Goal: Task Accomplishment & Management: Use online tool/utility

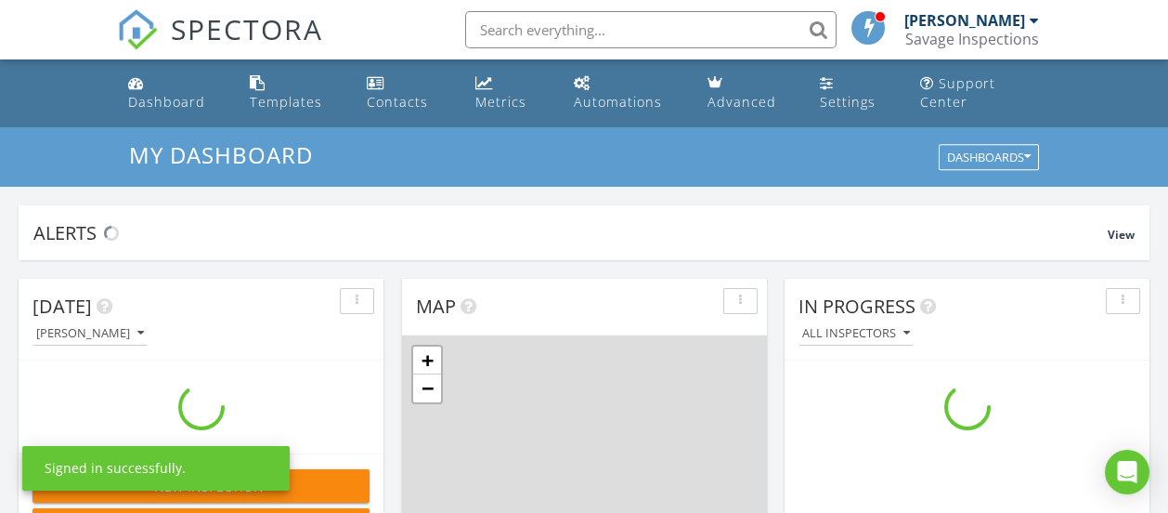
scroll to position [1718, 1196]
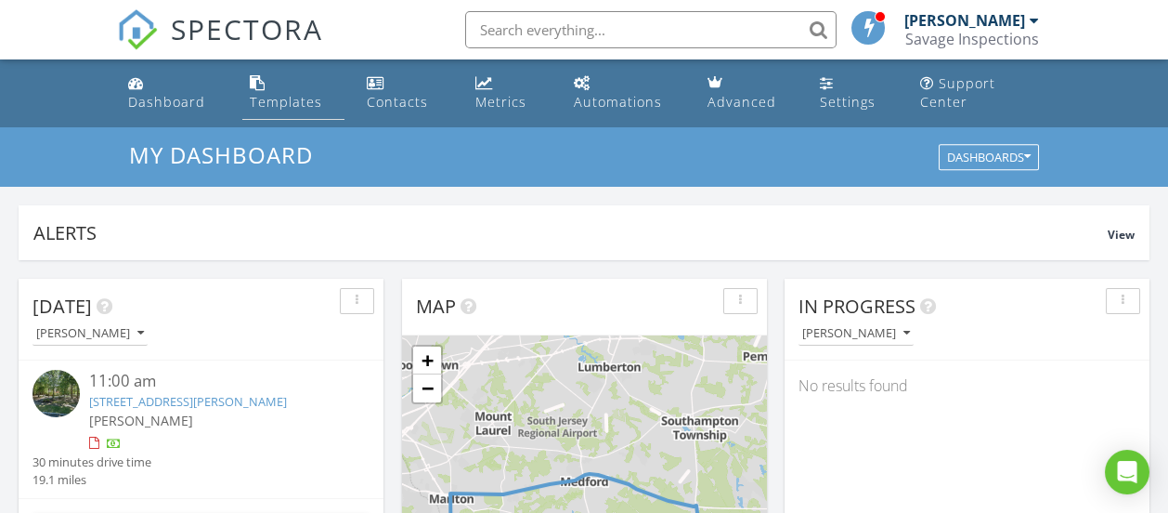
click at [274, 98] on div "Templates" at bounding box center [286, 102] width 72 height 18
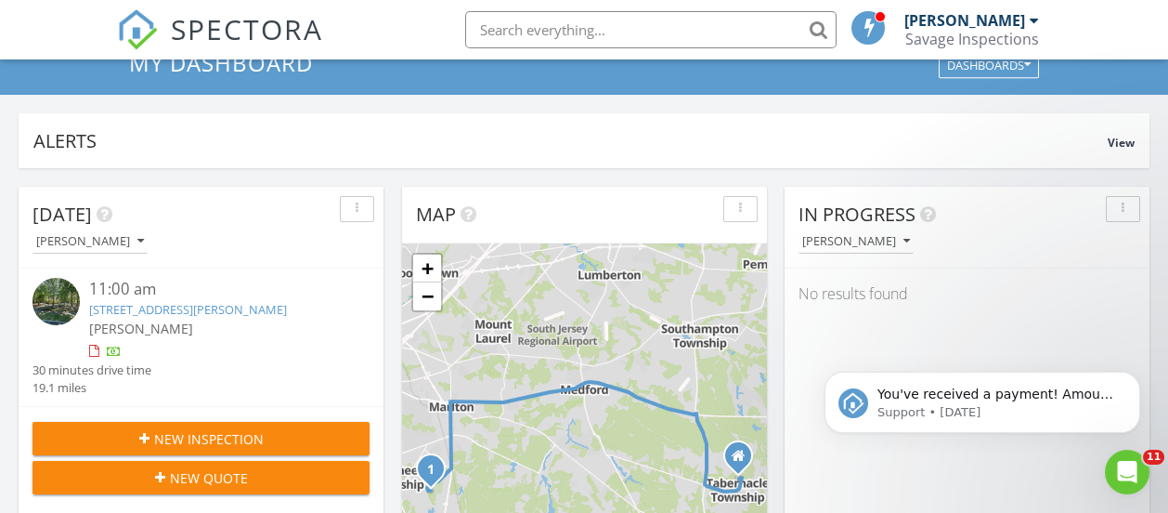
click at [119, 346] on div at bounding box center [114, 352] width 15 height 15
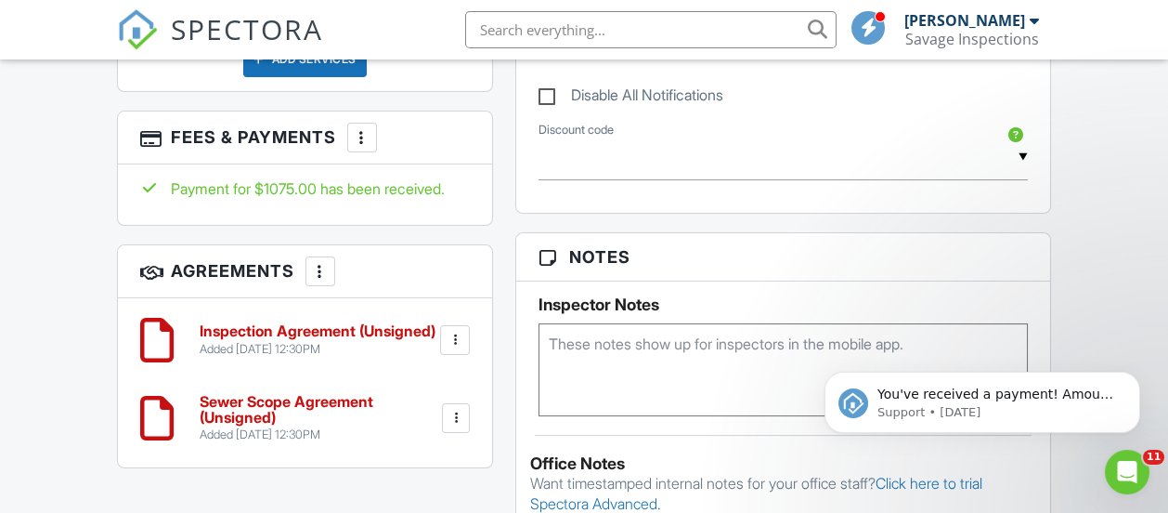
click at [1167, 311] on html "SPECTORA Tim Savage Savage Inspections Role: Inspector Change Role Dashboard Ne…" at bounding box center [584, 79] width 1168 height 2972
click at [445, 338] on div at bounding box center [455, 340] width 30 height 30
click at [456, 331] on div at bounding box center [455, 340] width 19 height 19
click at [267, 326] on h6 "Inspection Agreement (Unsigned)" at bounding box center [318, 331] width 236 height 17
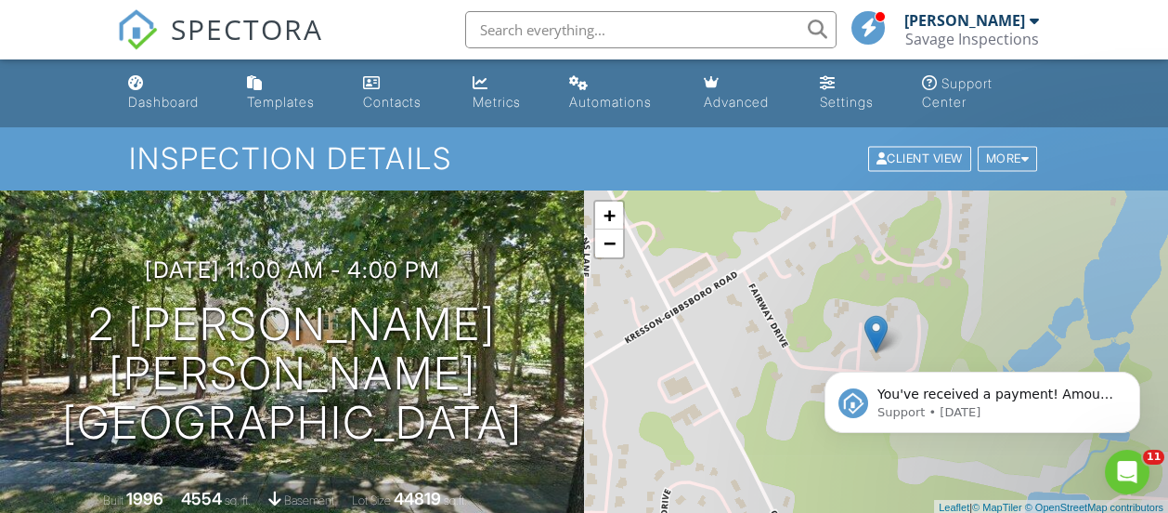
click at [292, 101] on div "Templates" at bounding box center [281, 102] width 68 height 16
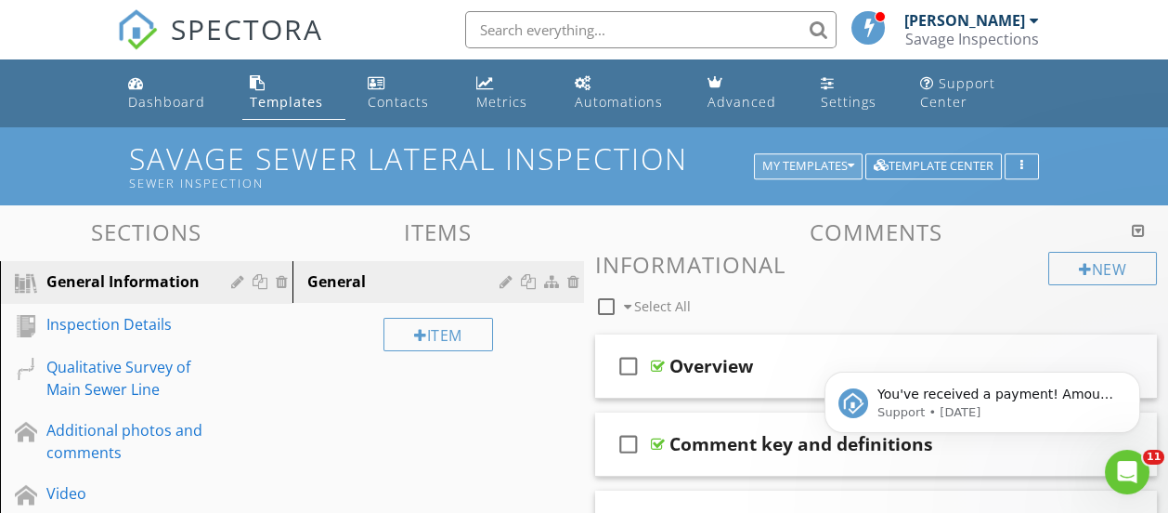
click at [802, 165] on div "My Templates" at bounding box center [808, 166] width 92 height 13
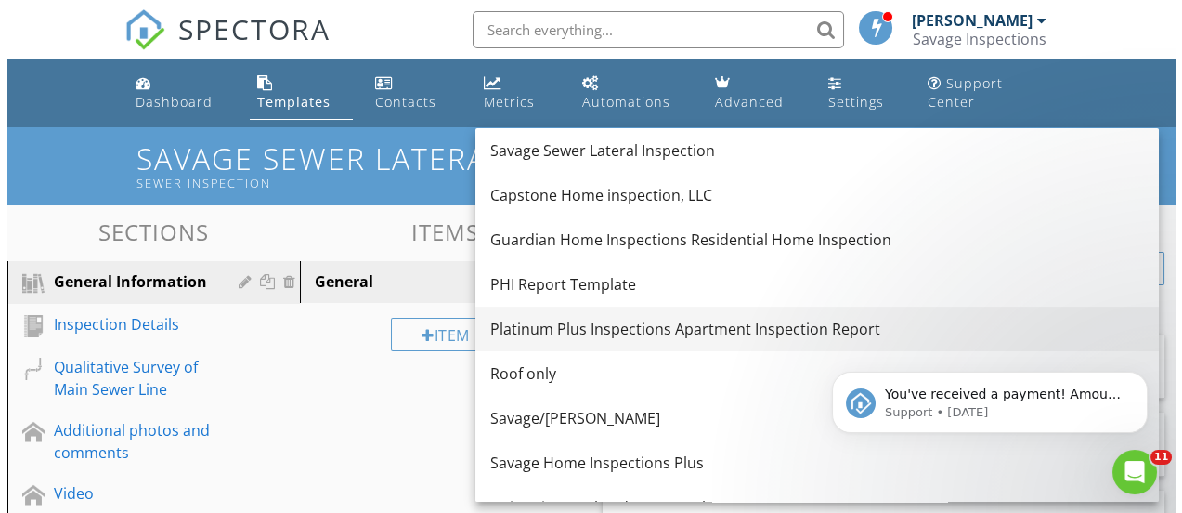
scroll to position [92, 0]
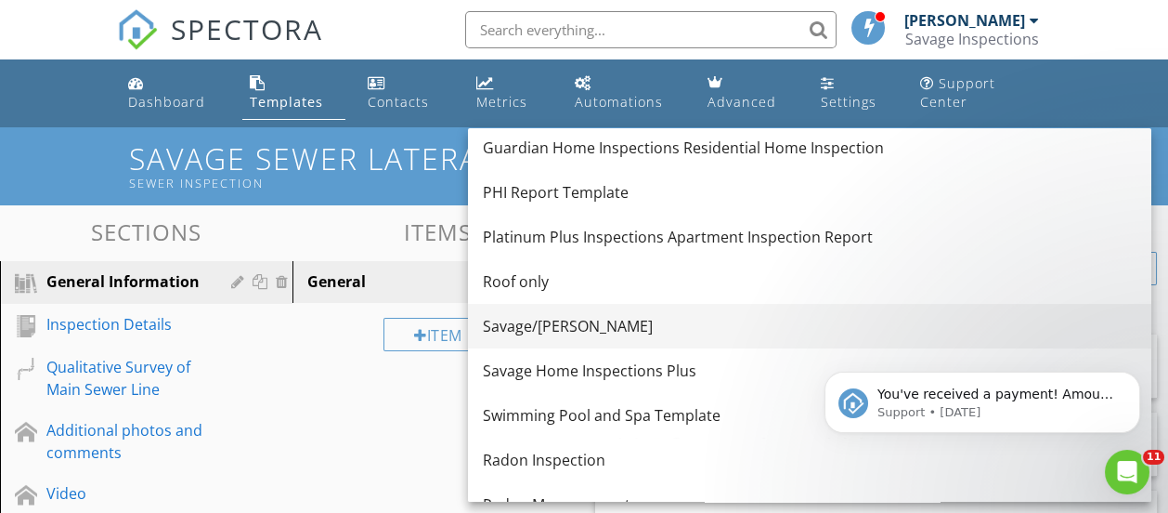
click at [554, 323] on div "Savage/[PERSON_NAME]" at bounding box center [810, 326] width 654 height 22
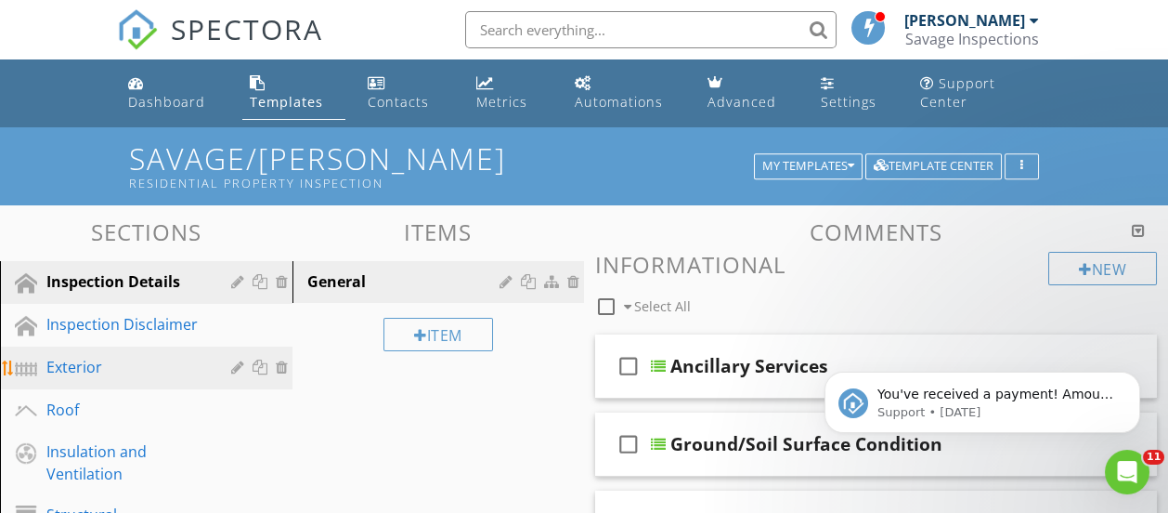
click at [121, 360] on div "Exterior" at bounding box center [125, 367] width 158 height 22
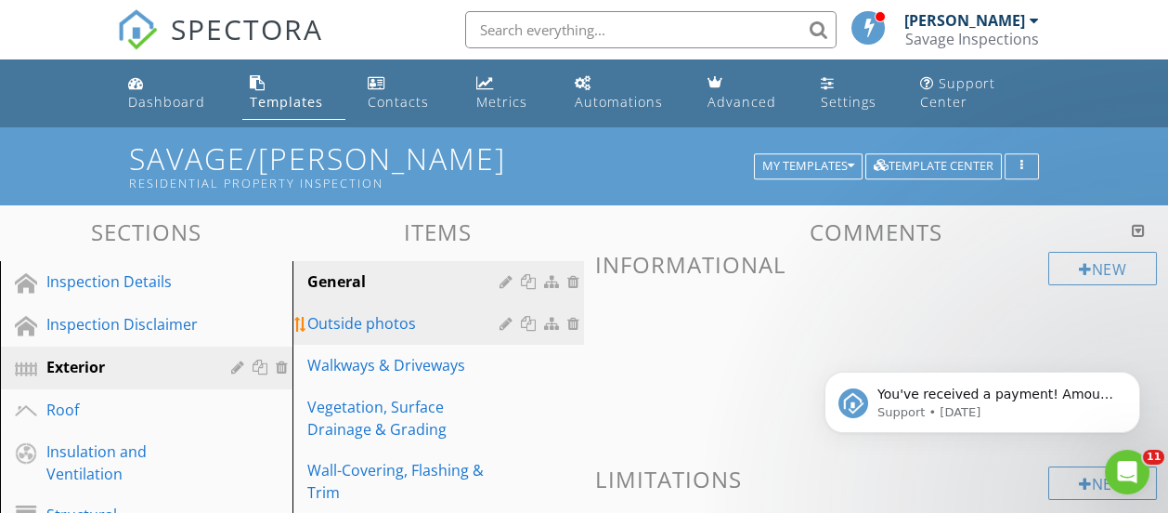
click at [508, 321] on div at bounding box center [509, 323] width 18 height 15
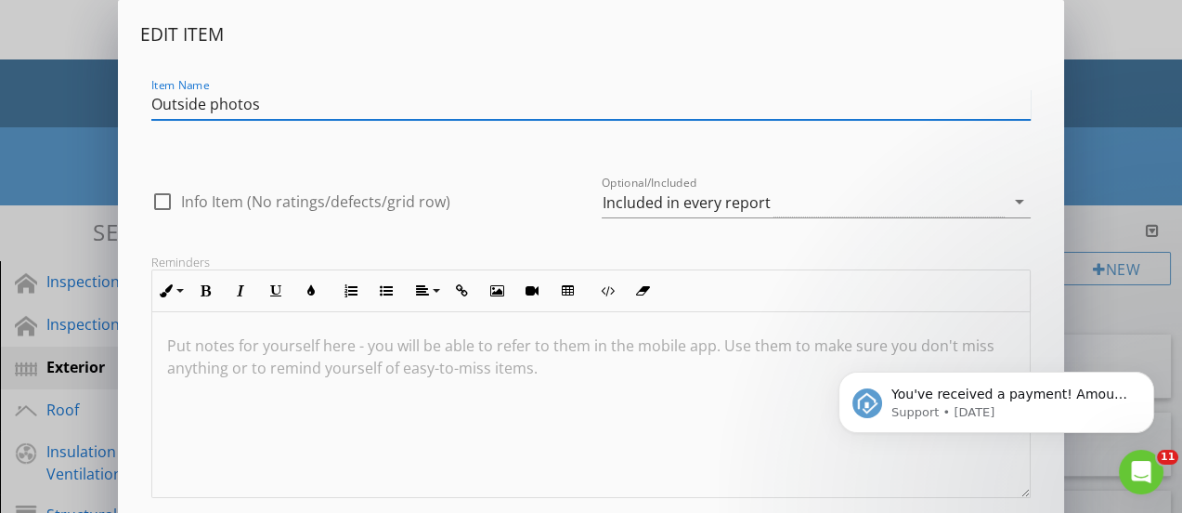
drag, startPoint x: 204, startPoint y: 101, endPoint x: 139, endPoint y: 104, distance: 65.1
click at [140, 104] on div "Item Name Outside photos" at bounding box center [590, 106] width 901 height 64
click at [389, 109] on input "Exterior photos" at bounding box center [590, 104] width 879 height 31
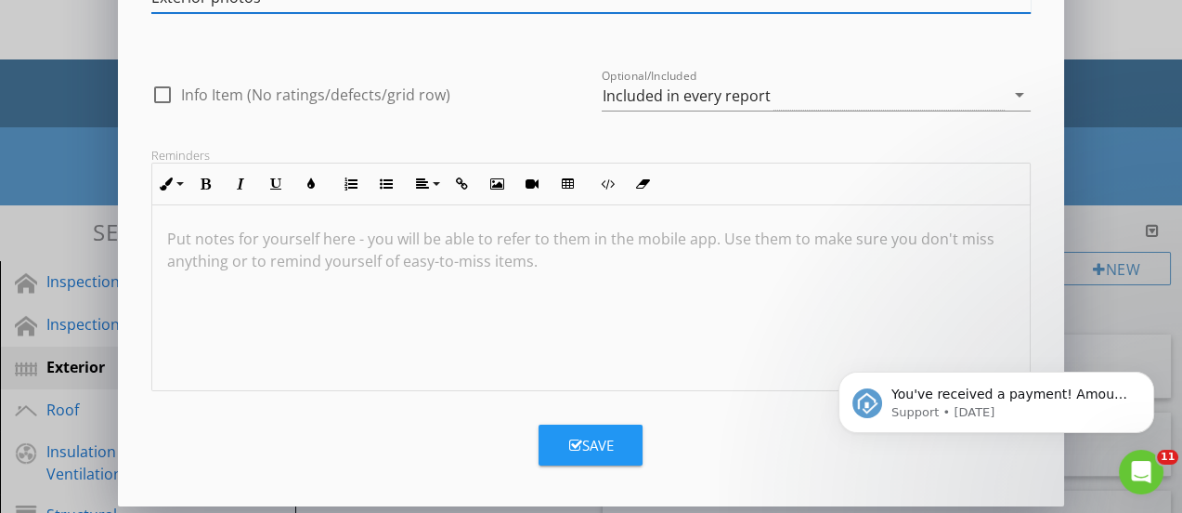
scroll to position [111, 0]
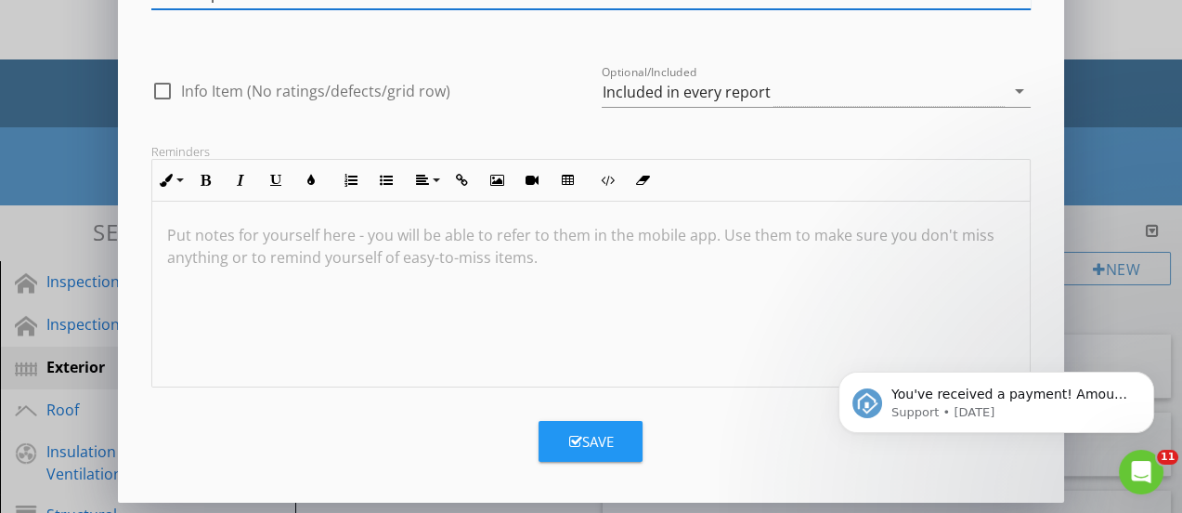
type input "Exterior photos"
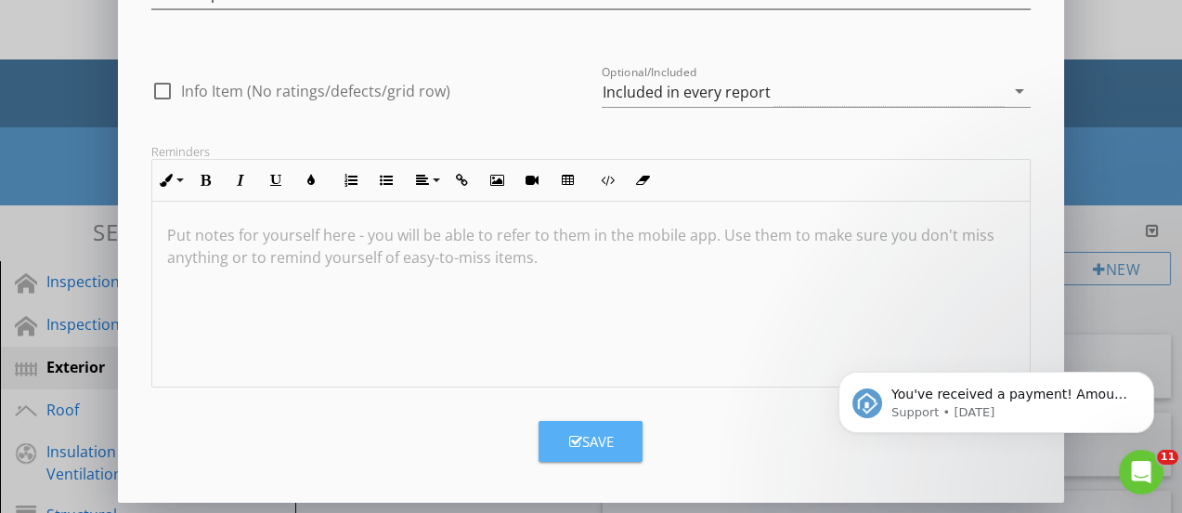
click at [621, 449] on button "Save" at bounding box center [591, 441] width 104 height 41
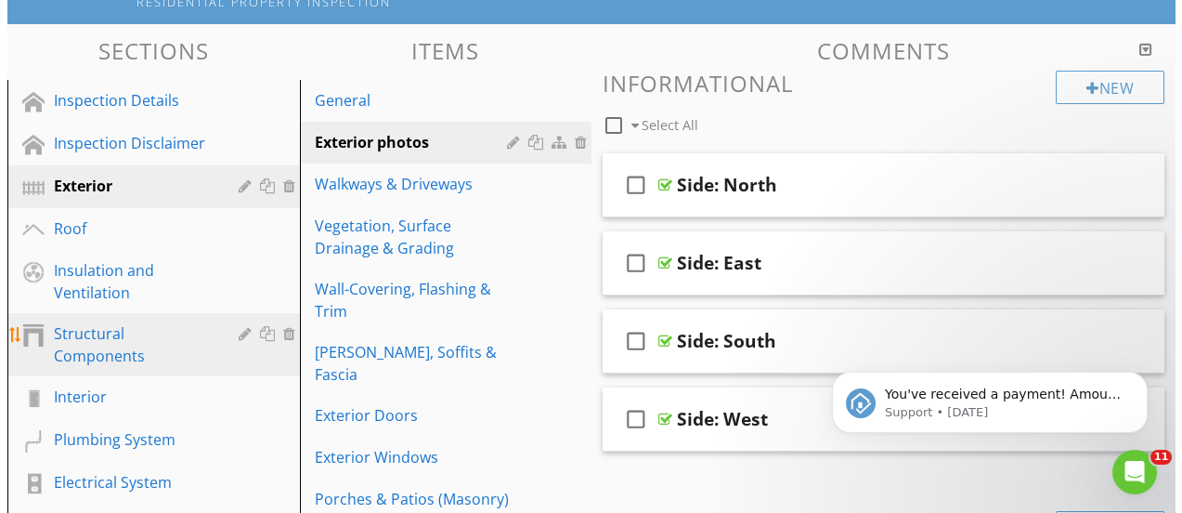
scroll to position [185, 0]
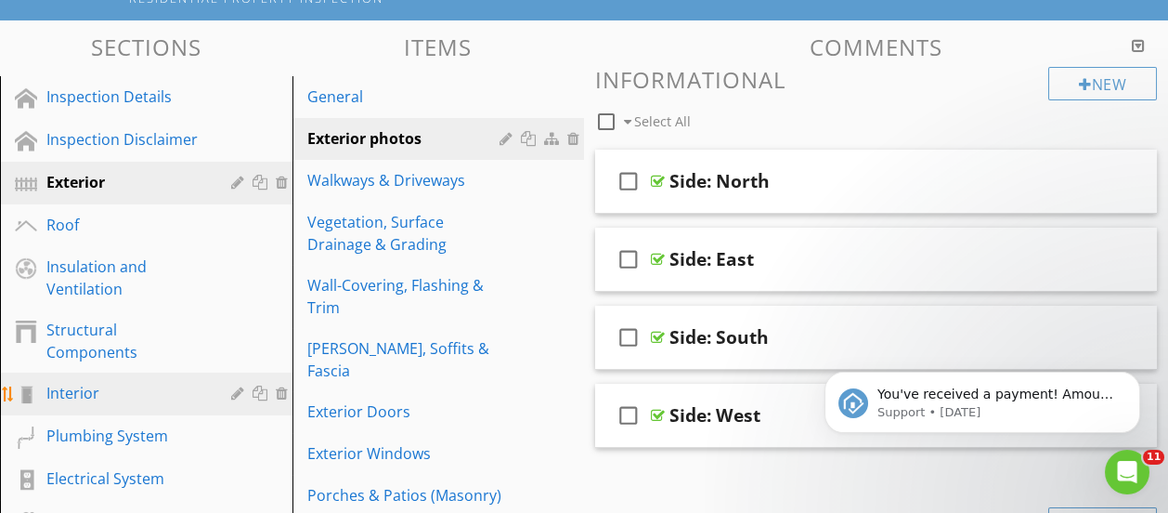
click at [124, 383] on div "Interior" at bounding box center [125, 393] width 158 height 22
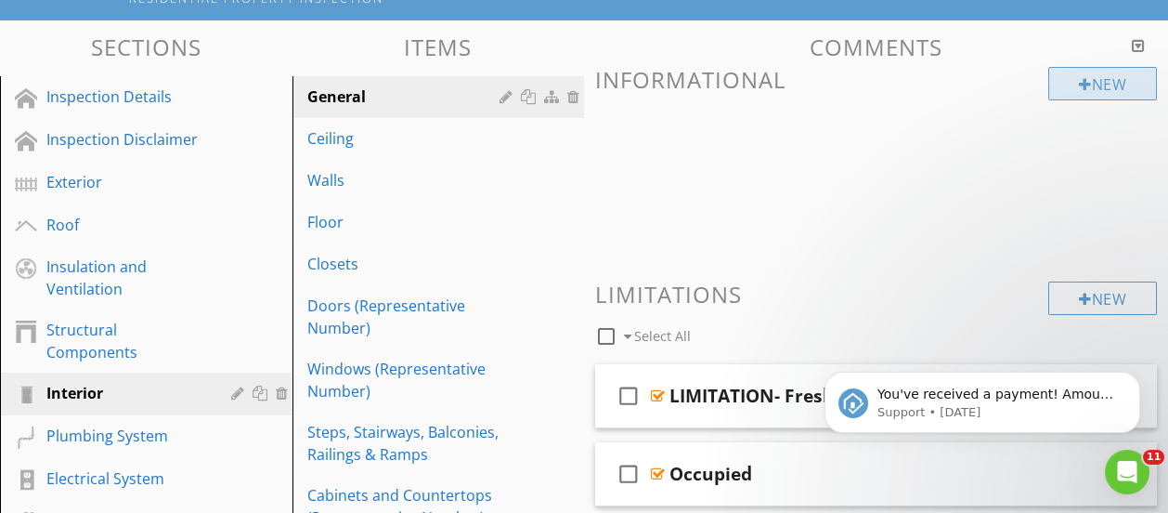
click at [1071, 80] on div "New" at bounding box center [1103, 83] width 109 height 33
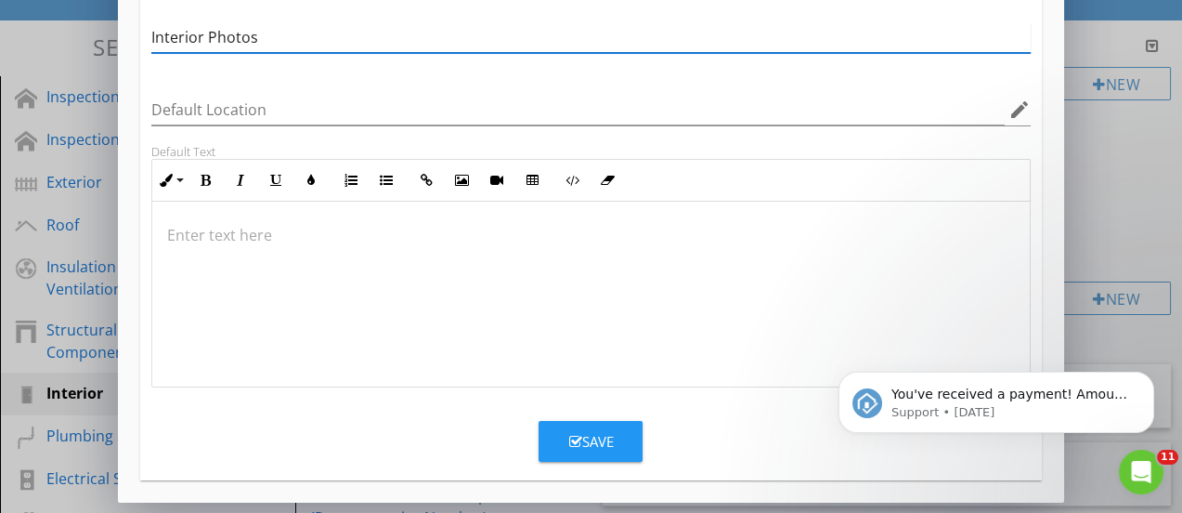
type input "Interior Photos"
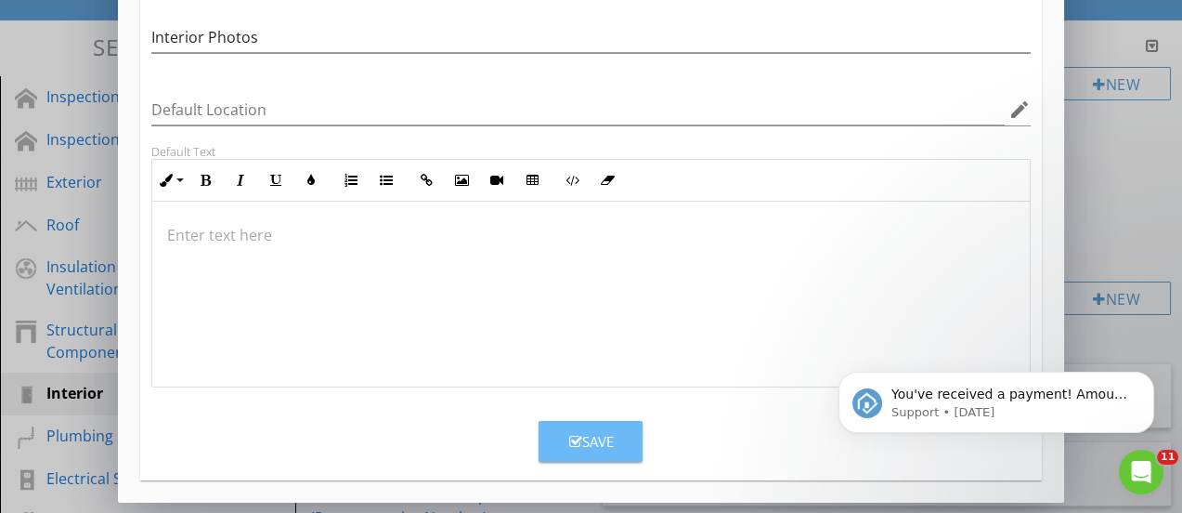
drag, startPoint x: 617, startPoint y: 427, endPoint x: 667, endPoint y: 439, distance: 51.6
click at [619, 427] on button "Save" at bounding box center [591, 441] width 104 height 41
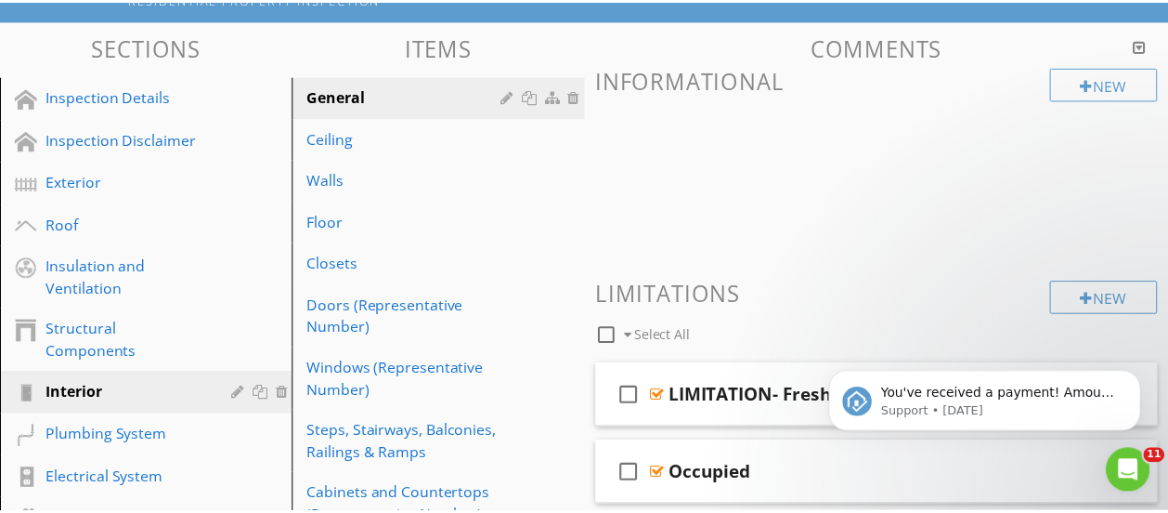
scroll to position [100, 0]
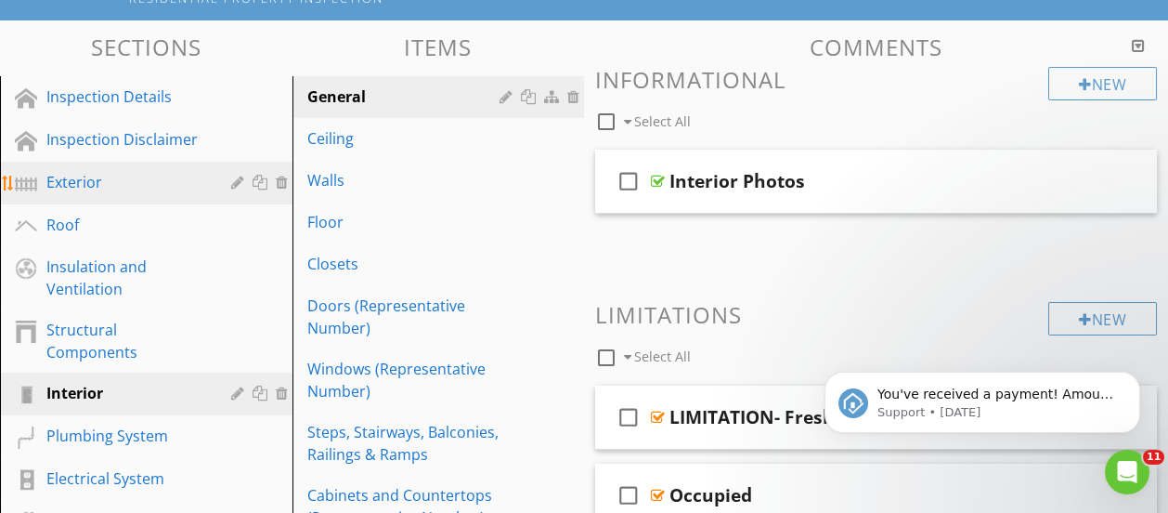
click at [92, 181] on div "Exterior" at bounding box center [125, 182] width 158 height 22
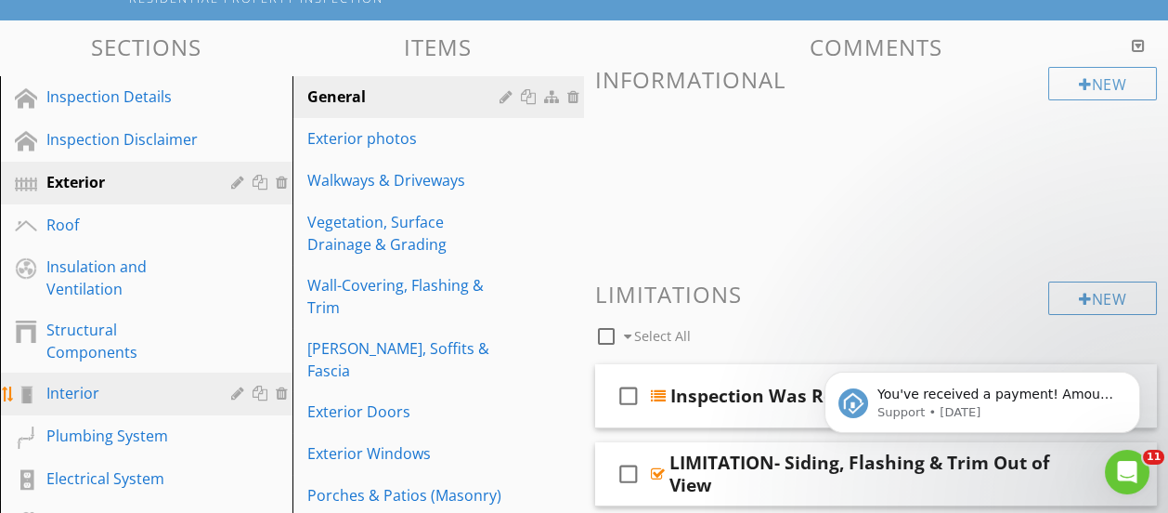
click at [98, 391] on div "Interior" at bounding box center [125, 393] width 158 height 22
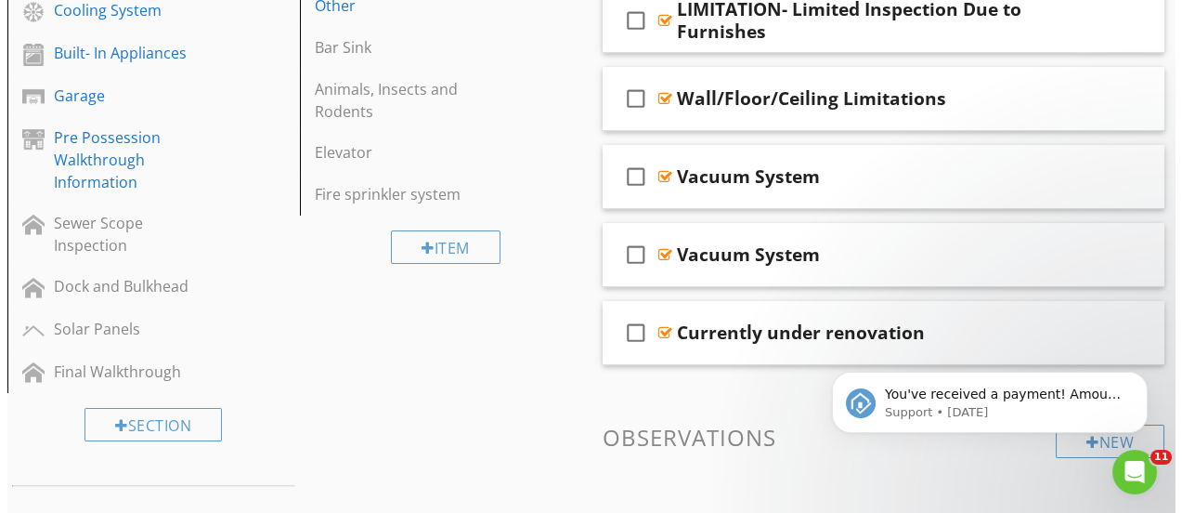
scroll to position [742, 0]
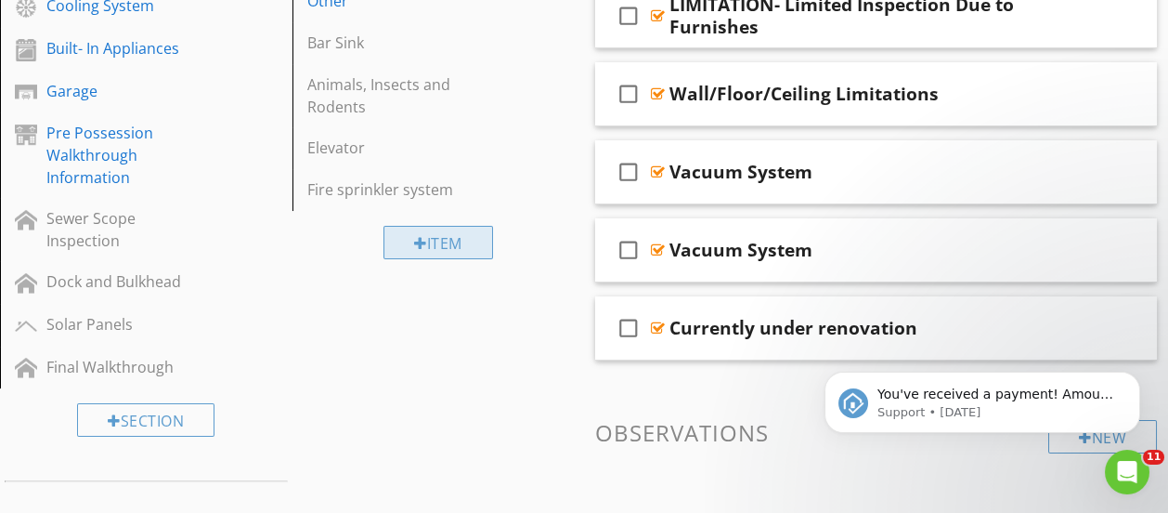
click at [461, 245] on div "Item" at bounding box center [439, 242] width 110 height 33
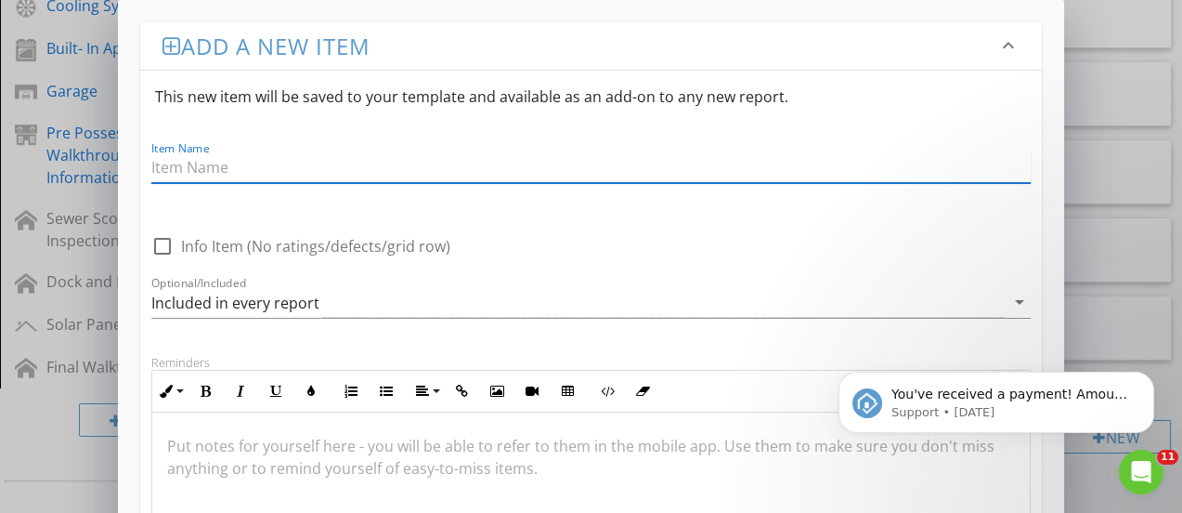
click at [232, 163] on input "Item Name" at bounding box center [590, 167] width 879 height 31
type input "Interior Photos"
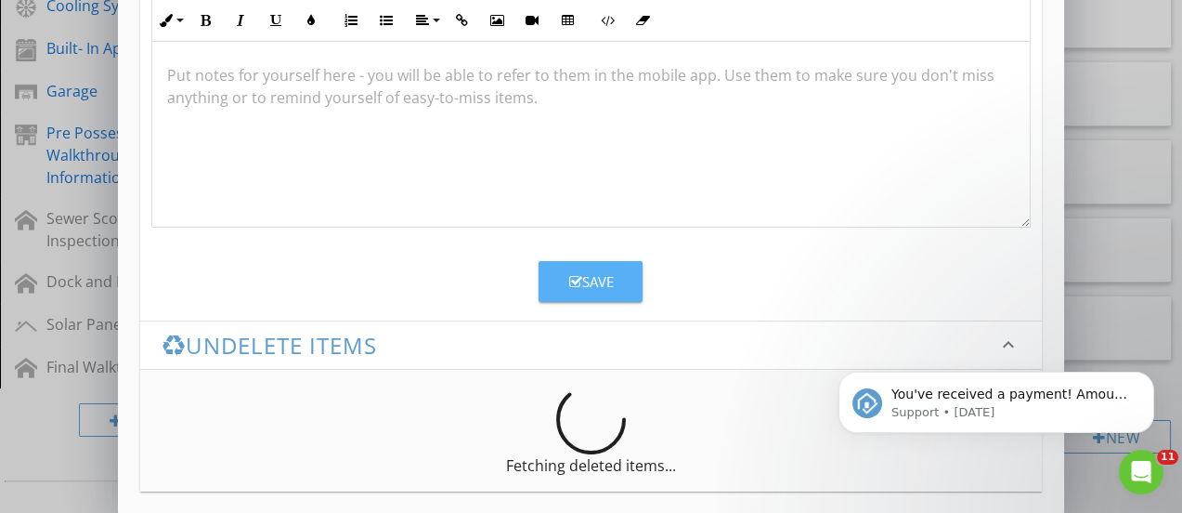
click at [615, 290] on button "Save" at bounding box center [591, 281] width 104 height 41
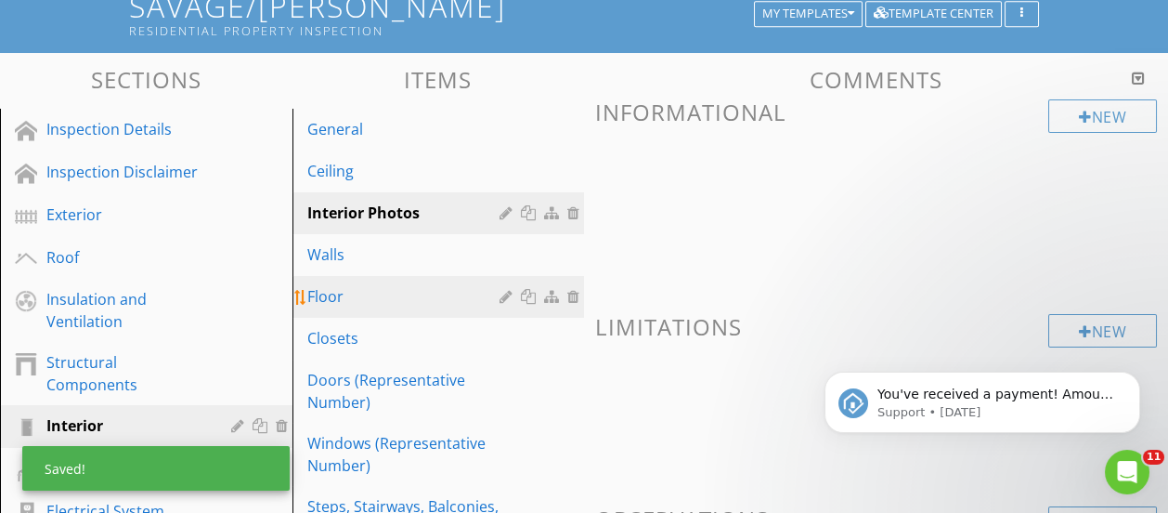
scroll to position [0, 0]
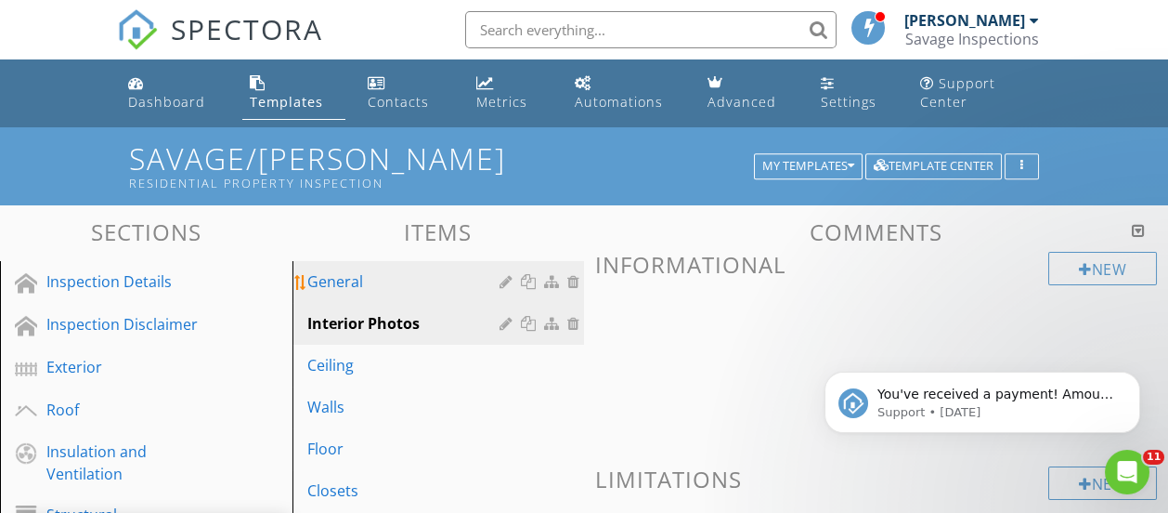
click at [354, 277] on div "General" at bounding box center [406, 281] width 199 height 22
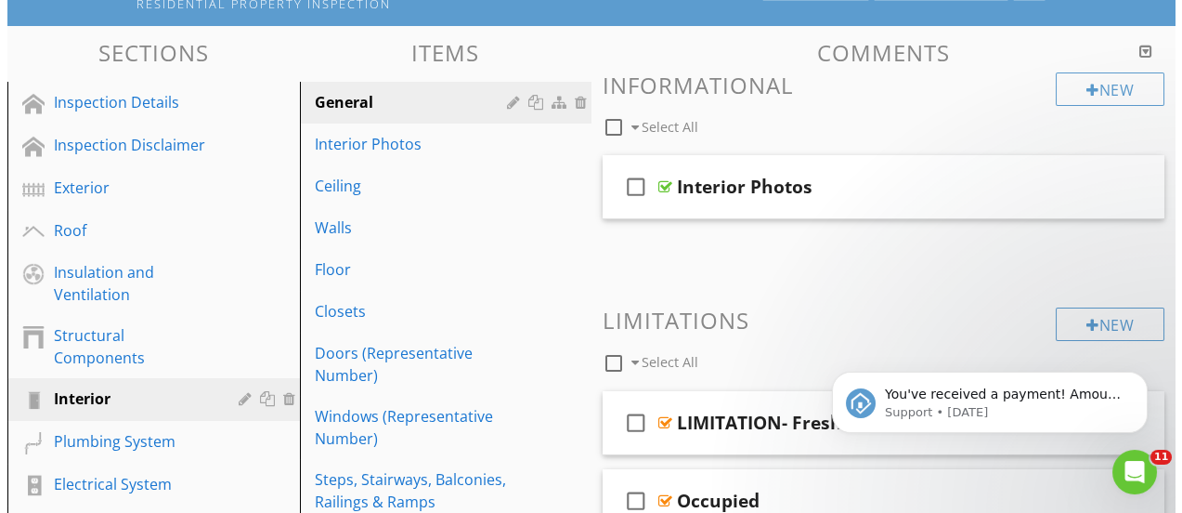
scroll to position [185, 0]
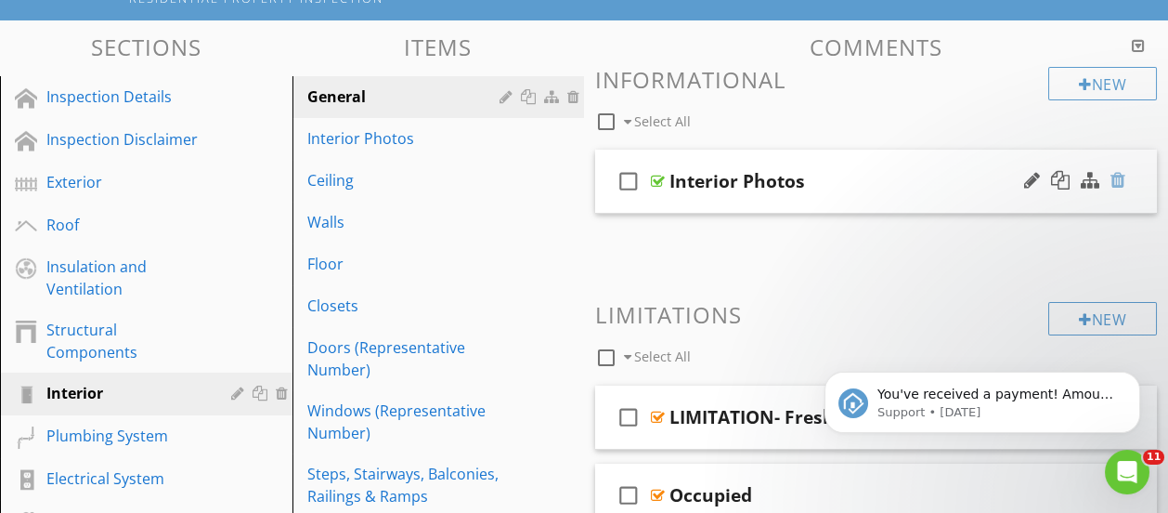
click at [1114, 175] on div at bounding box center [1118, 180] width 15 height 19
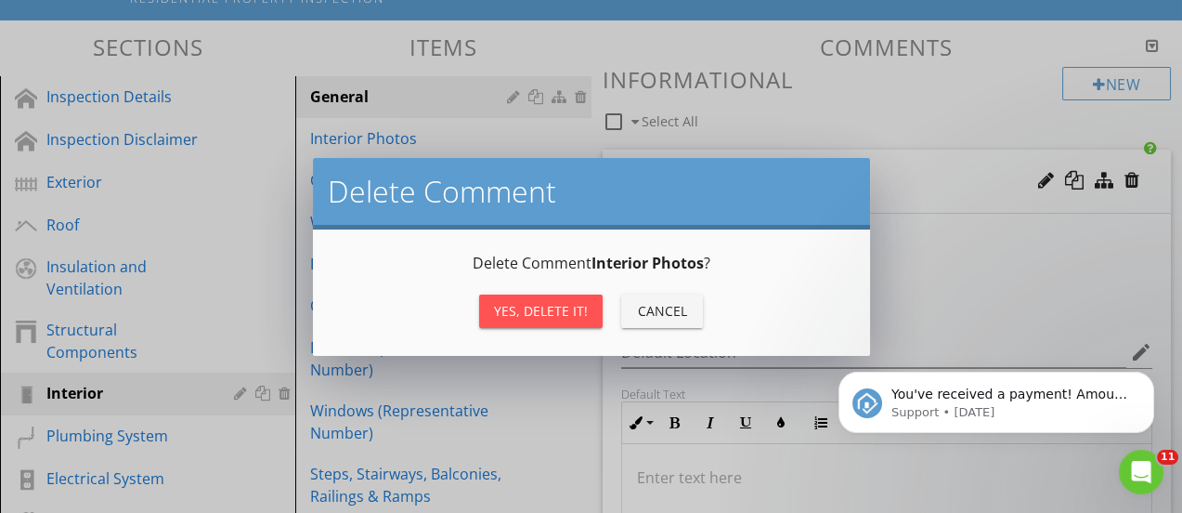
click at [552, 310] on div "Yes, Delete it!" at bounding box center [541, 311] width 94 height 20
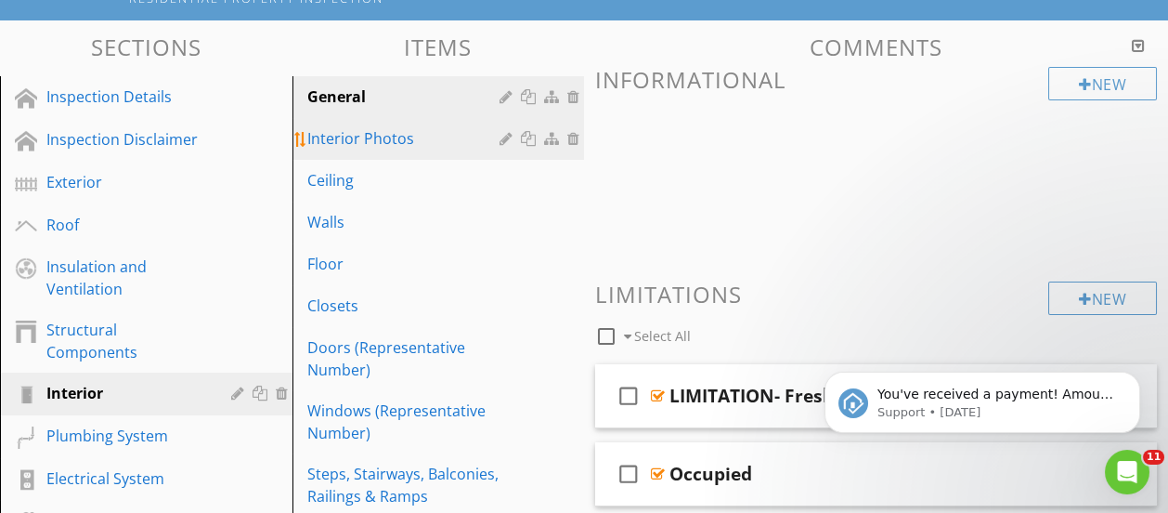
click at [397, 137] on div "Interior Photos" at bounding box center [406, 138] width 199 height 22
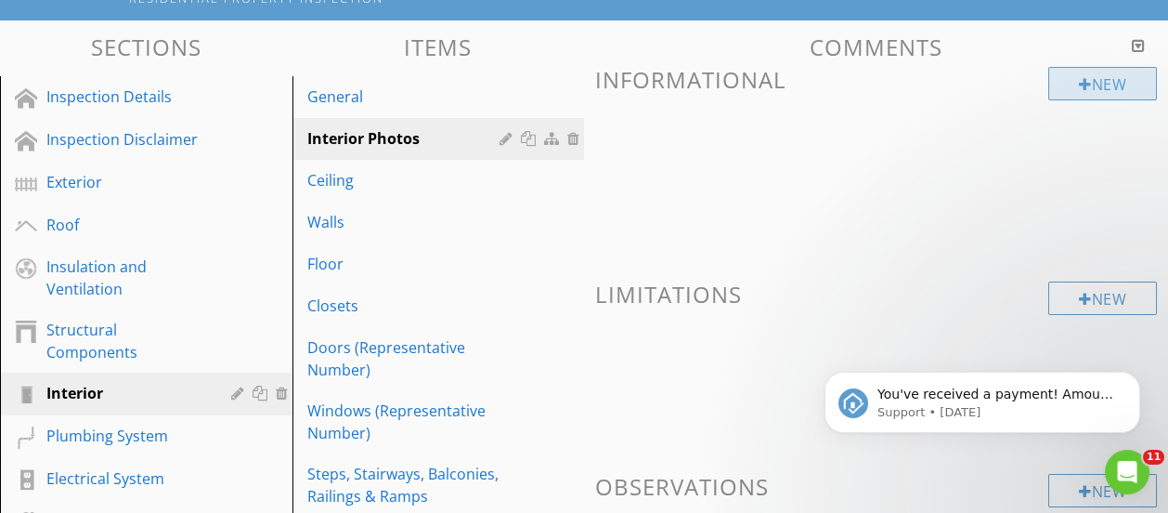
click at [1079, 87] on div at bounding box center [1085, 84] width 13 height 15
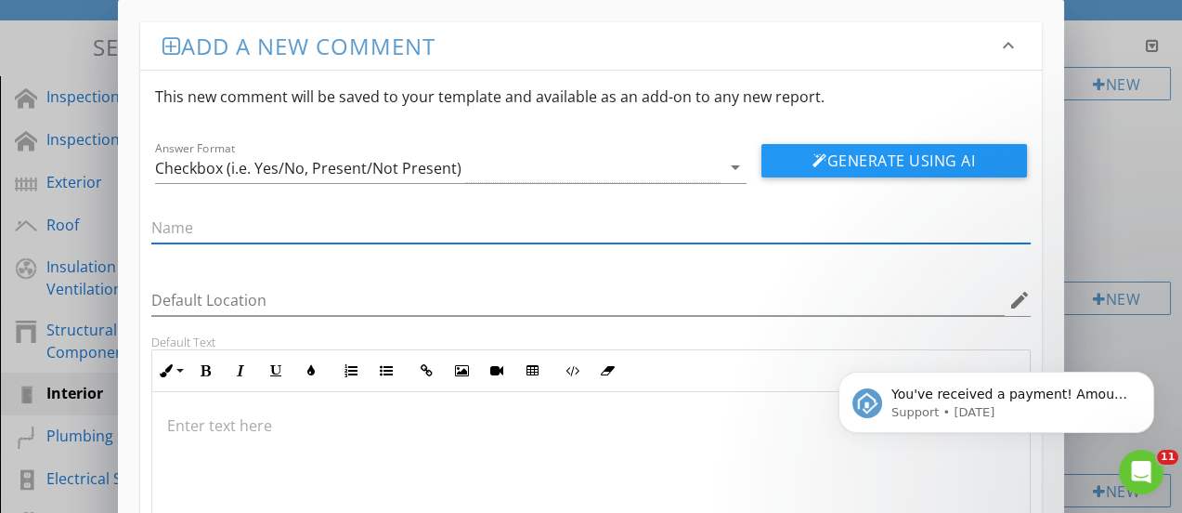
click at [1131, 182] on div "Add a new comment keyboard_arrow_down This new comment will be saved to your te…" at bounding box center [591, 352] width 1182 height 704
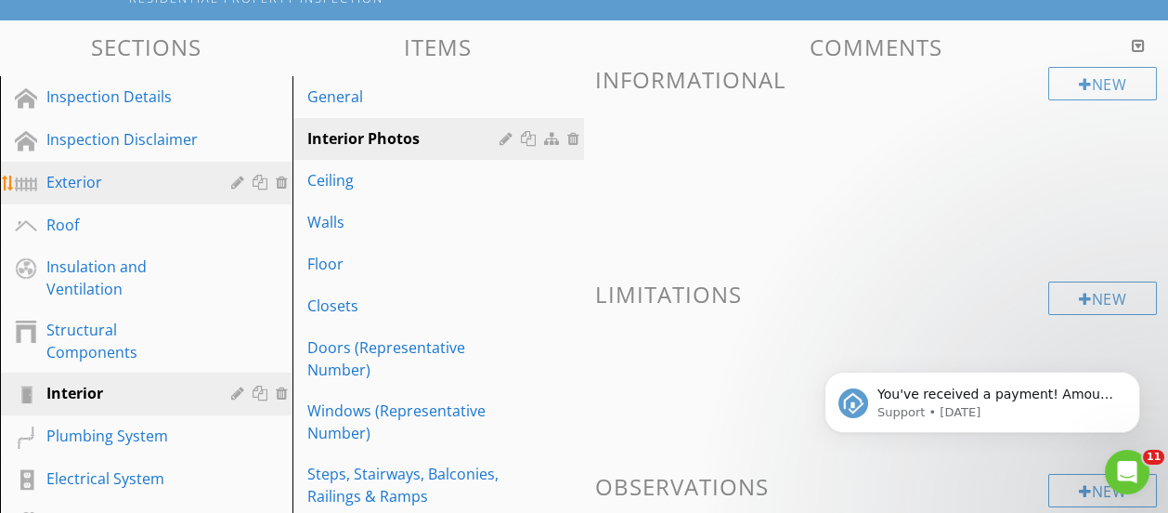
click at [95, 191] on div "Exterior" at bounding box center [125, 182] width 158 height 22
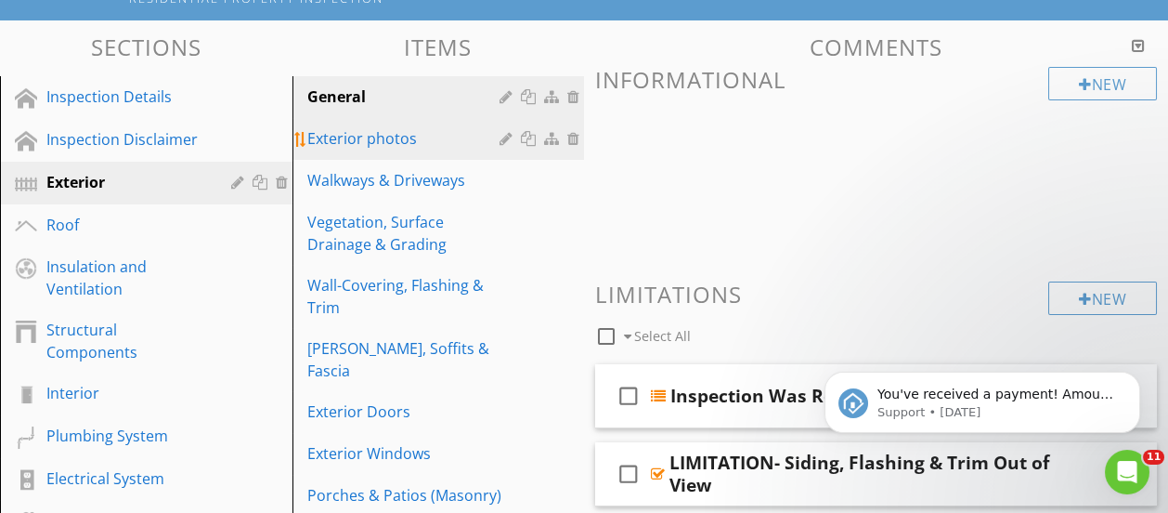
click at [384, 131] on div "Exterior photos" at bounding box center [406, 138] width 199 height 22
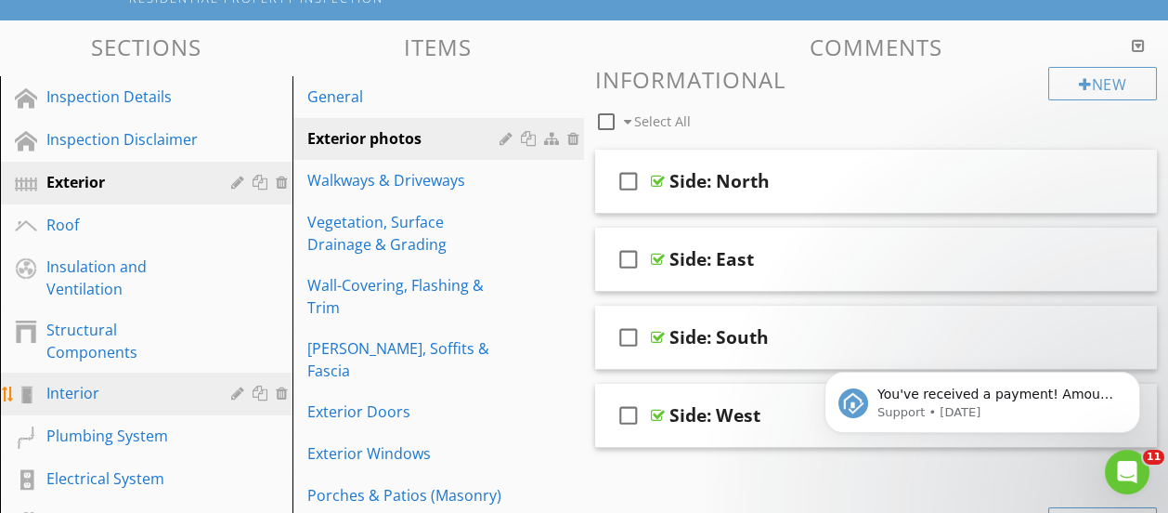
click at [95, 391] on div "Interior" at bounding box center [125, 393] width 158 height 22
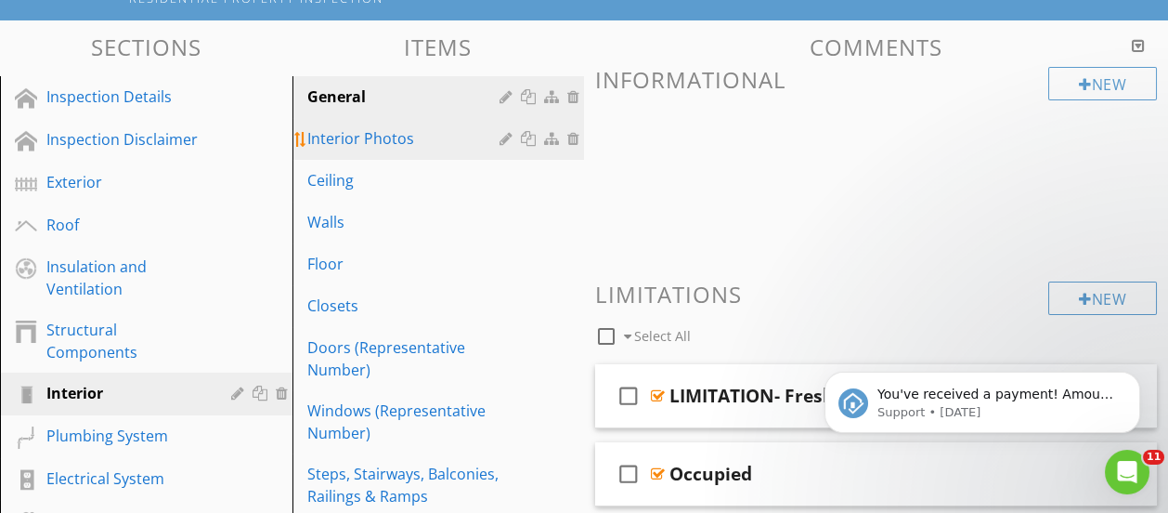
click at [410, 137] on div "Interior Photos" at bounding box center [406, 138] width 199 height 22
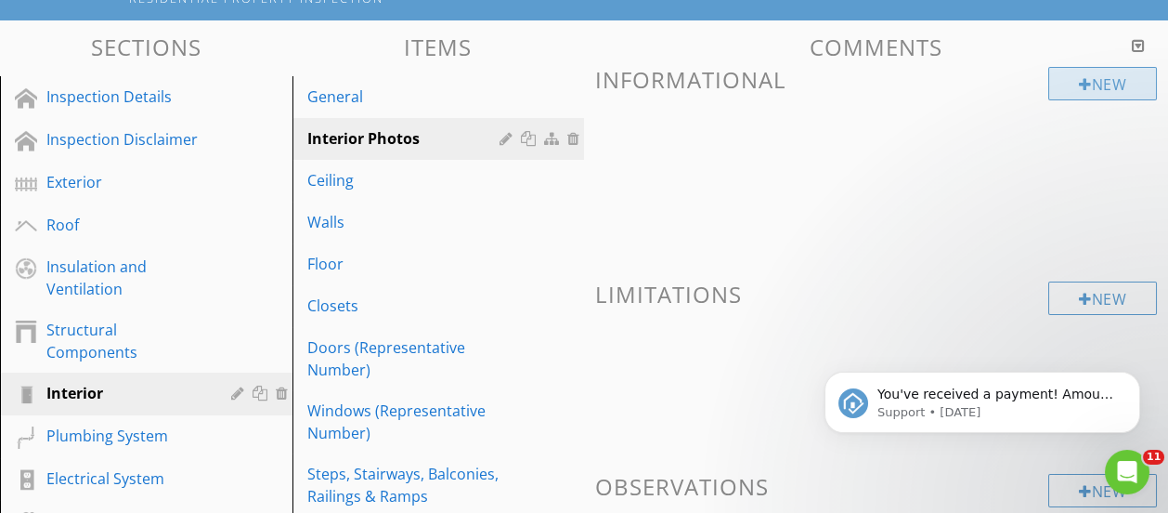
click at [1079, 83] on div at bounding box center [1085, 84] width 13 height 15
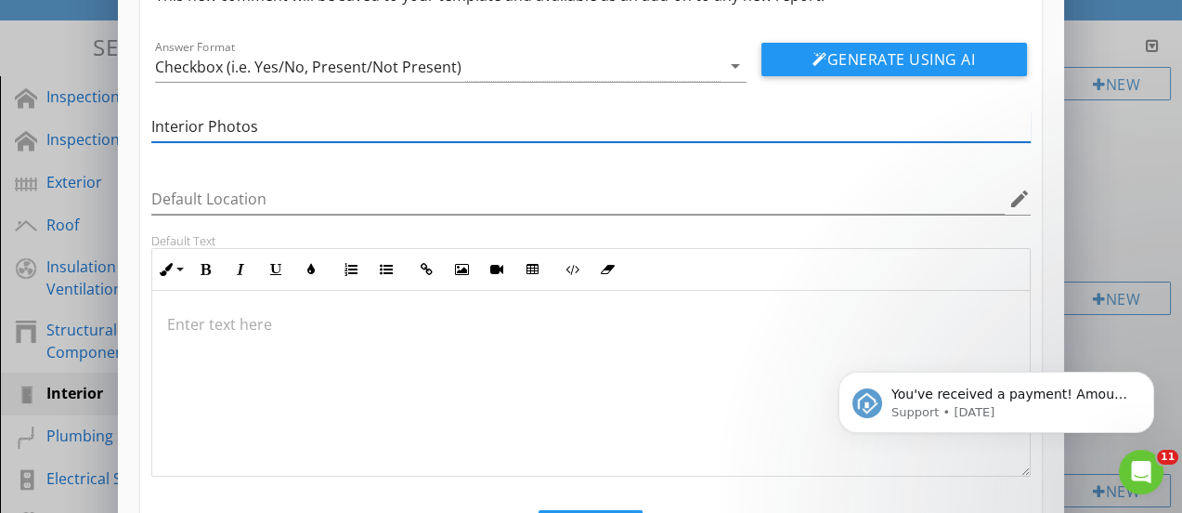
scroll to position [190, 0]
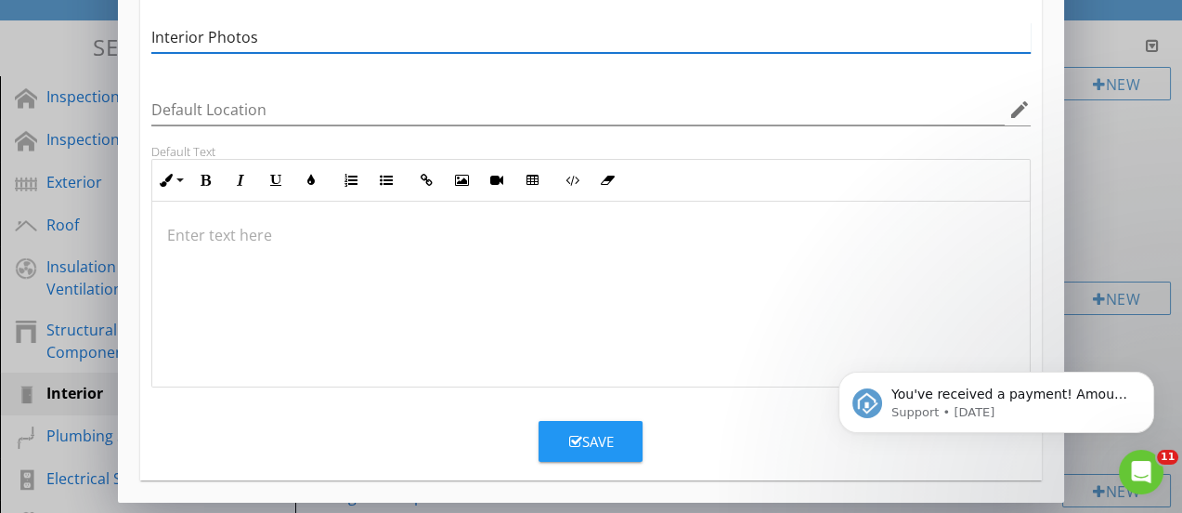
type input "Interior Photos"
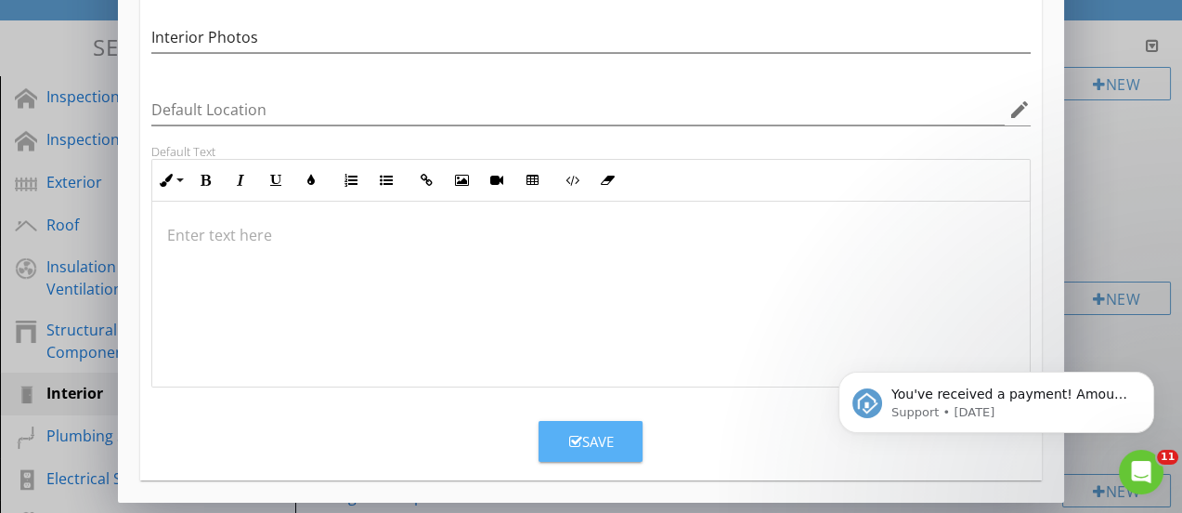
click at [576, 436] on icon "button" at bounding box center [574, 442] width 13 height 14
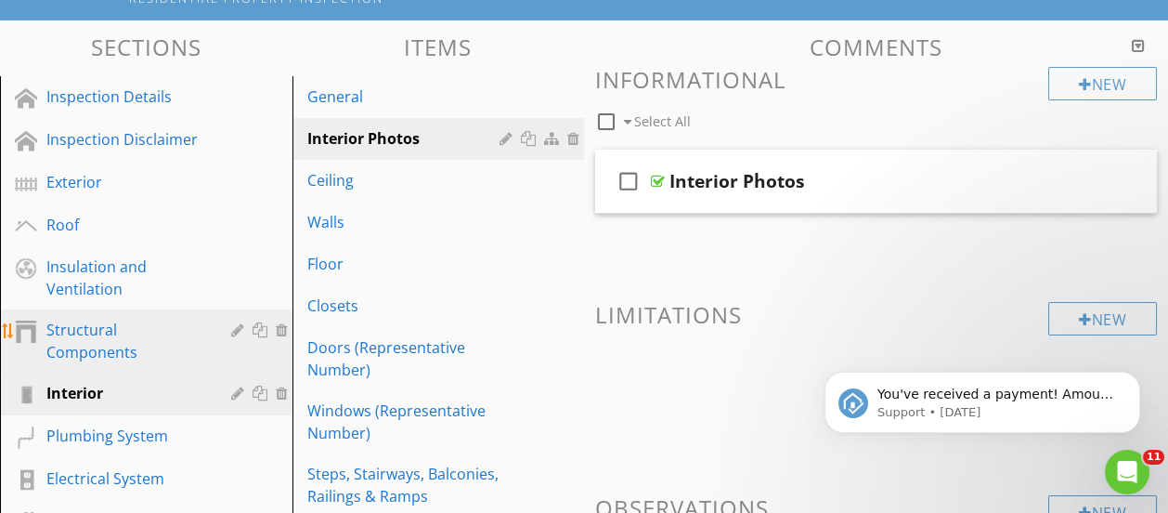
scroll to position [371, 0]
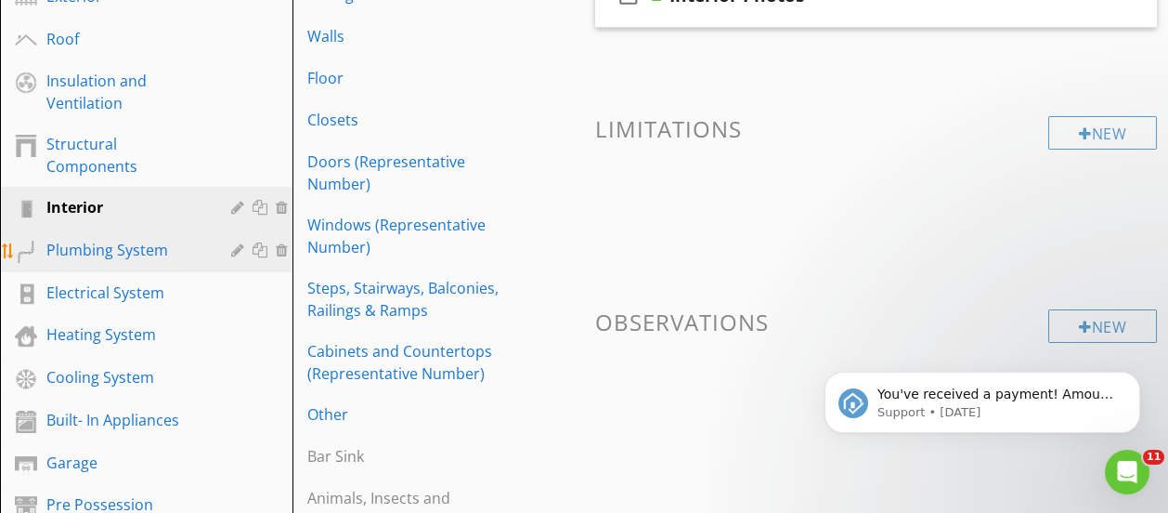
click at [112, 252] on div "Plumbing System" at bounding box center [125, 250] width 158 height 22
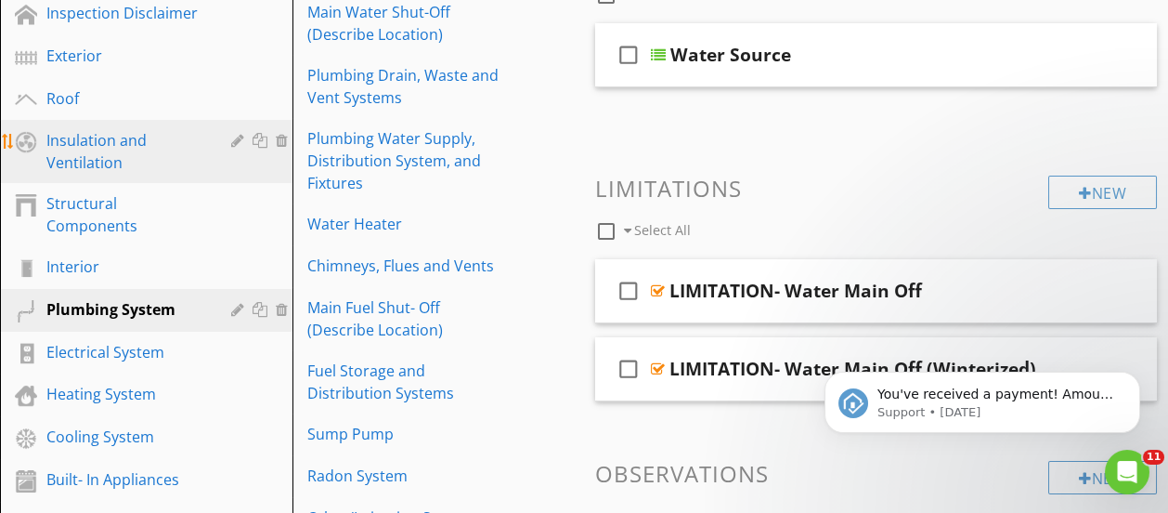
scroll to position [279, 0]
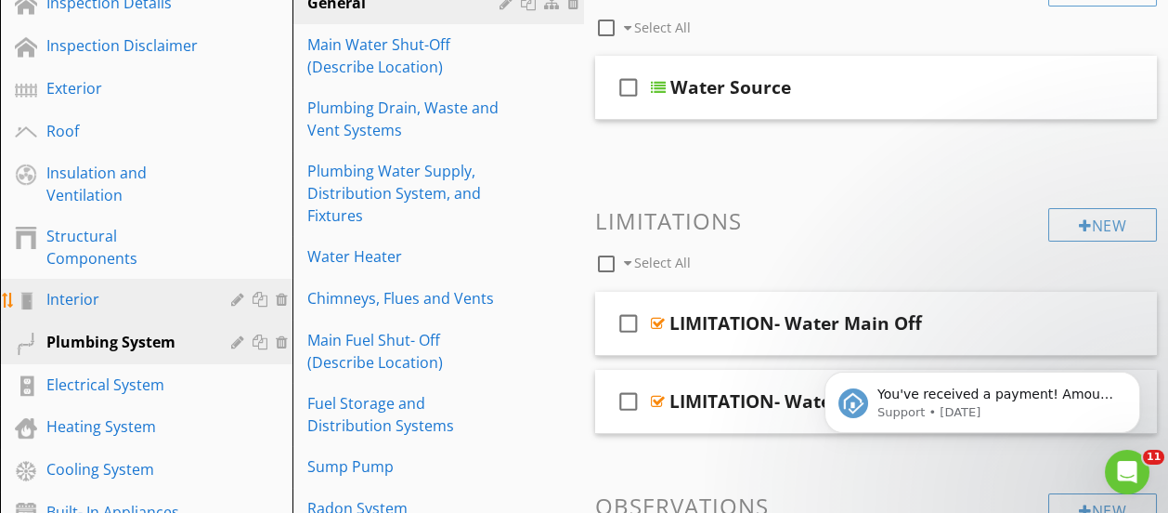
click at [85, 296] on div "Interior" at bounding box center [125, 299] width 158 height 22
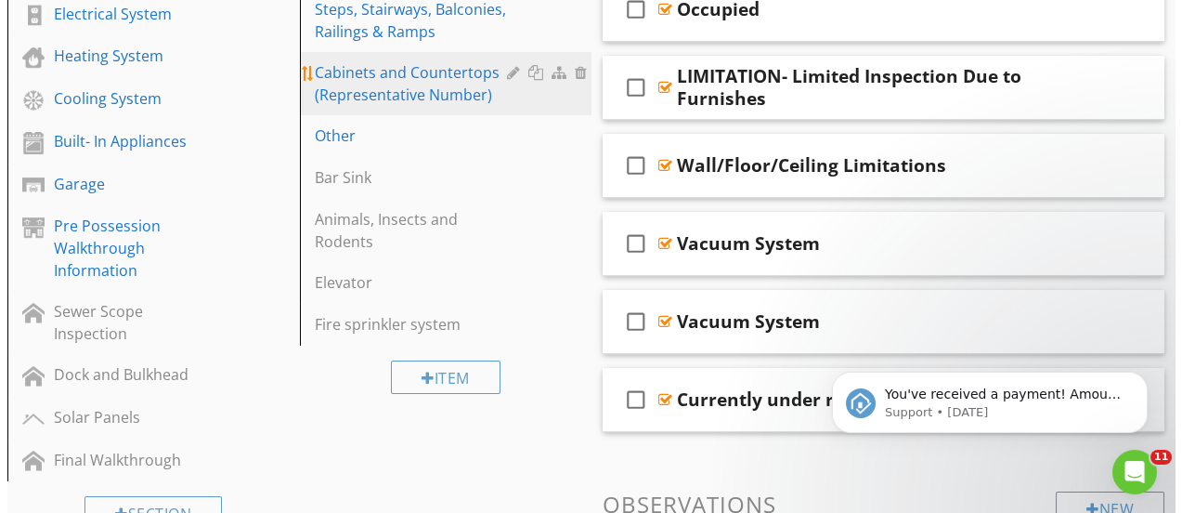
scroll to position [649, 0]
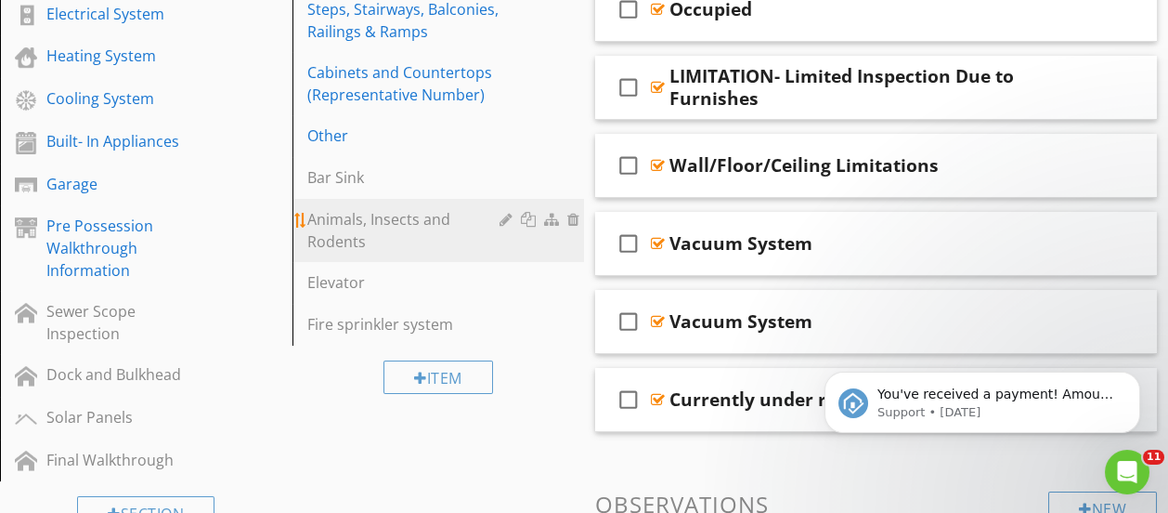
click at [371, 223] on div "Animals, Insects and Rodents" at bounding box center [406, 230] width 199 height 45
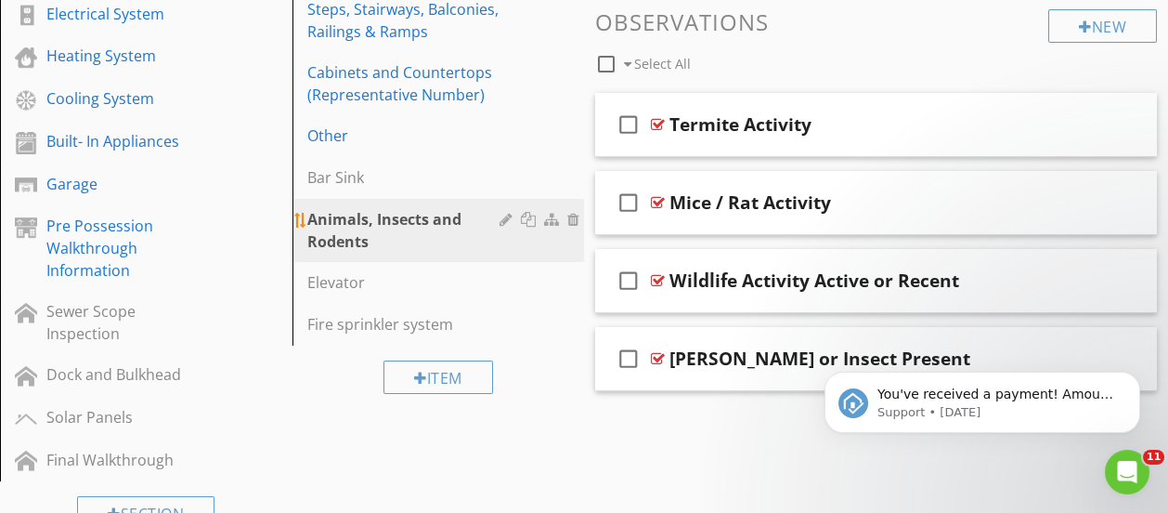
click at [529, 219] on div at bounding box center [531, 219] width 20 height 15
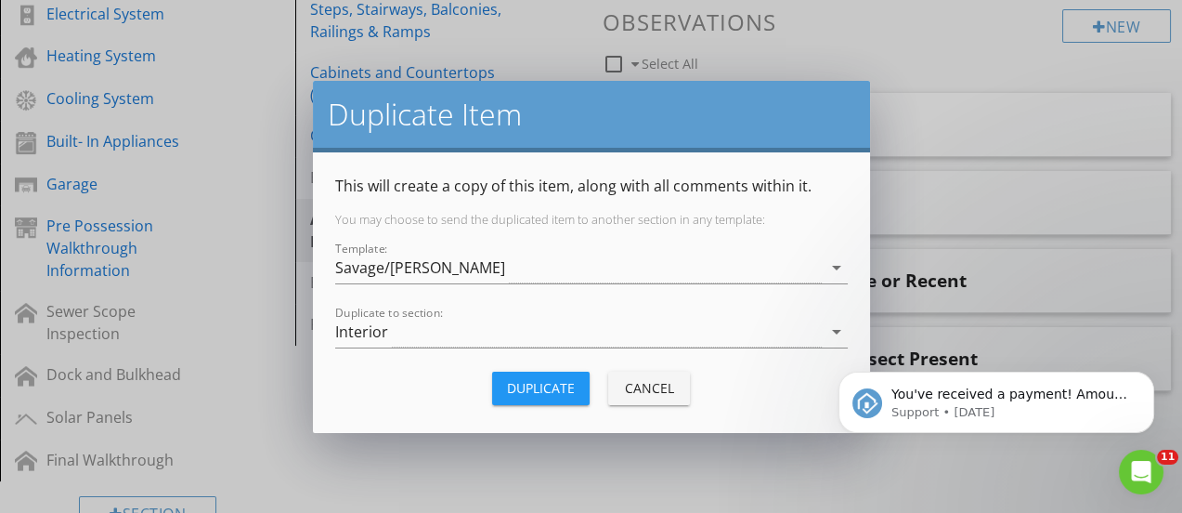
click at [648, 383] on div "Cancel" at bounding box center [649, 388] width 52 height 20
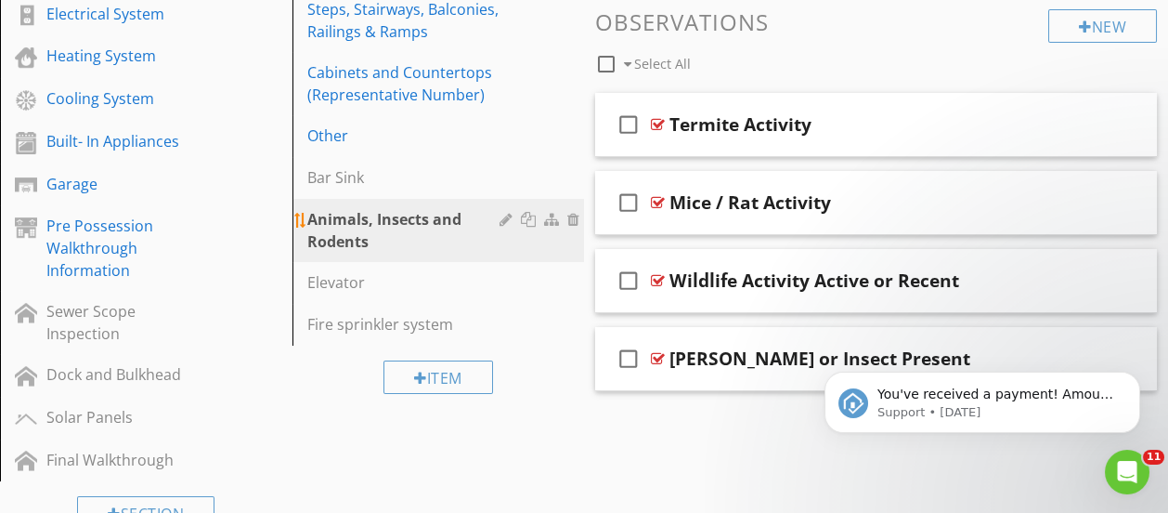
click at [410, 226] on div "Animals, Insects and Rodents" at bounding box center [406, 230] width 199 height 45
click at [502, 224] on div at bounding box center [509, 219] width 18 height 15
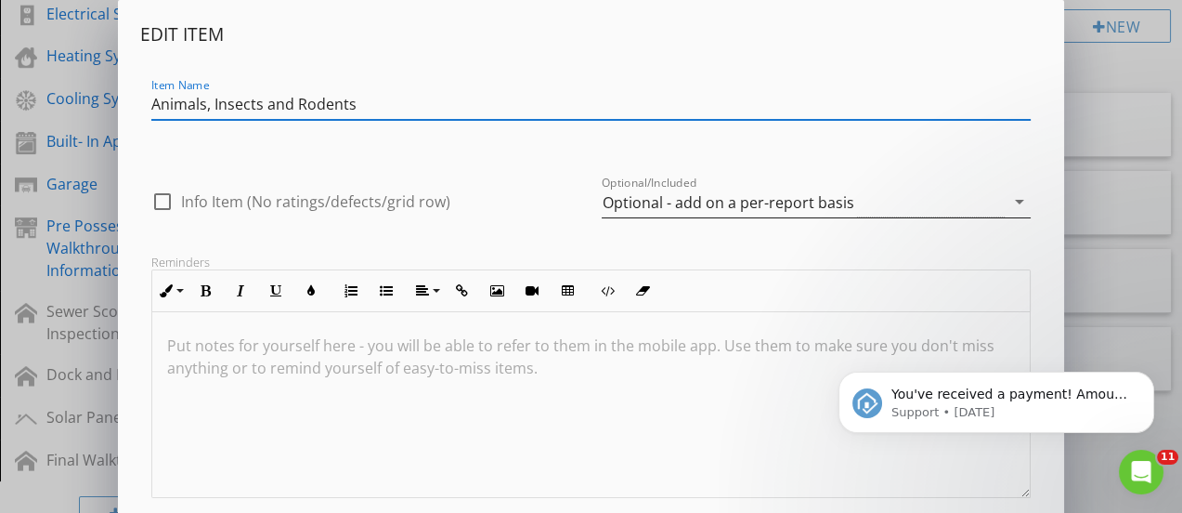
click at [681, 206] on div "Optional - add on a per-report basis" at bounding box center [728, 202] width 252 height 17
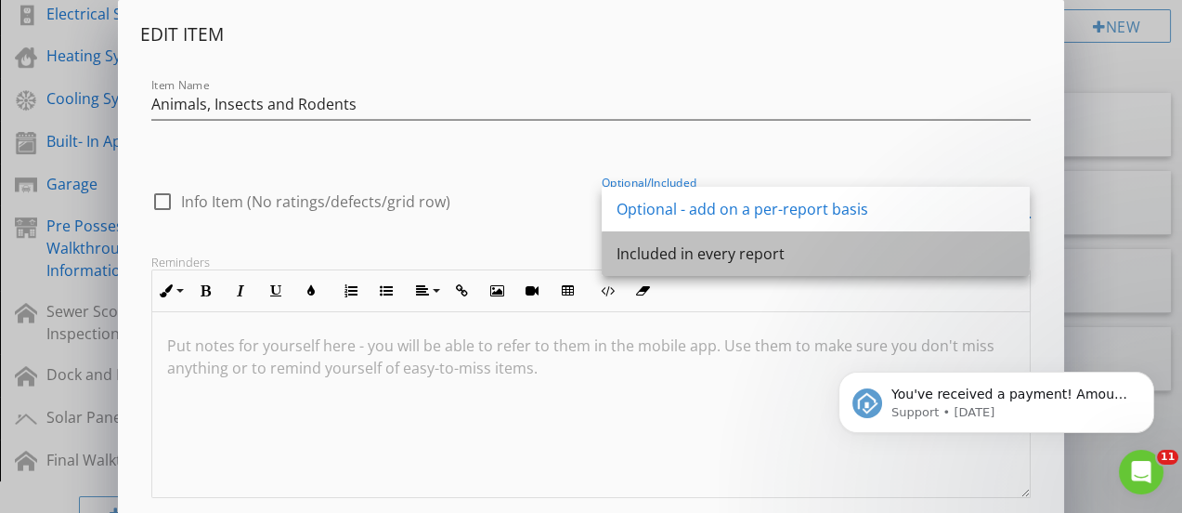
click at [689, 250] on div "Included in every report" at bounding box center [816, 253] width 398 height 22
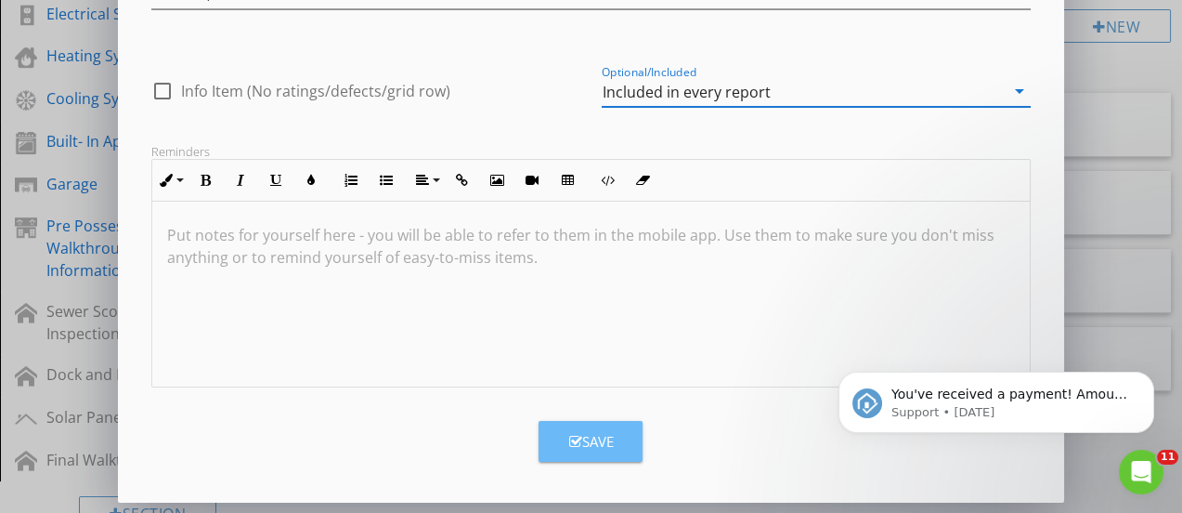
drag, startPoint x: 616, startPoint y: 433, endPoint x: 694, endPoint y: 419, distance: 79.2
click at [616, 431] on button "Save" at bounding box center [591, 441] width 104 height 41
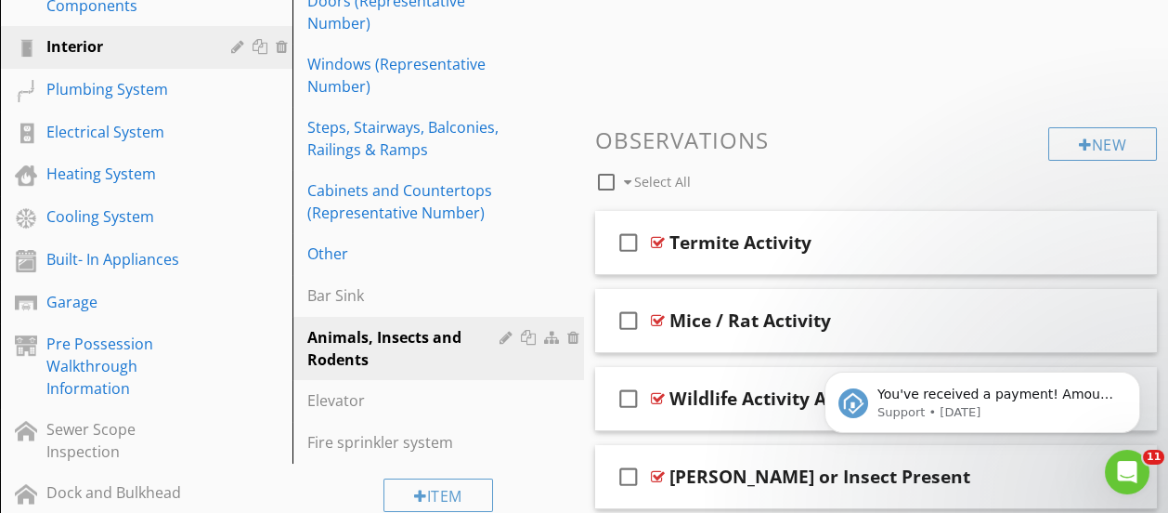
scroll to position [371, 0]
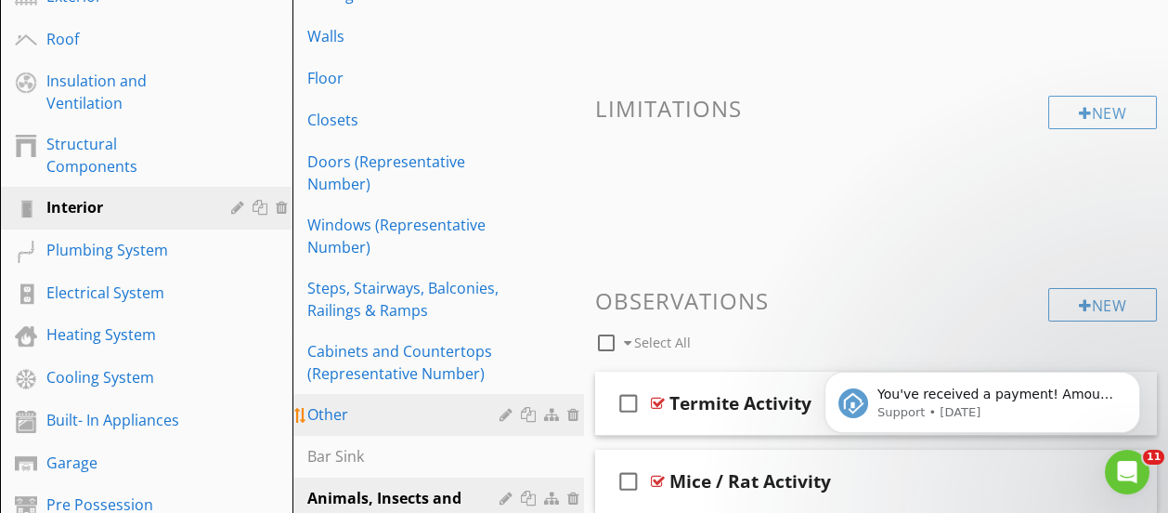
click at [317, 417] on div "Other" at bounding box center [406, 414] width 199 height 22
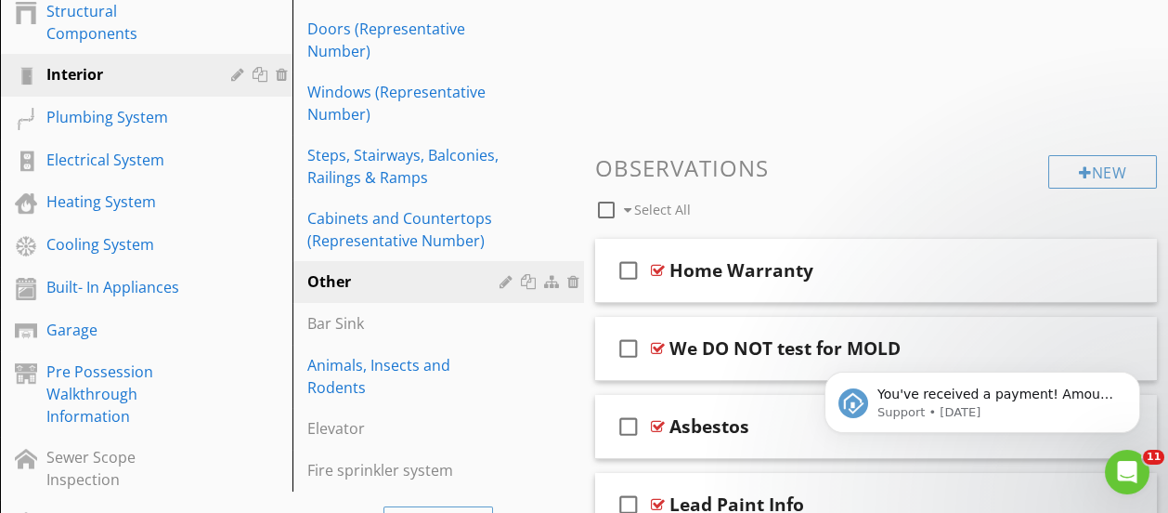
scroll to position [557, 0]
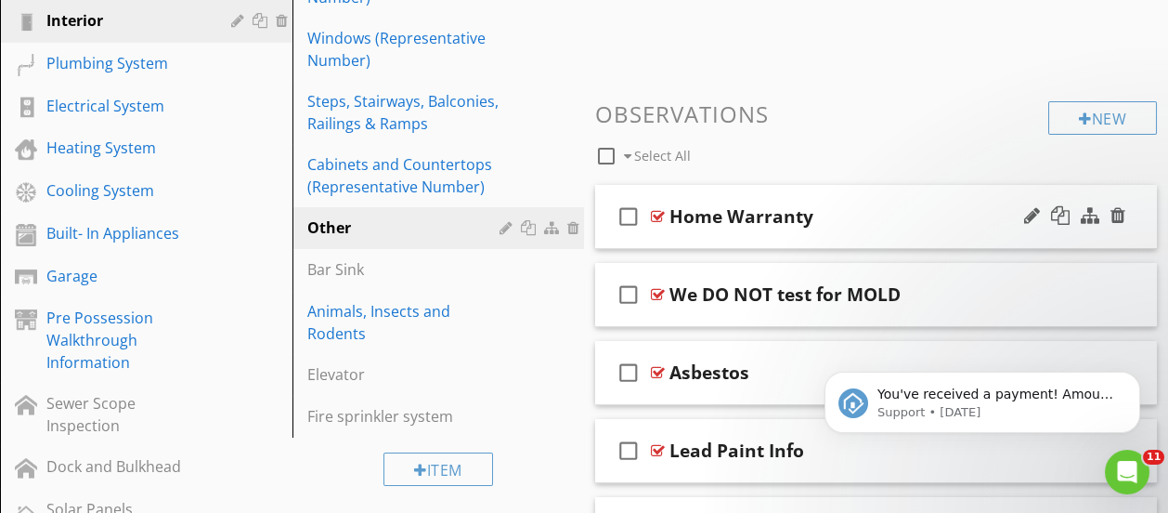
click at [628, 214] on icon "check_box_outline_blank" at bounding box center [629, 216] width 30 height 45
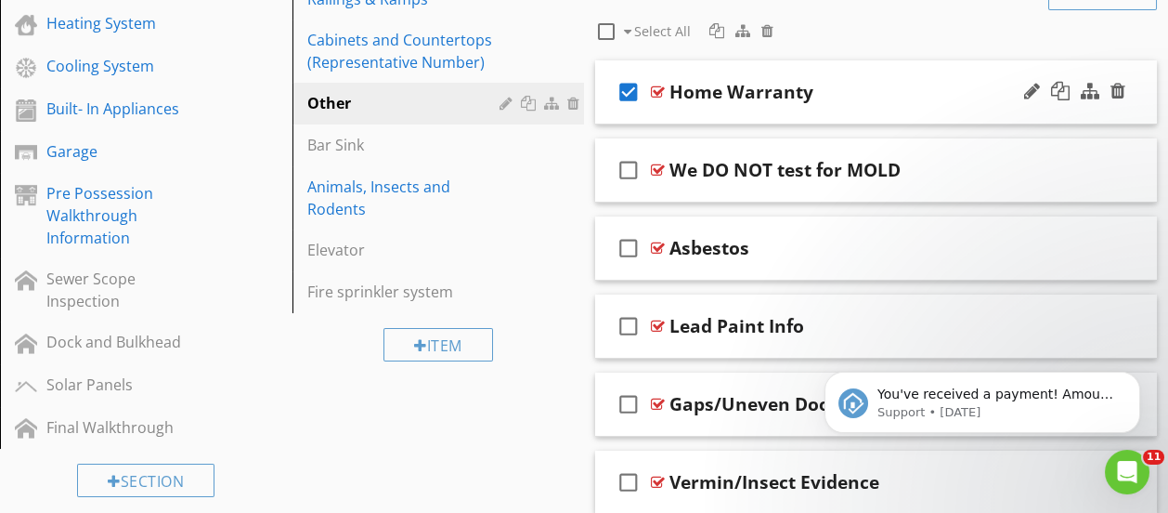
scroll to position [649, 0]
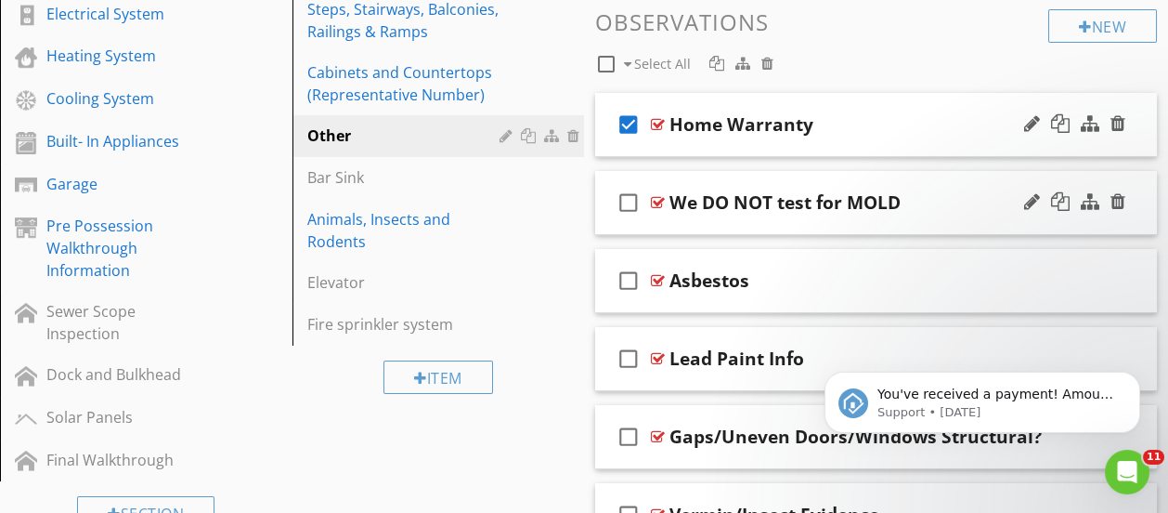
click at [627, 202] on icon "check_box_outline_blank" at bounding box center [629, 202] width 30 height 45
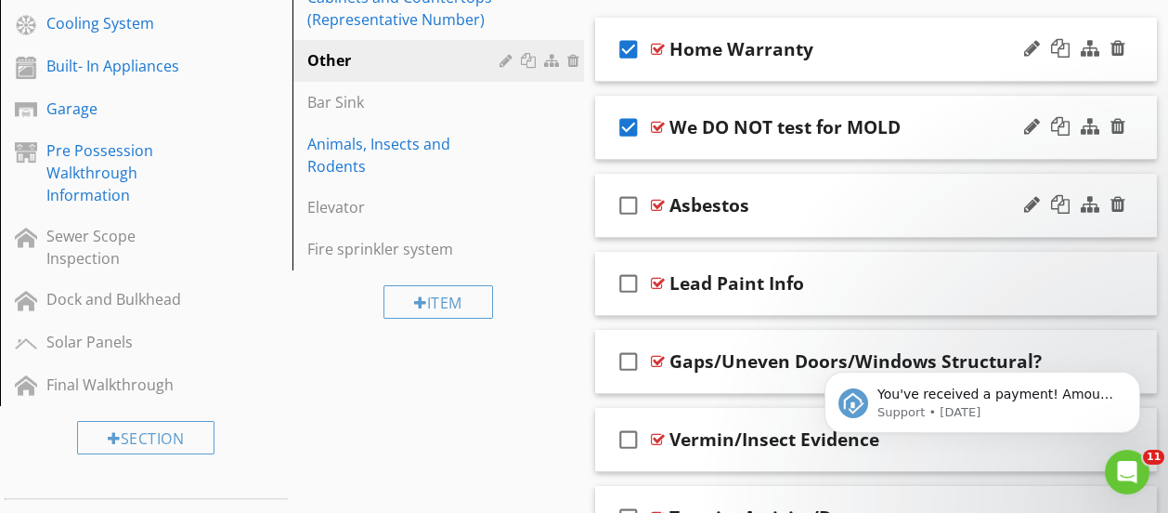
scroll to position [835, 0]
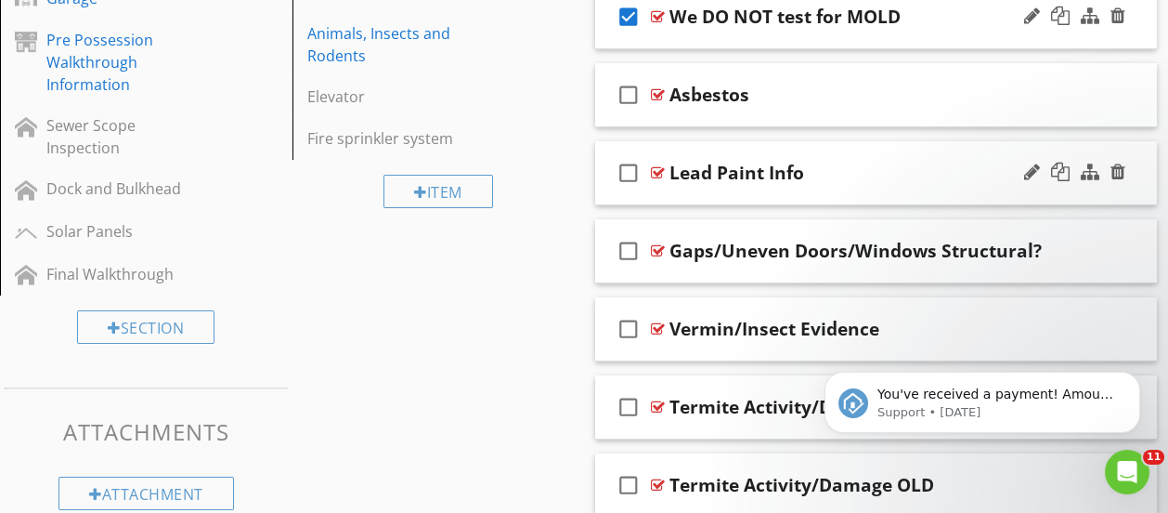
click at [625, 174] on icon "check_box_outline_blank" at bounding box center [629, 172] width 30 height 45
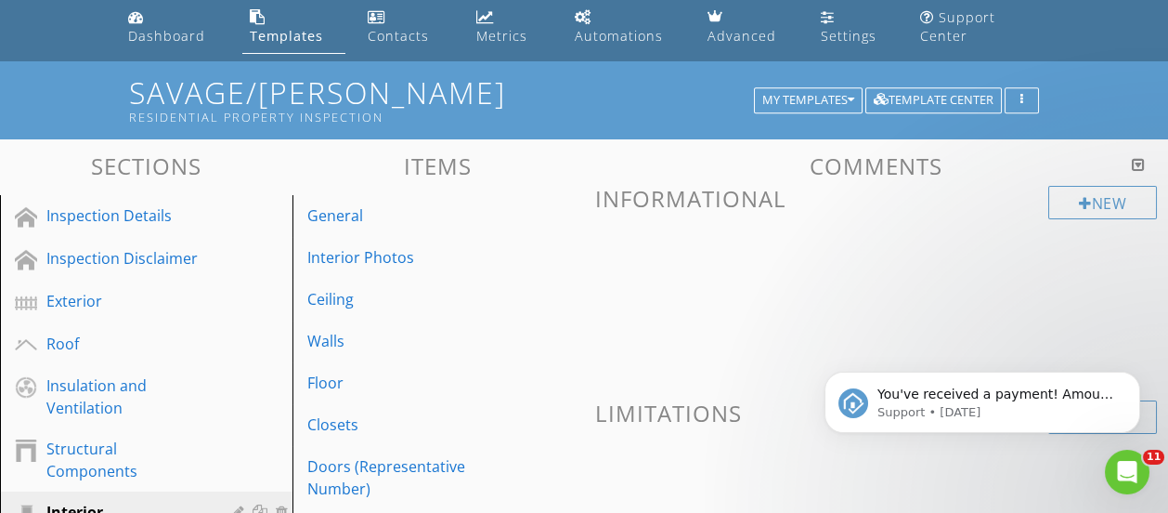
scroll to position [0, 0]
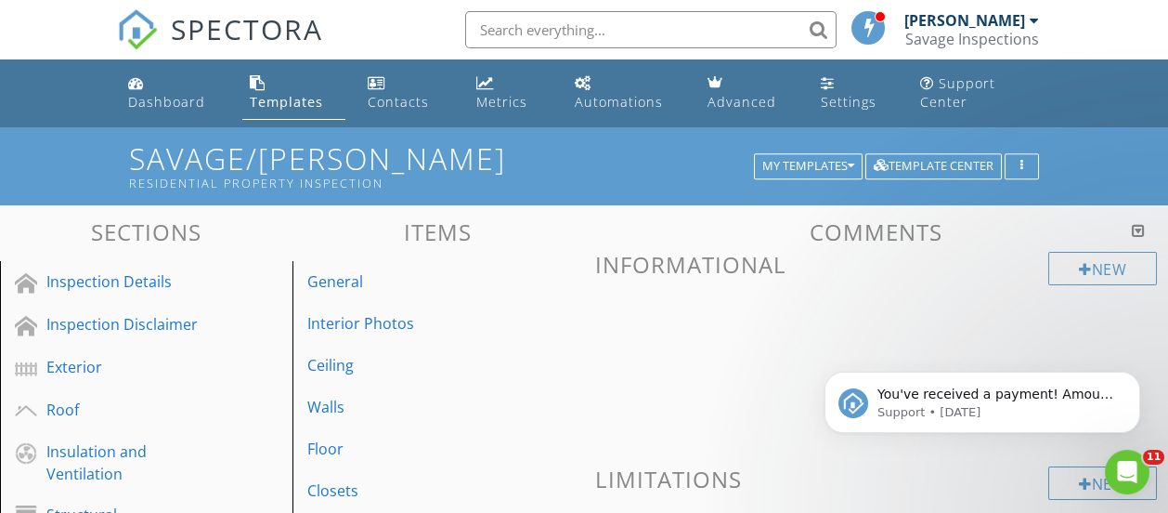
click at [295, 90] on link "Templates" at bounding box center [293, 93] width 103 height 53
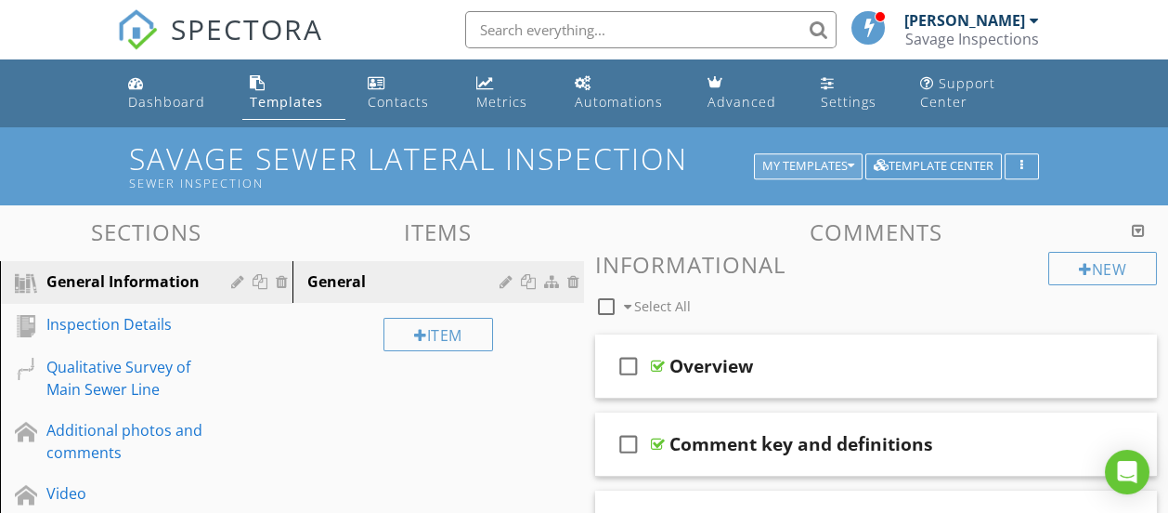
click at [791, 160] on div "My Templates" at bounding box center [808, 166] width 92 height 13
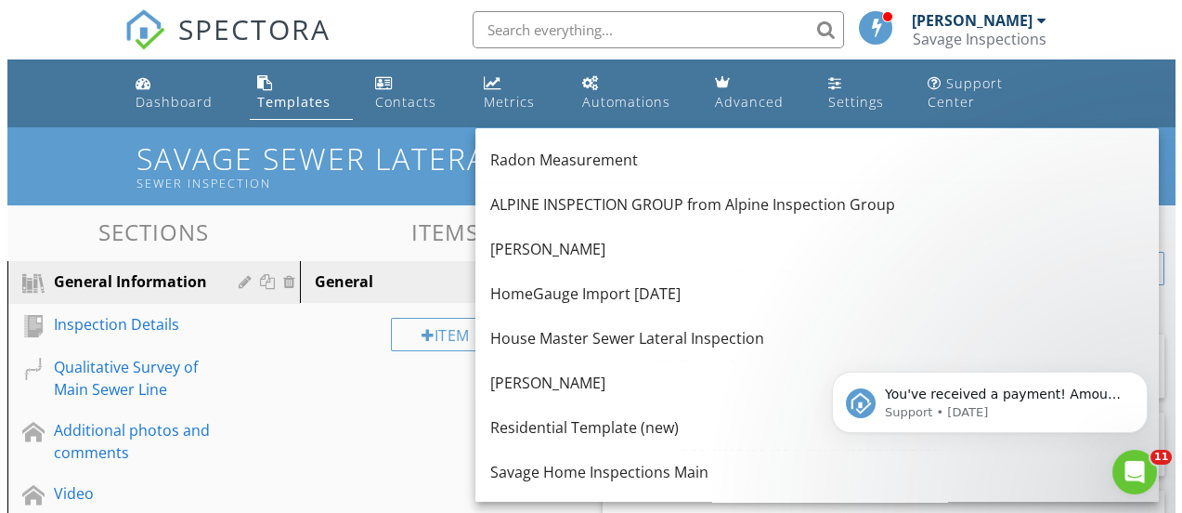
scroll to position [463, 0]
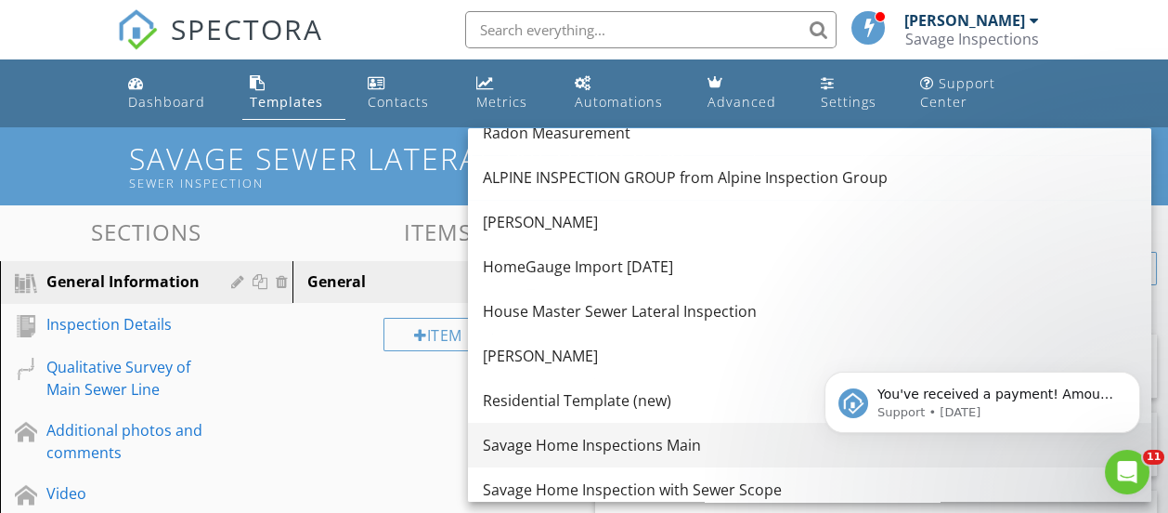
click at [657, 435] on div "Savage Home Inspections Main" at bounding box center [810, 445] width 654 height 22
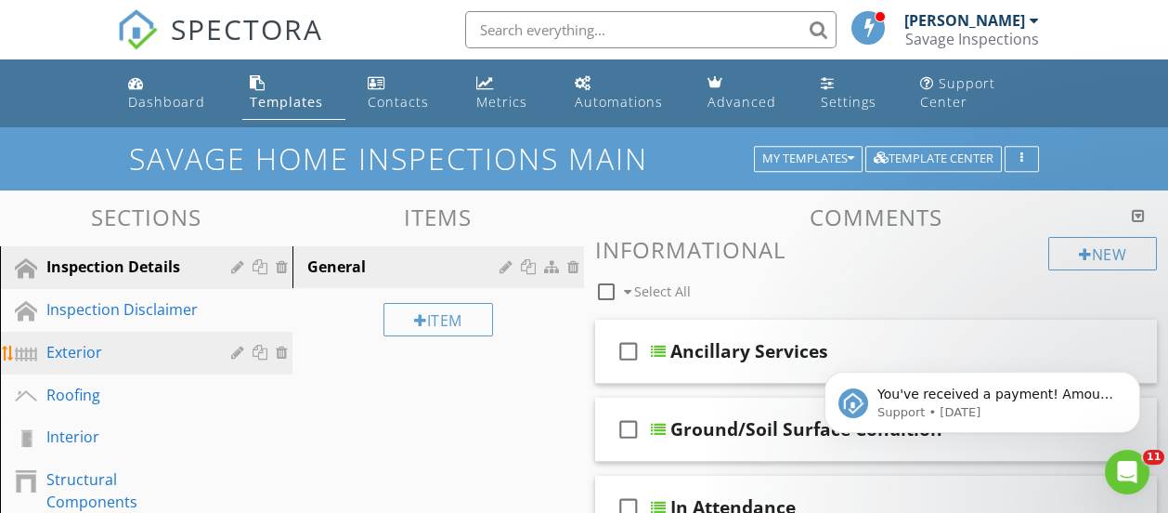
click at [85, 348] on div "Exterior" at bounding box center [125, 352] width 158 height 22
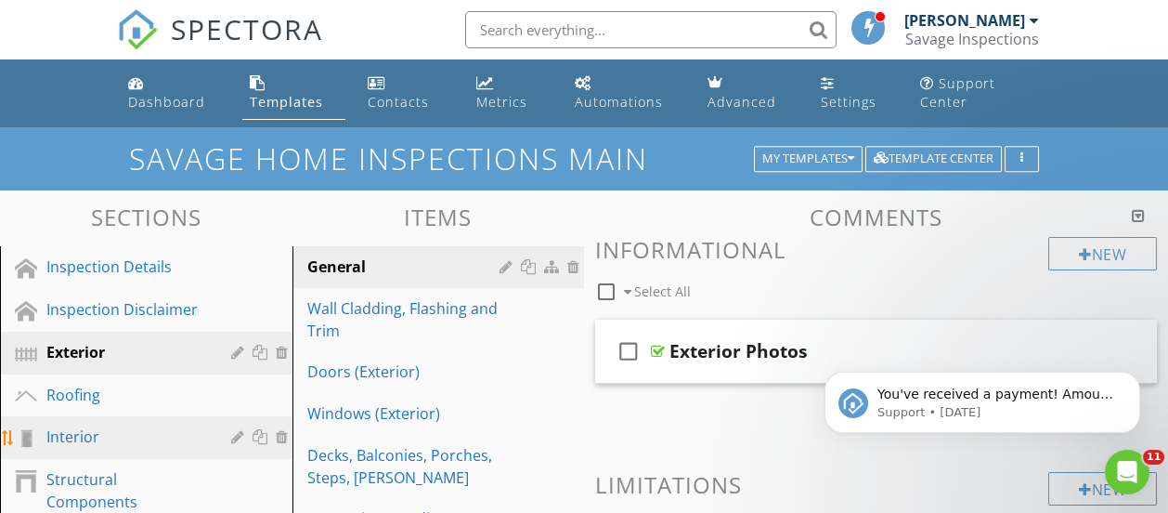
click at [92, 430] on div "Interior" at bounding box center [125, 436] width 158 height 22
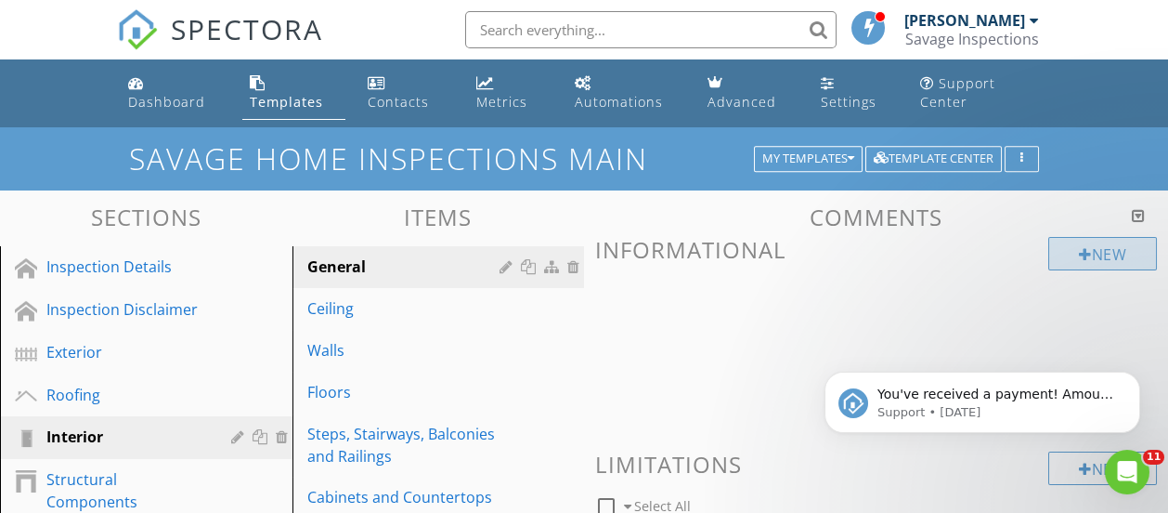
click at [1122, 250] on div "New" at bounding box center [1103, 253] width 109 height 33
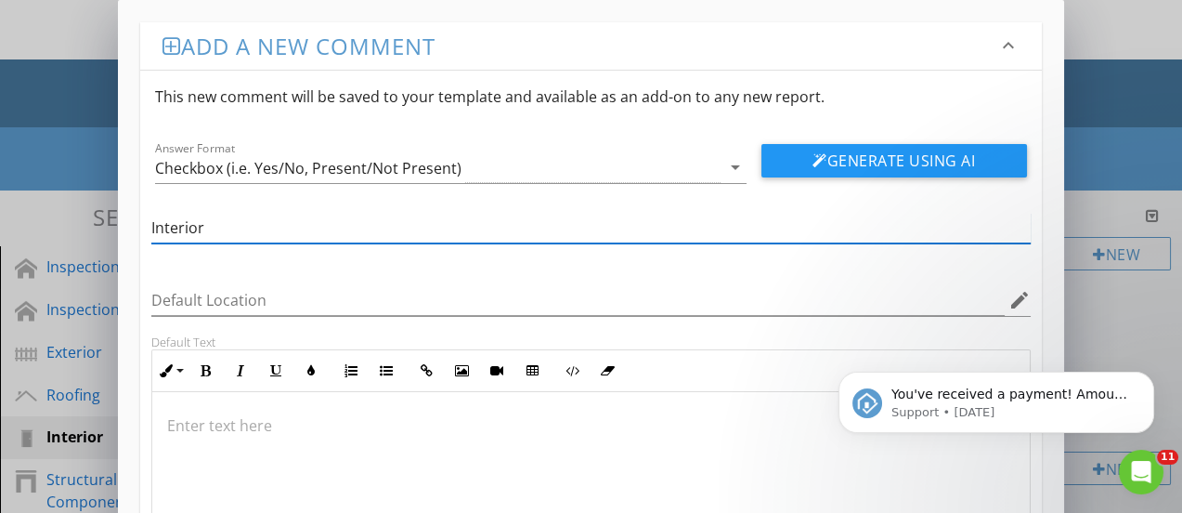
type input "Interior Photos"
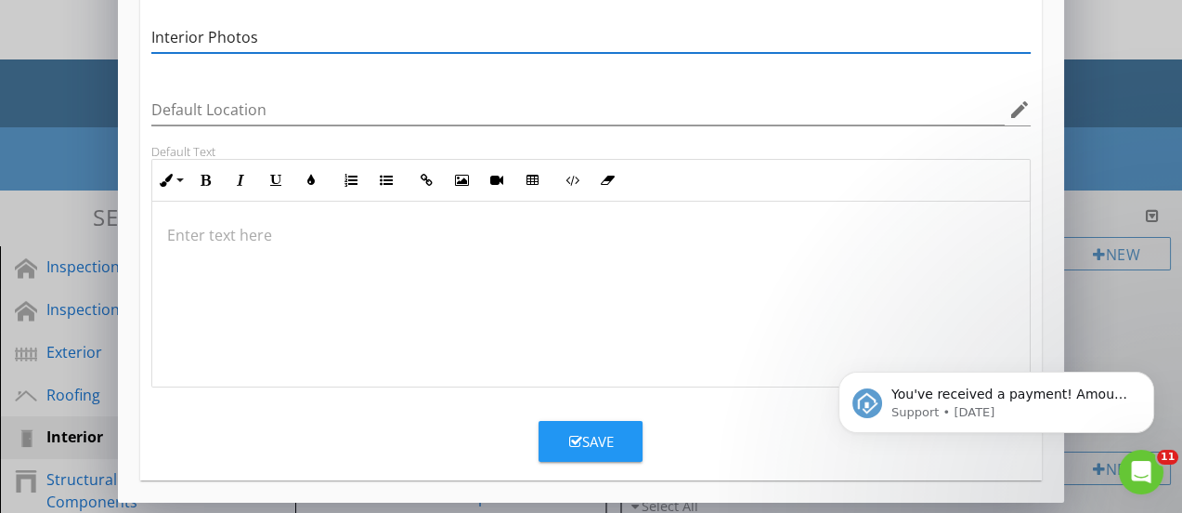
click at [633, 434] on button "Save" at bounding box center [591, 441] width 104 height 41
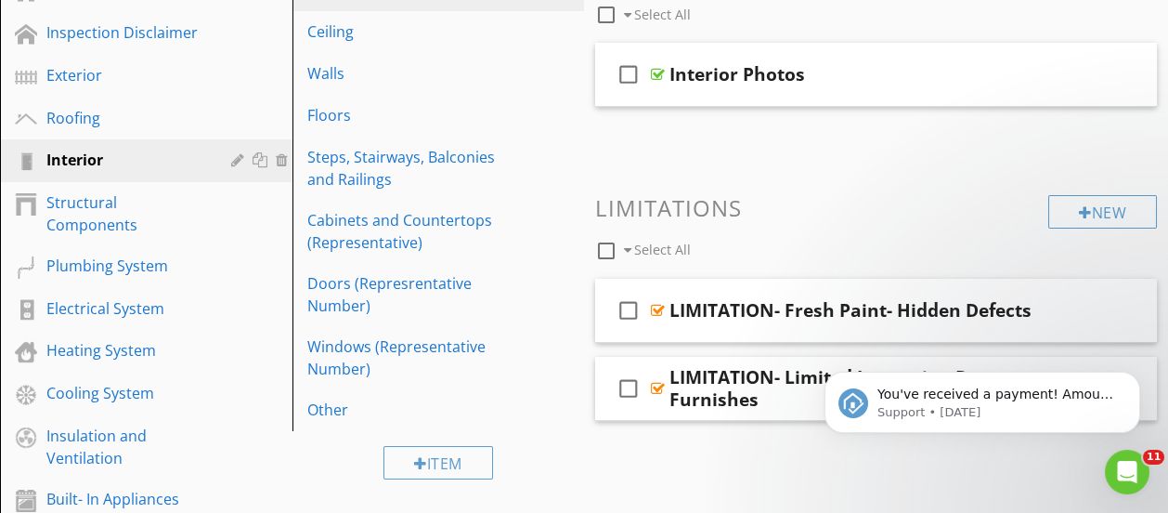
scroll to position [279, 0]
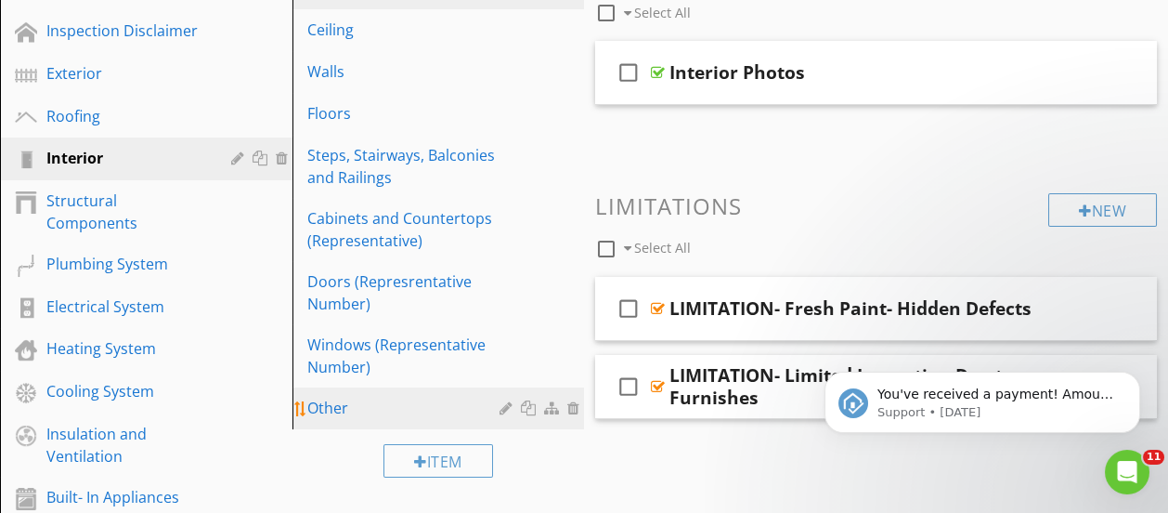
click at [382, 405] on div "Other" at bounding box center [406, 408] width 199 height 22
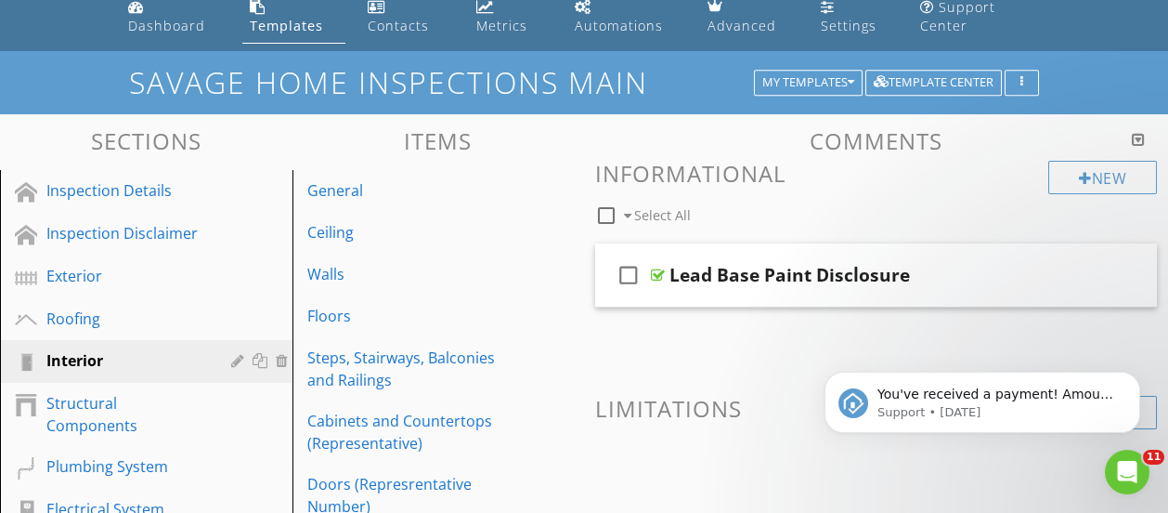
scroll to position [0, 0]
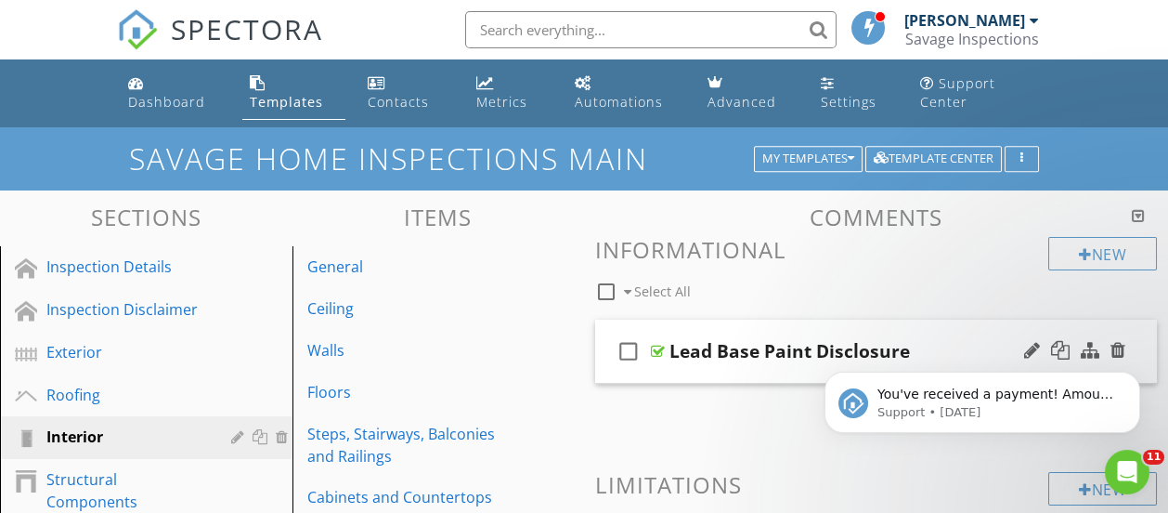
click at [636, 352] on icon "check_box_outline_blank" at bounding box center [629, 351] width 30 height 45
click at [632, 352] on icon "check_box" at bounding box center [629, 351] width 30 height 45
checkbox input "false"
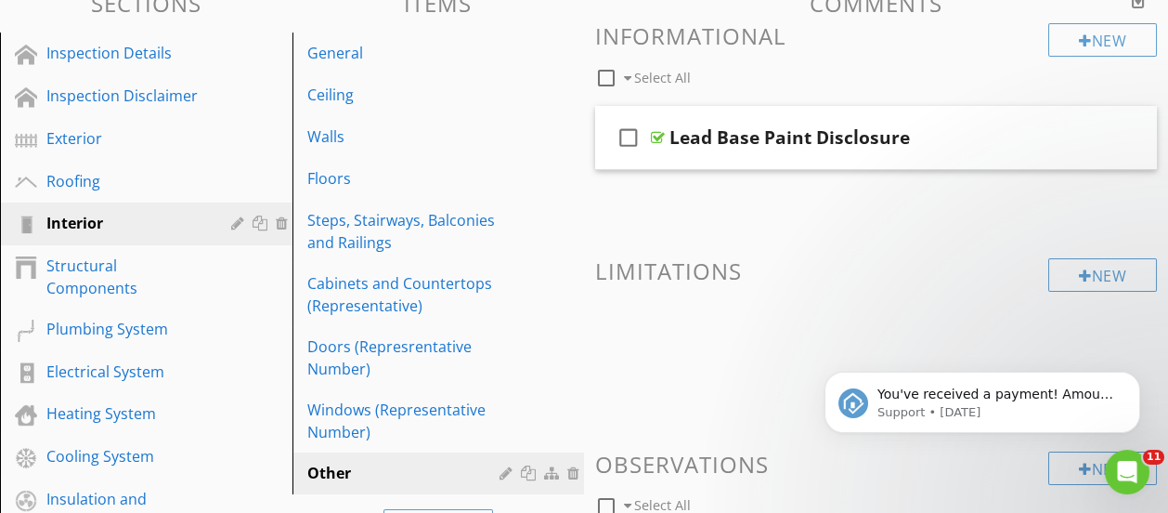
scroll to position [116, 0]
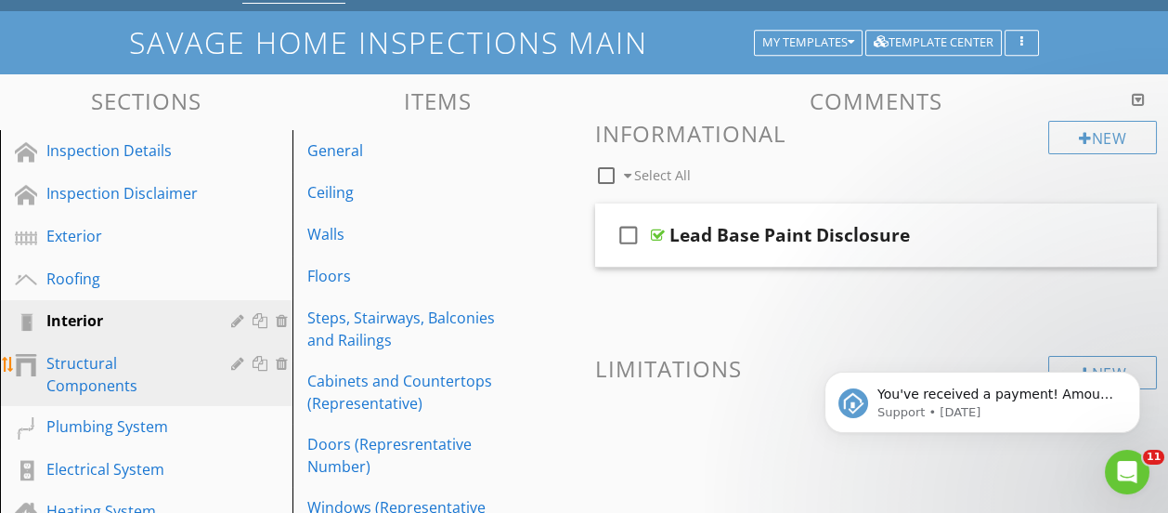
click at [95, 372] on div "Structural Components" at bounding box center [125, 374] width 158 height 45
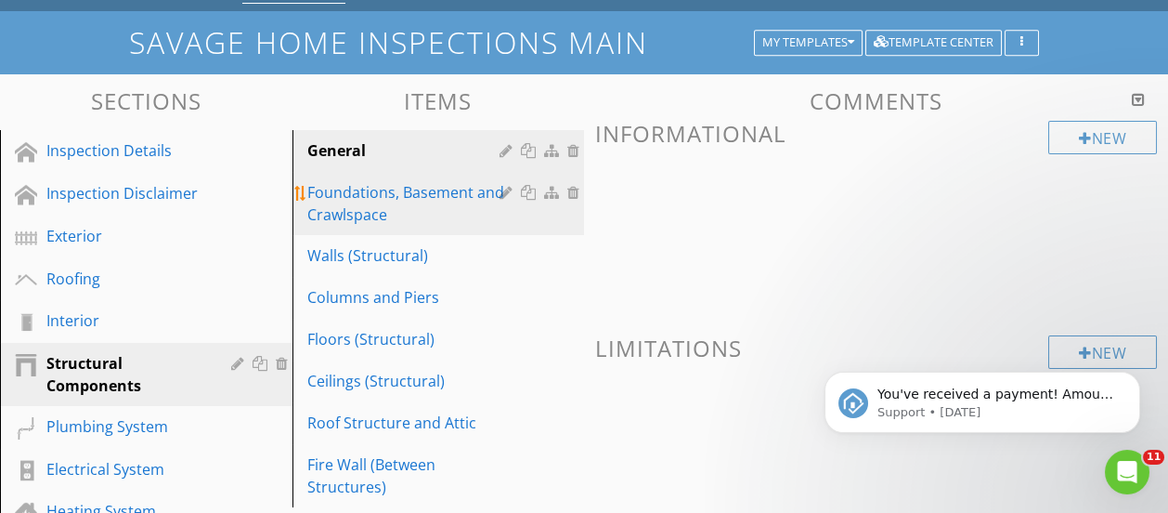
click at [385, 211] on div "Foundations, Basement and Crawlspace" at bounding box center [406, 203] width 199 height 45
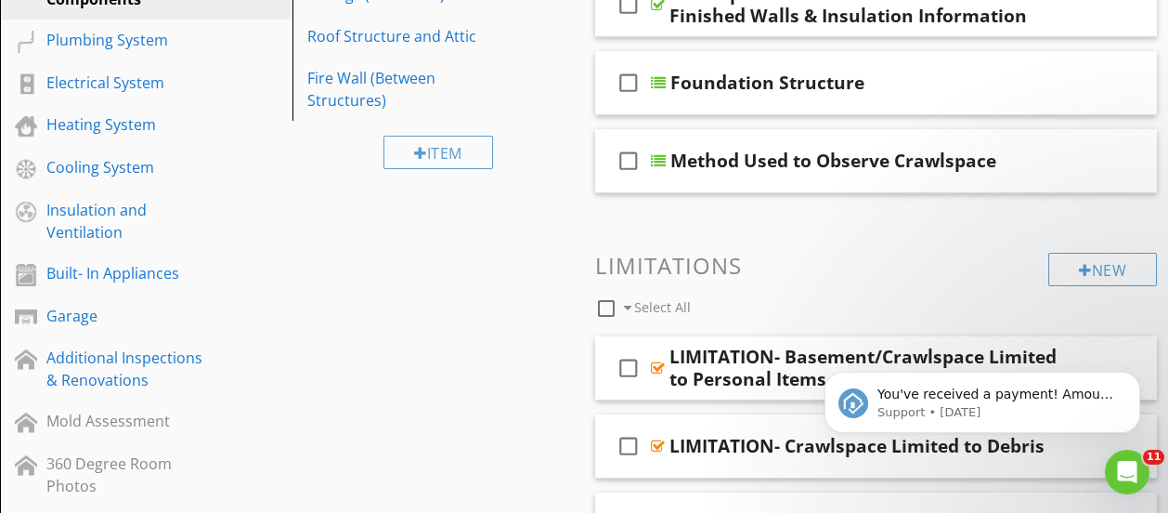
scroll to position [0, 0]
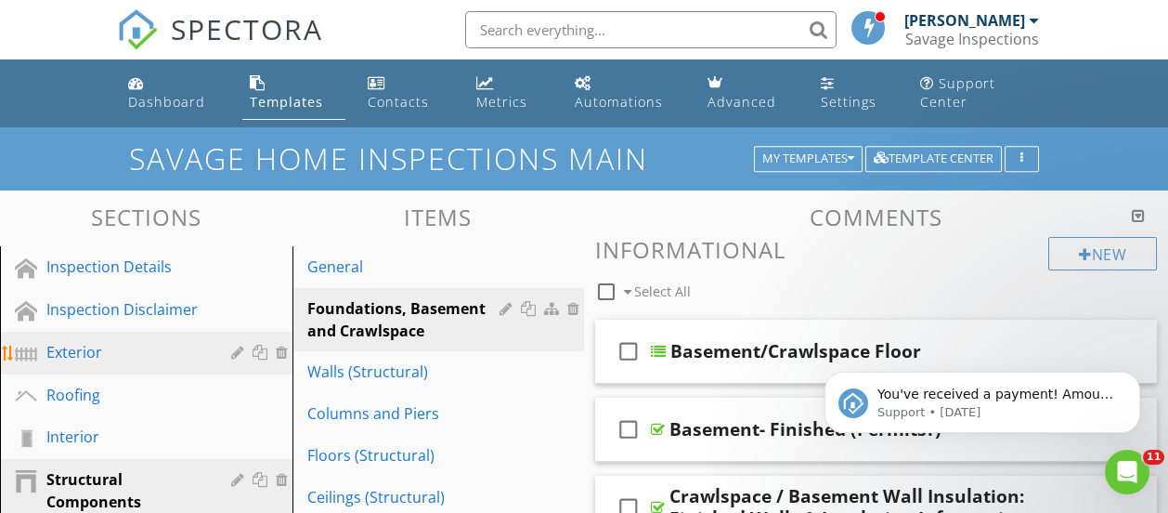
click at [70, 352] on div "Exterior" at bounding box center [125, 352] width 158 height 22
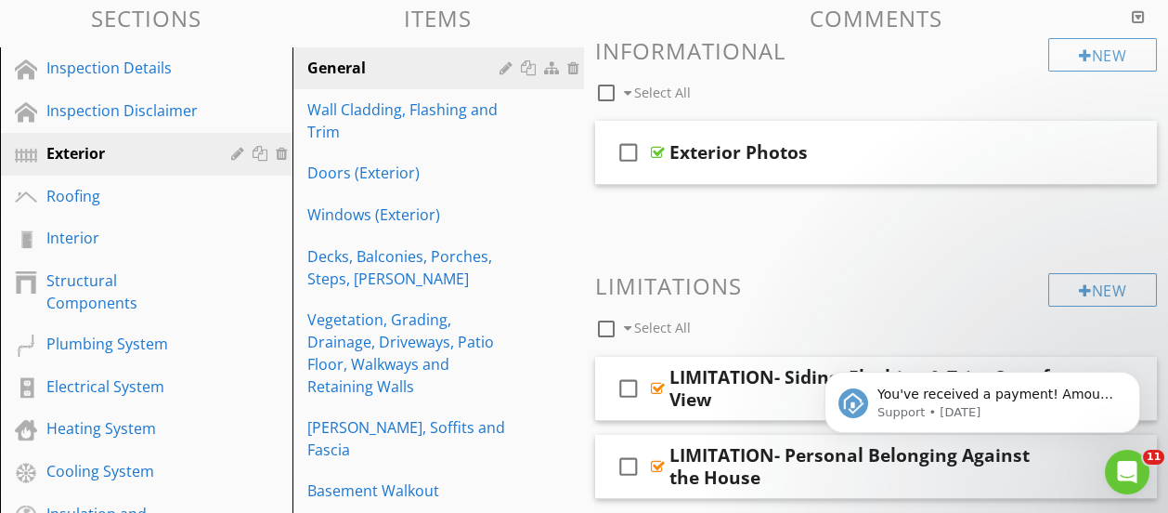
scroll to position [463, 0]
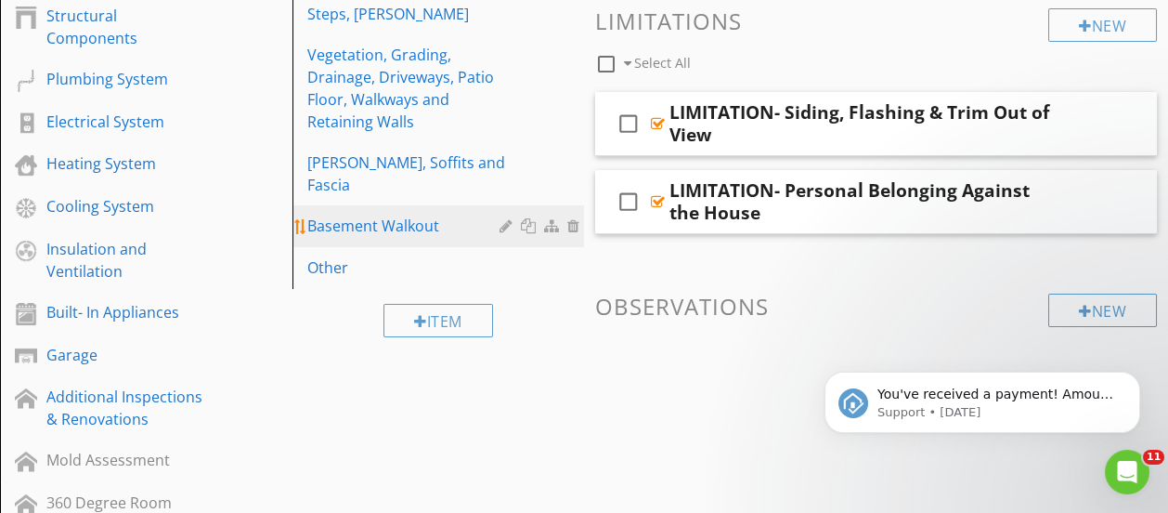
click at [398, 215] on div "Basement Walkout" at bounding box center [406, 226] width 199 height 22
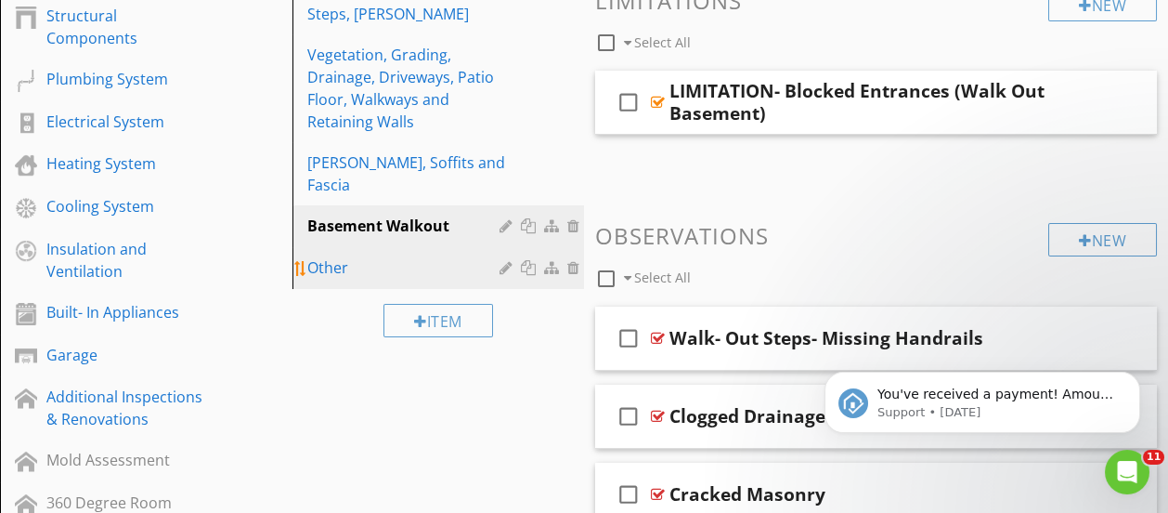
click at [349, 256] on div "Other" at bounding box center [406, 267] width 199 height 22
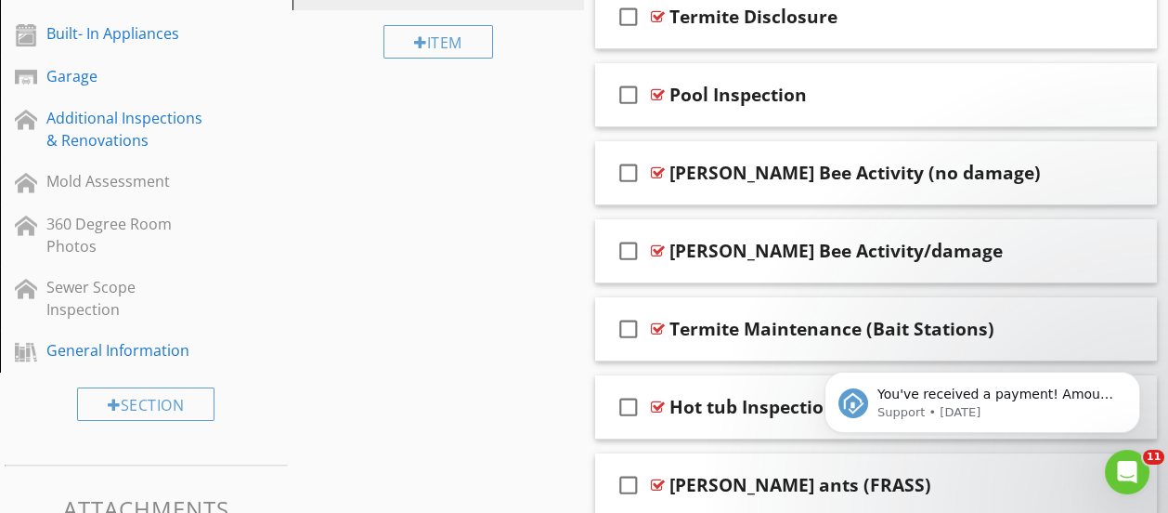
scroll to position [0, 0]
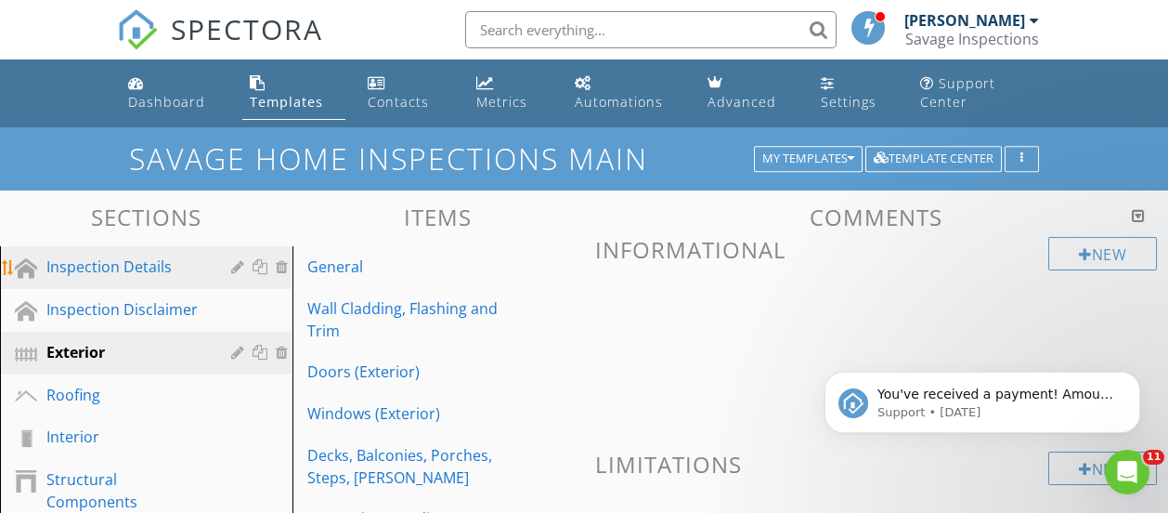
click at [137, 277] on div "Inspection Details" at bounding box center [125, 266] width 158 height 22
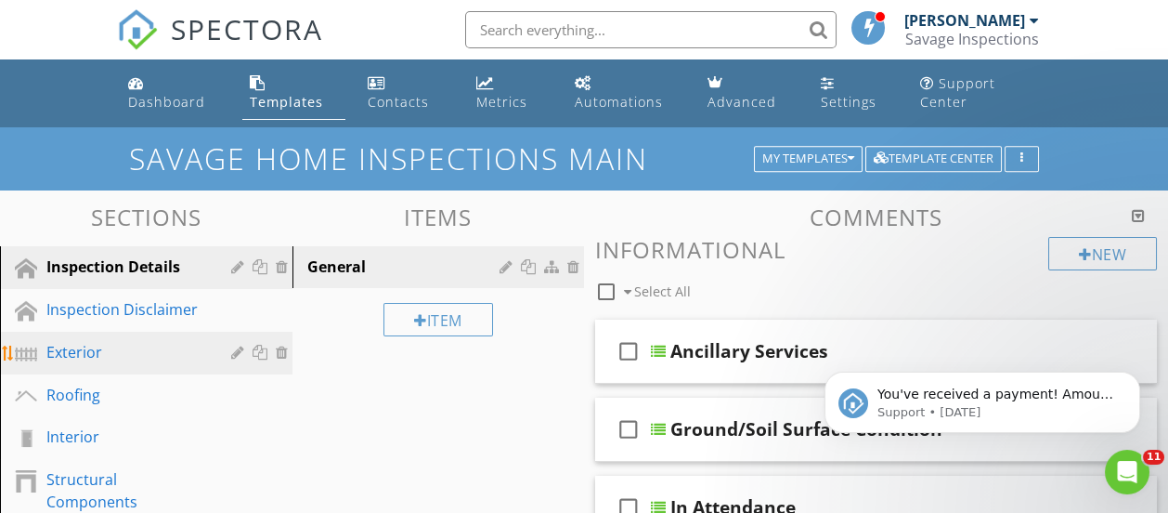
click at [98, 345] on div "Exterior" at bounding box center [125, 352] width 158 height 22
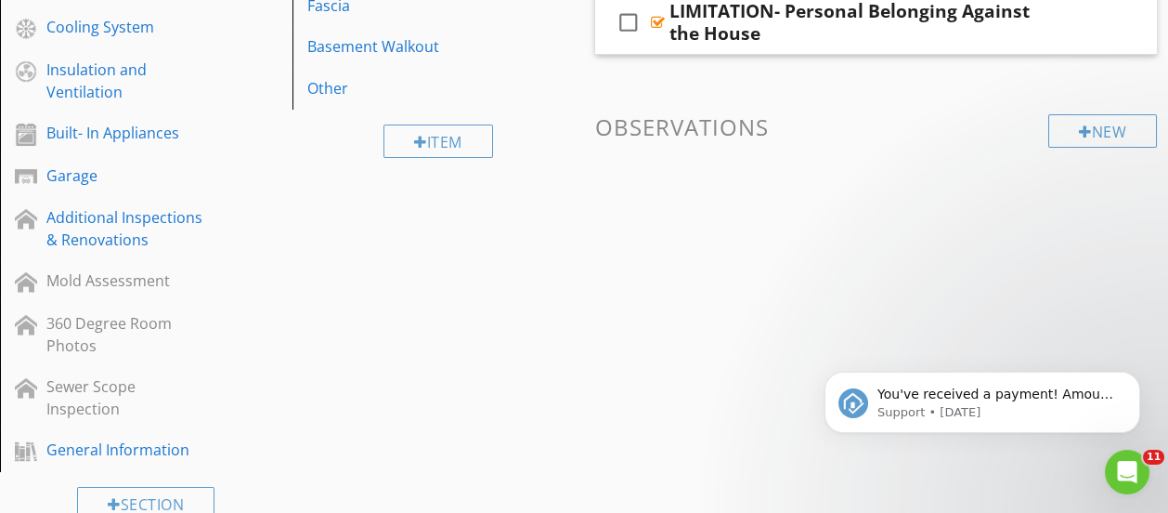
scroll to position [742, 0]
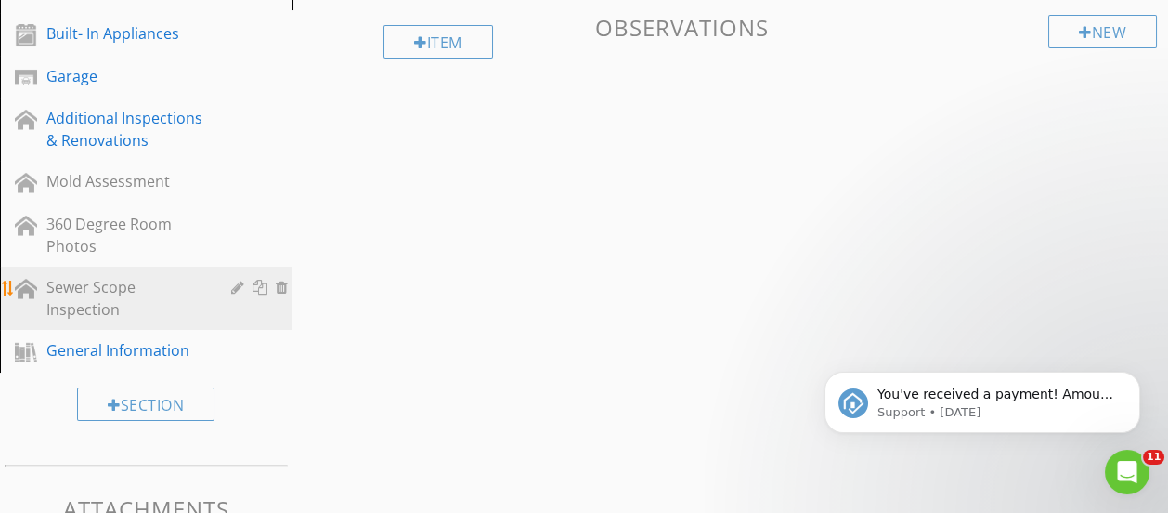
click at [131, 300] on div "Sewer Scope Inspection" at bounding box center [125, 298] width 158 height 45
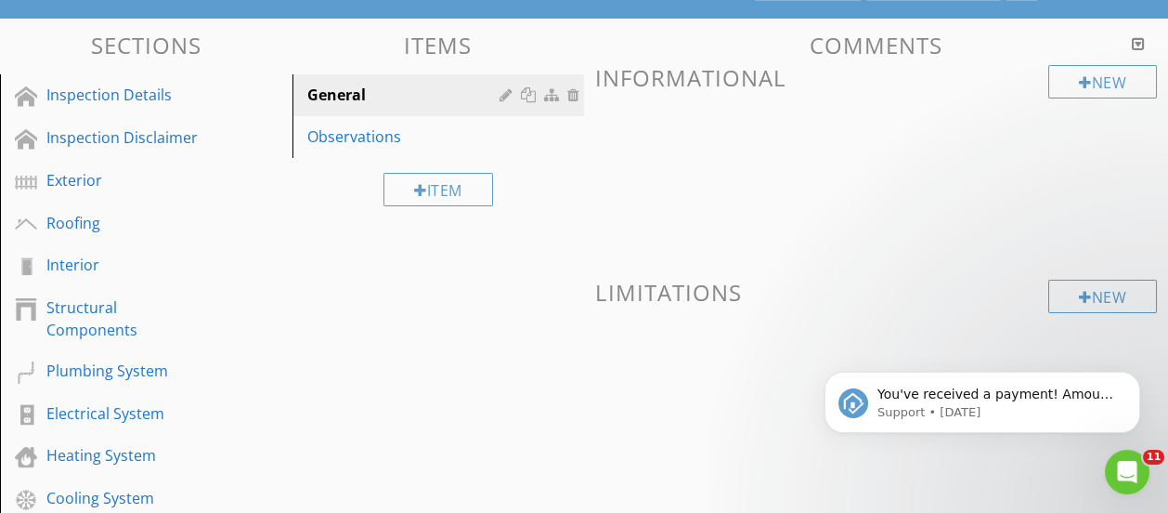
scroll to position [167, 0]
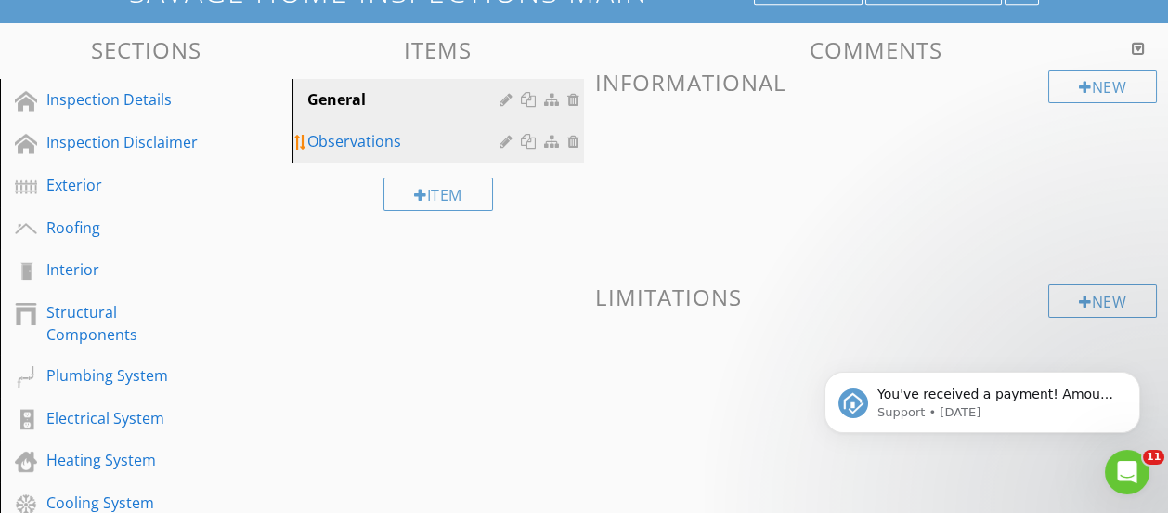
click at [352, 137] on div "Observations" at bounding box center [406, 141] width 199 height 22
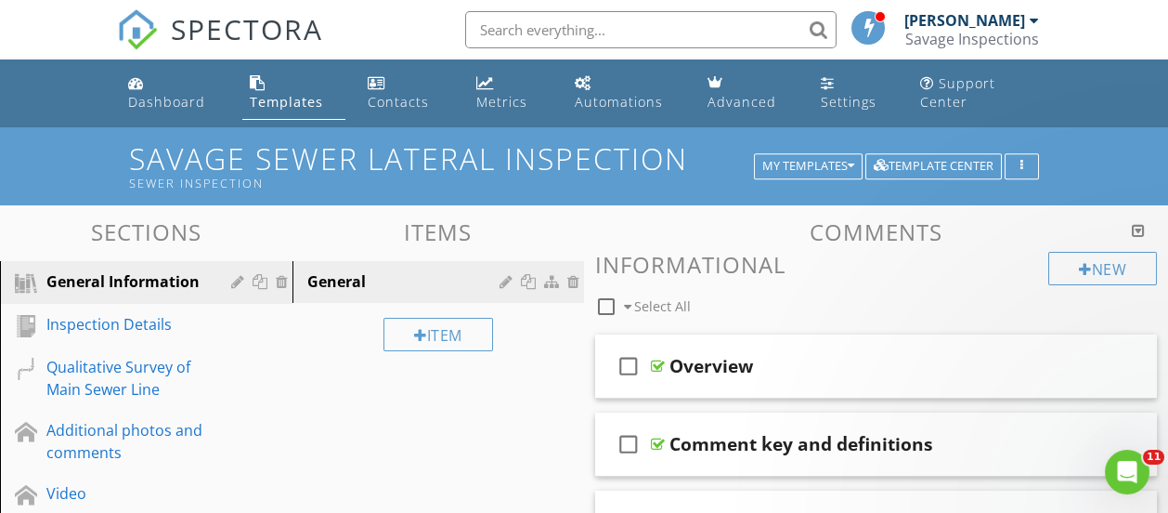
click at [257, 101] on div "Templates" at bounding box center [286, 102] width 73 height 18
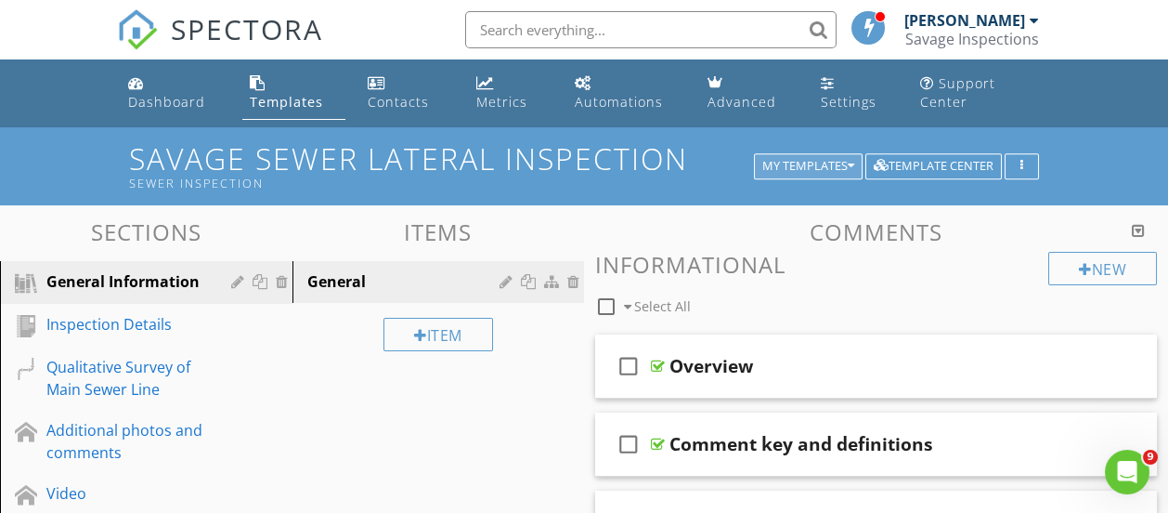
click at [789, 166] on div "My Templates" at bounding box center [808, 166] width 92 height 13
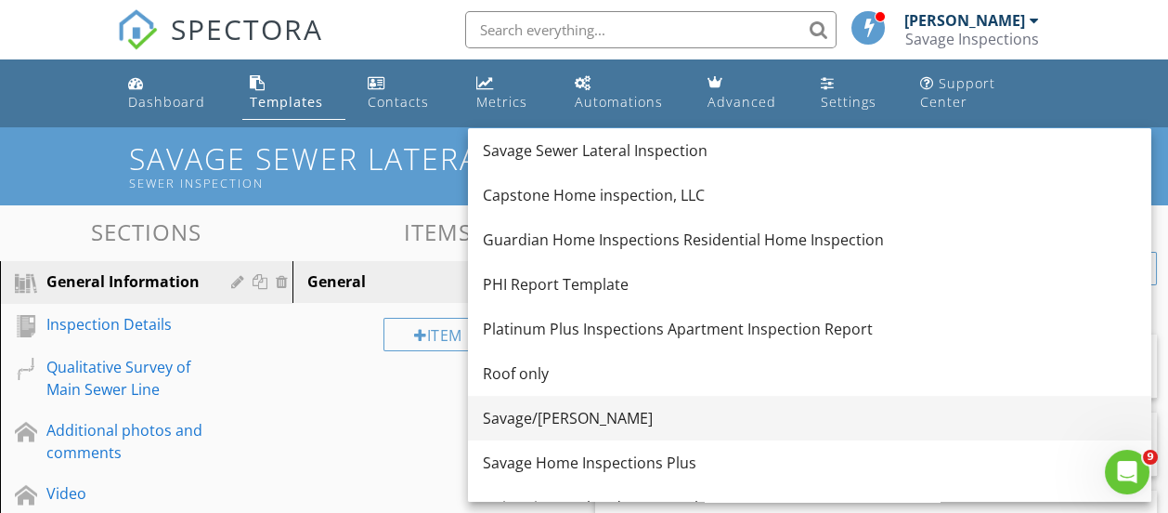
click at [530, 415] on div "Savage/[PERSON_NAME]" at bounding box center [810, 418] width 654 height 22
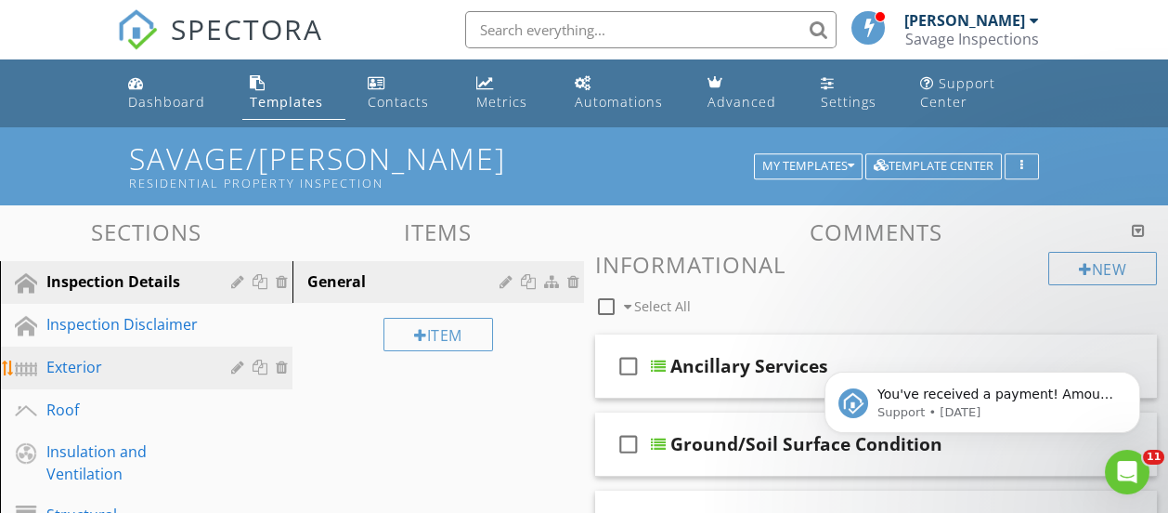
scroll to position [92, 0]
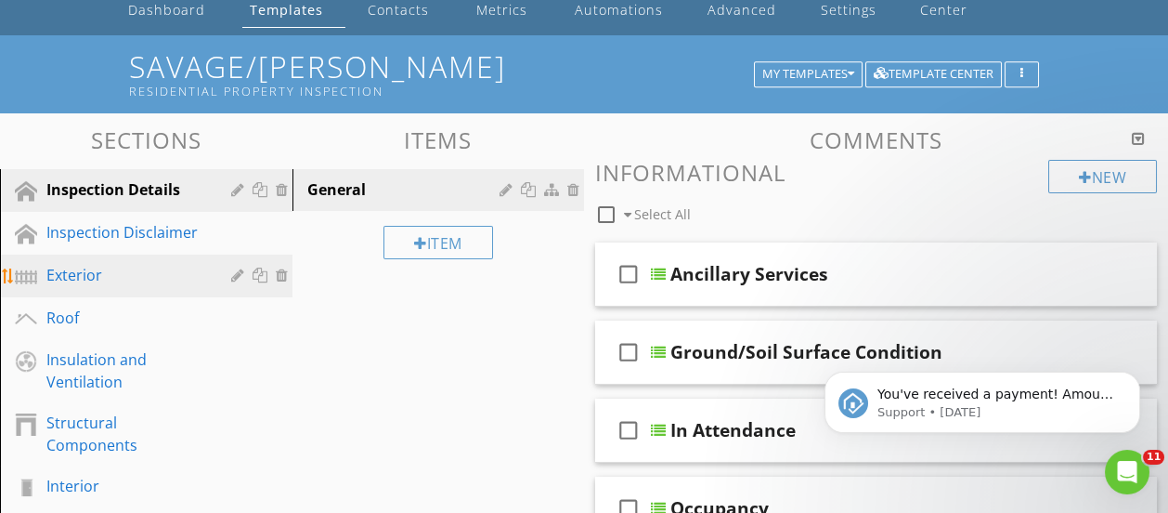
click at [95, 272] on div "Exterior" at bounding box center [125, 275] width 158 height 22
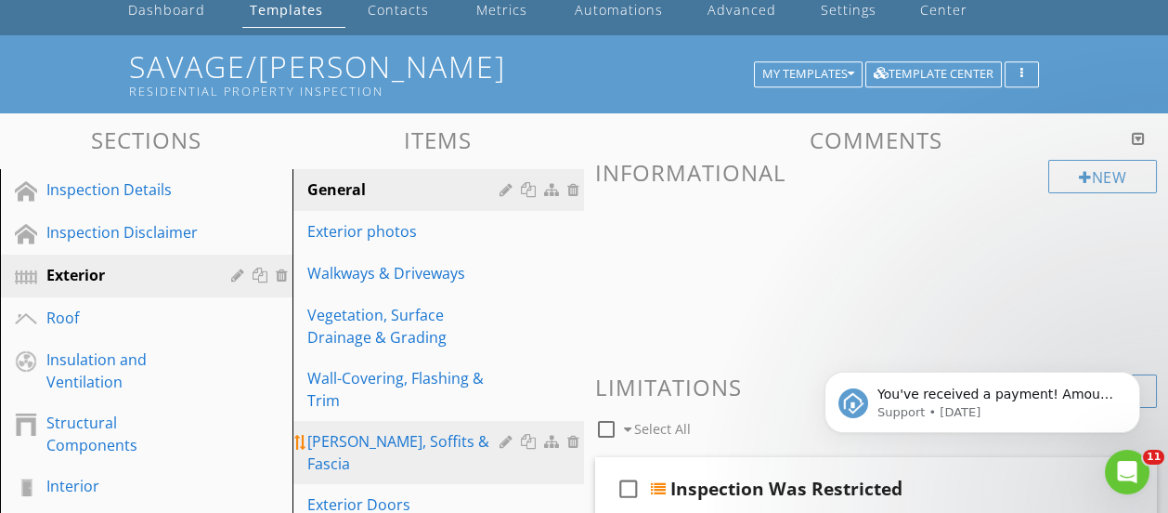
click at [413, 444] on div "[PERSON_NAME], Soffits & Fascia" at bounding box center [406, 452] width 199 height 45
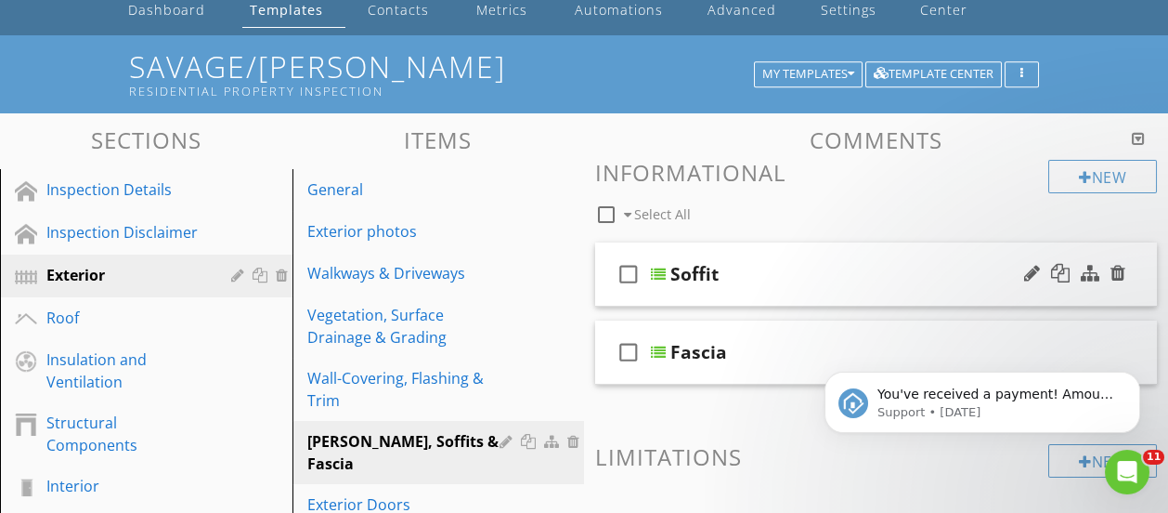
click at [711, 272] on div "Soffit" at bounding box center [695, 274] width 48 height 22
click at [647, 277] on div "check_box_outline_blank" at bounding box center [632, 274] width 37 height 45
click at [647, 277] on div "check_box" at bounding box center [632, 274] width 37 height 45
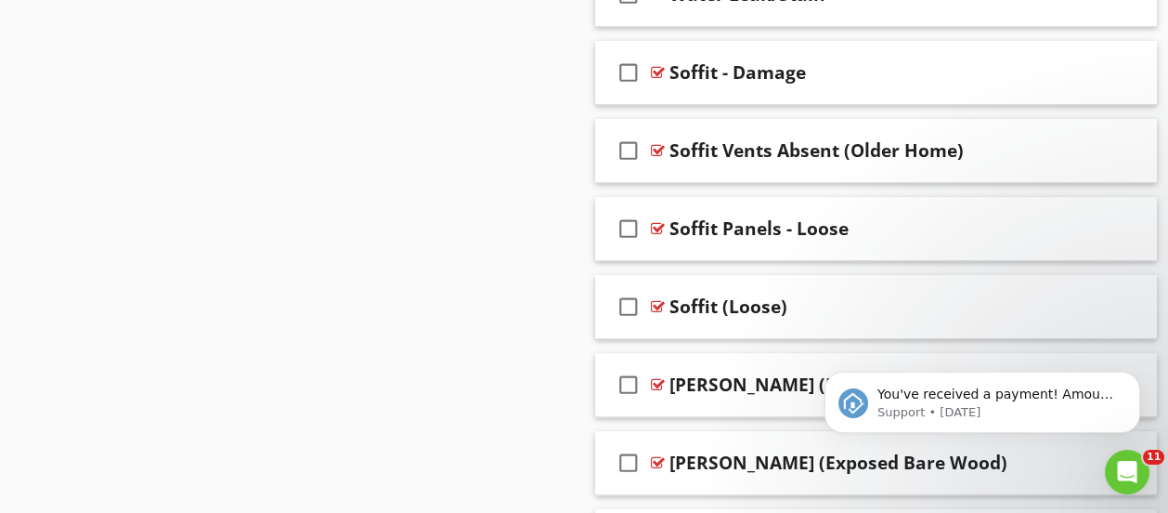
scroll to position [2366, 0]
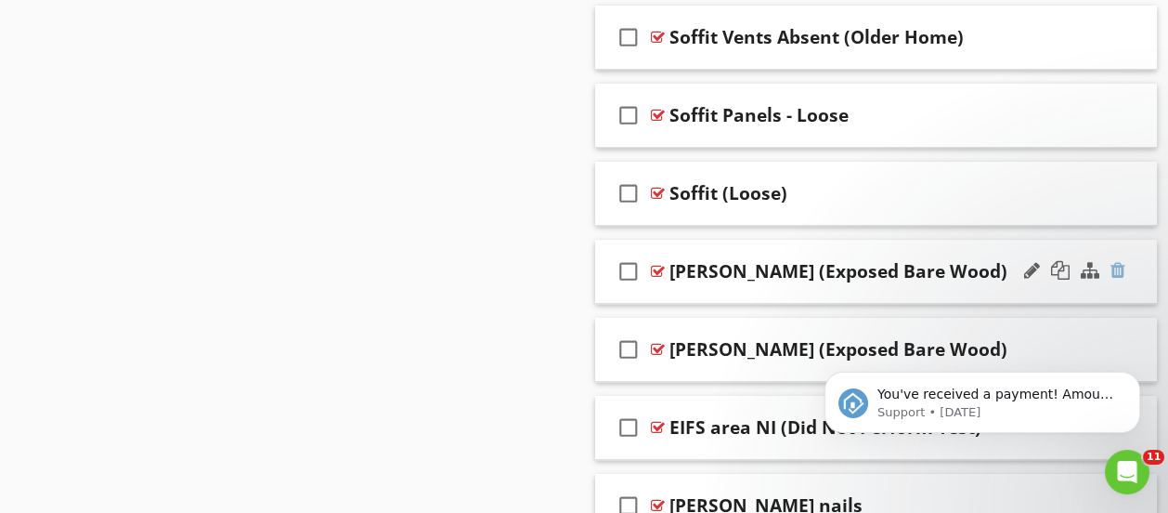
click at [1115, 266] on div at bounding box center [1118, 270] width 15 height 19
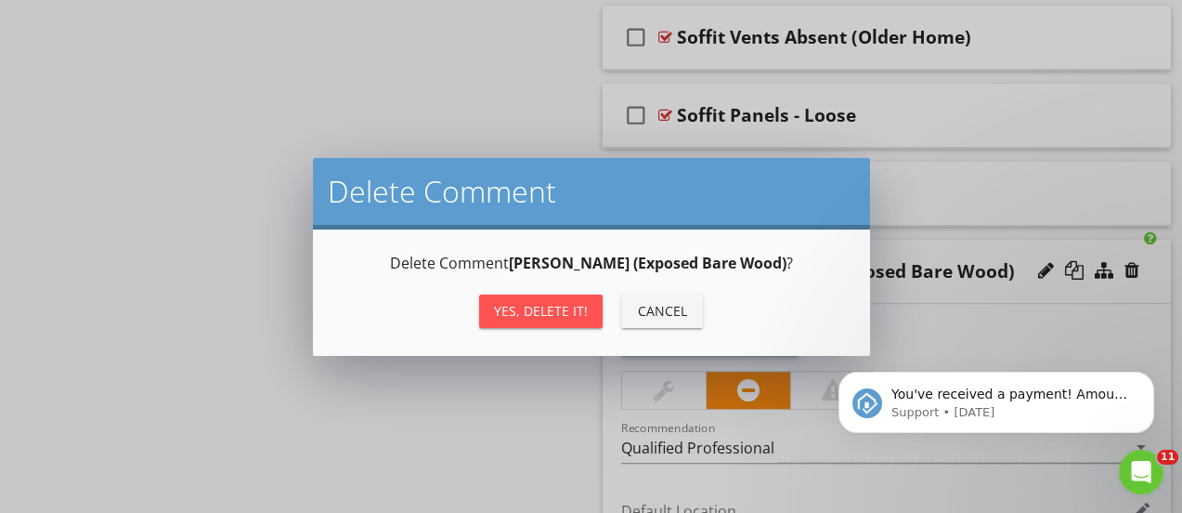
click at [682, 303] on div "Cancel" at bounding box center [662, 311] width 52 height 20
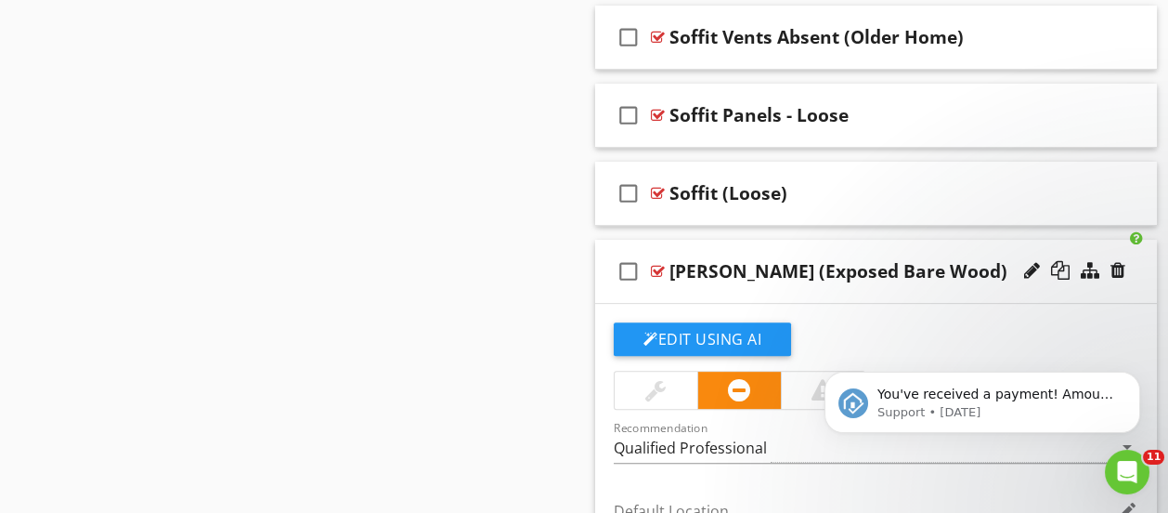
click at [938, 271] on div "[PERSON_NAME] (Exposed Bare Wood)" at bounding box center [867, 271] width 394 height 22
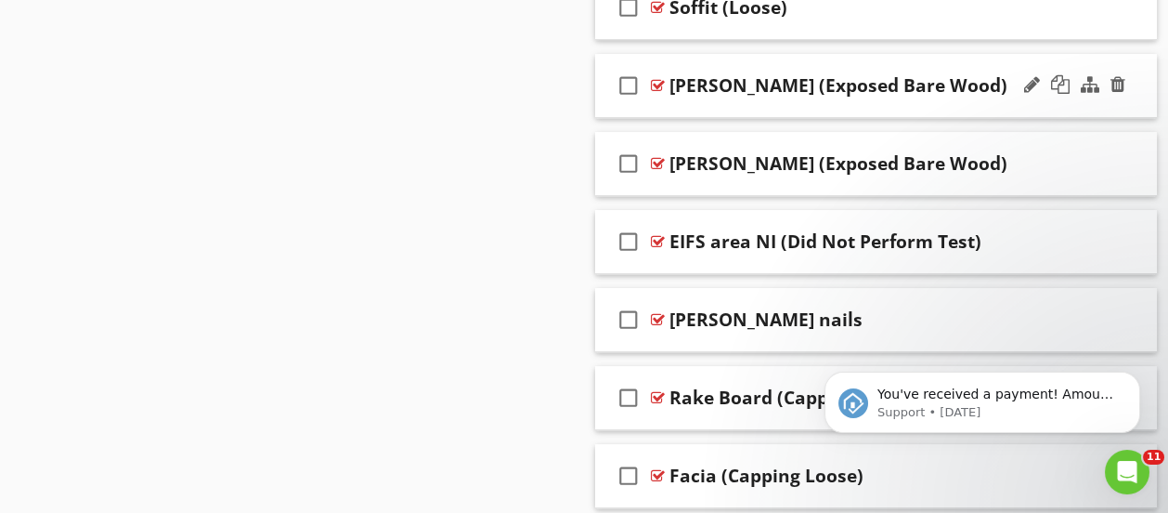
scroll to position [2459, 0]
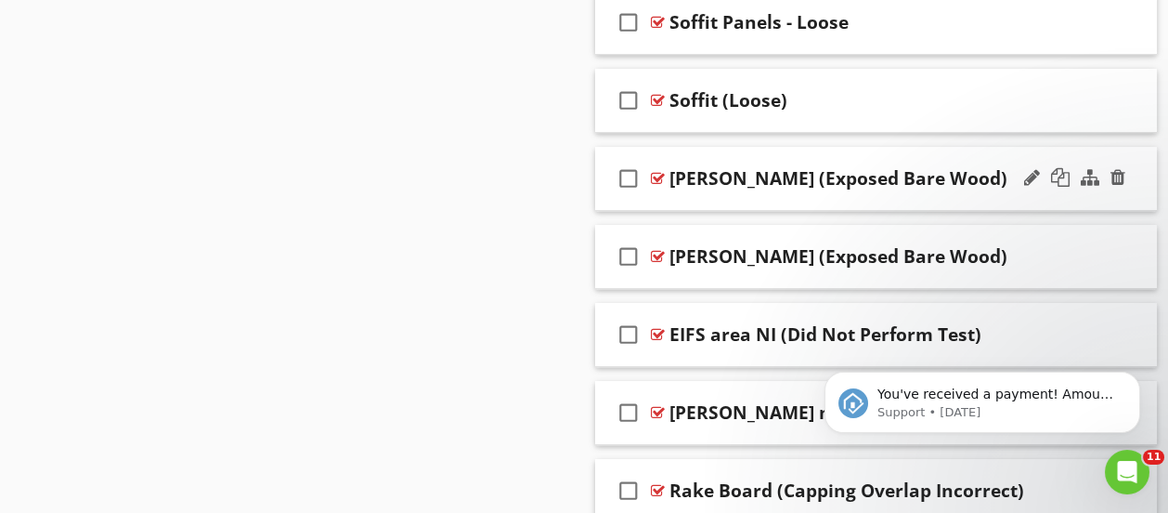
click at [936, 168] on div "[PERSON_NAME] (Exposed Bare Wood)" at bounding box center [867, 178] width 394 height 22
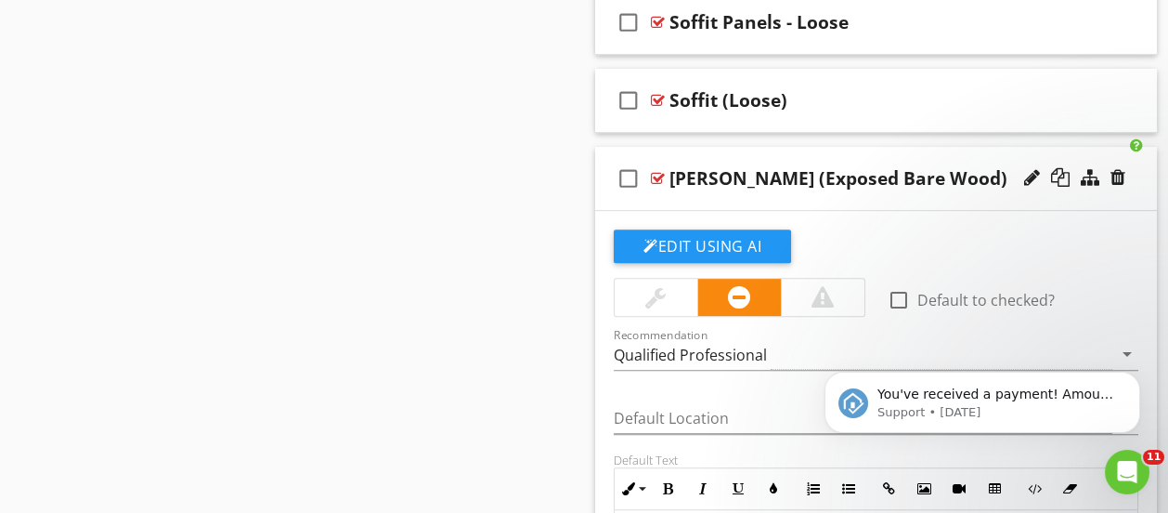
click at [955, 181] on div "[PERSON_NAME] (Exposed Bare Wood)" at bounding box center [867, 178] width 394 height 22
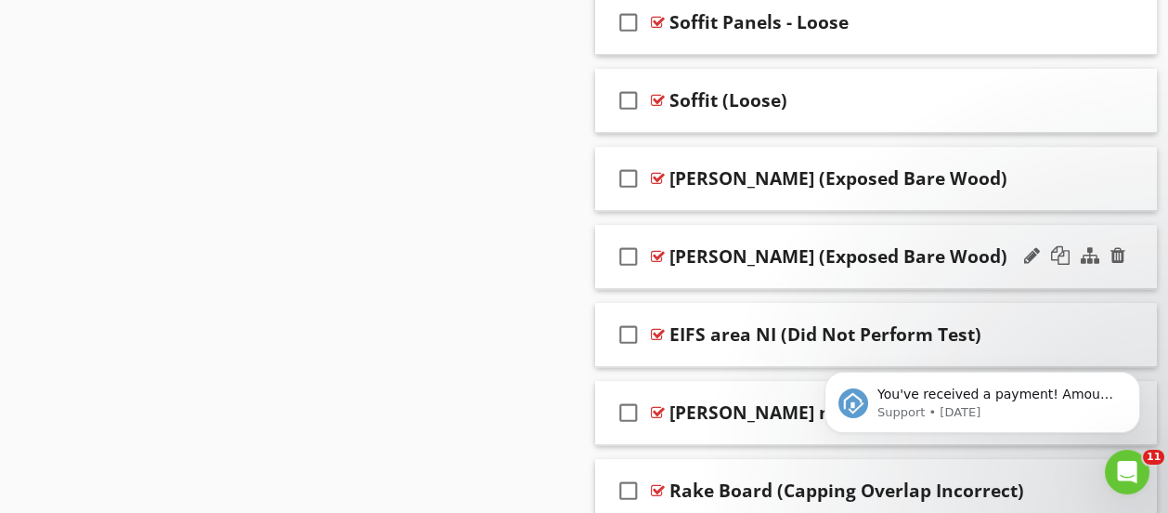
click at [953, 250] on div "[PERSON_NAME] (Exposed Bare Wood)" at bounding box center [867, 256] width 394 height 22
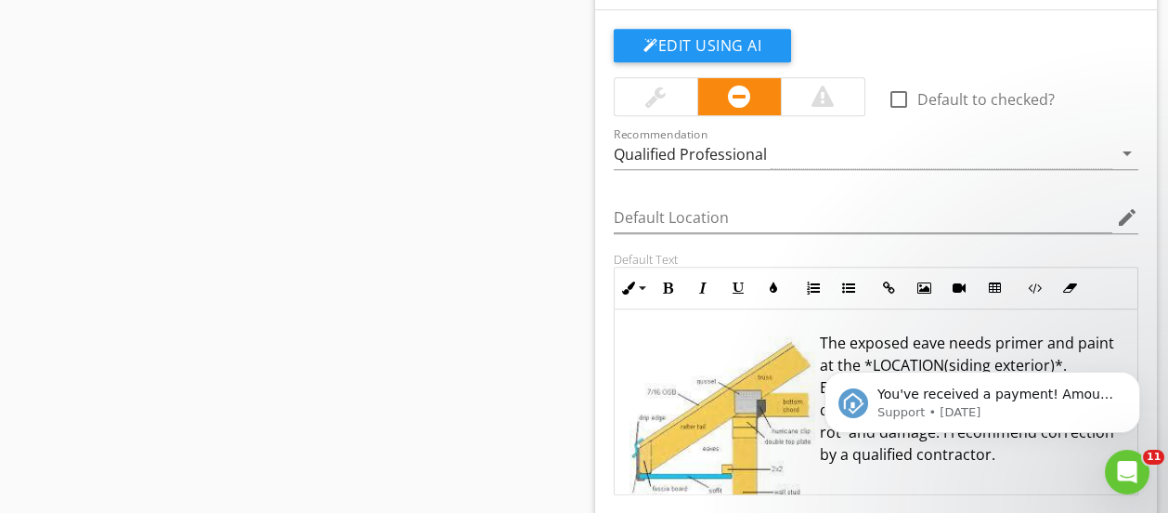
scroll to position [2552, 0]
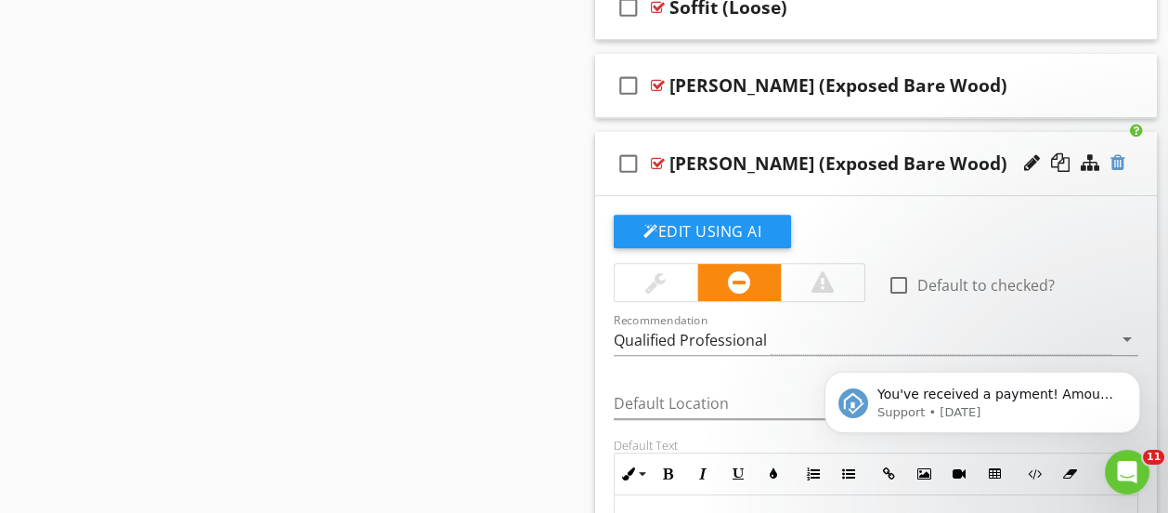
click at [1125, 157] on div at bounding box center [1118, 162] width 15 height 19
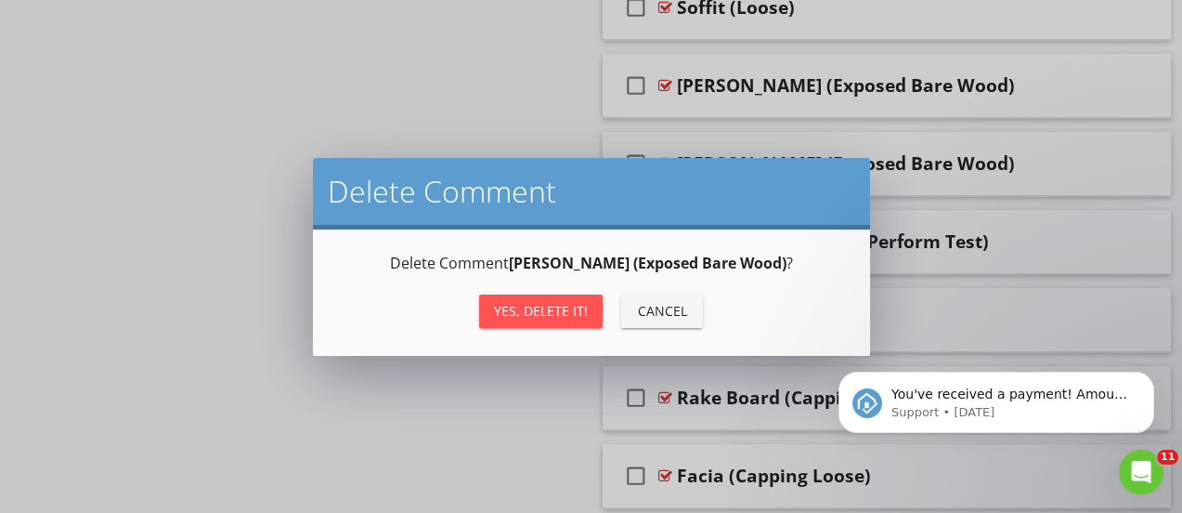
click at [558, 311] on div "Yes, Delete it!" at bounding box center [541, 311] width 94 height 20
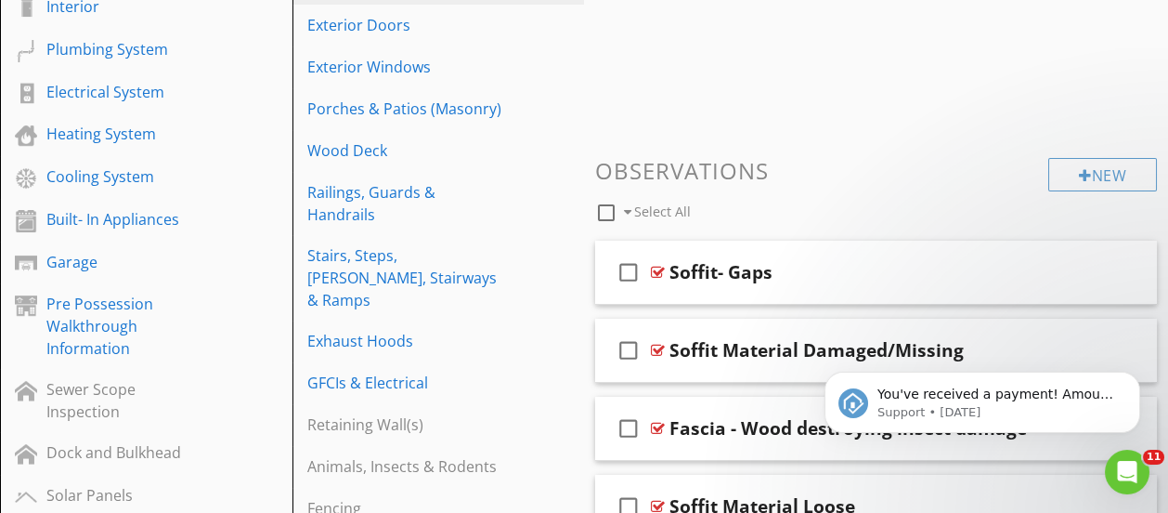
scroll to position [174, 0]
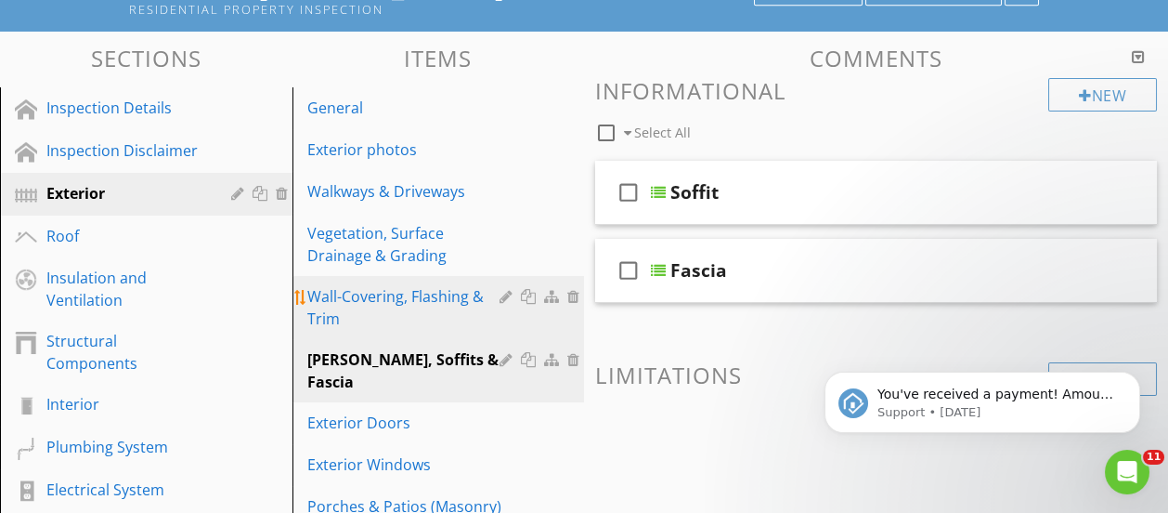
click at [448, 300] on div "Wall-Covering, Flashing & Trim" at bounding box center [406, 307] width 199 height 45
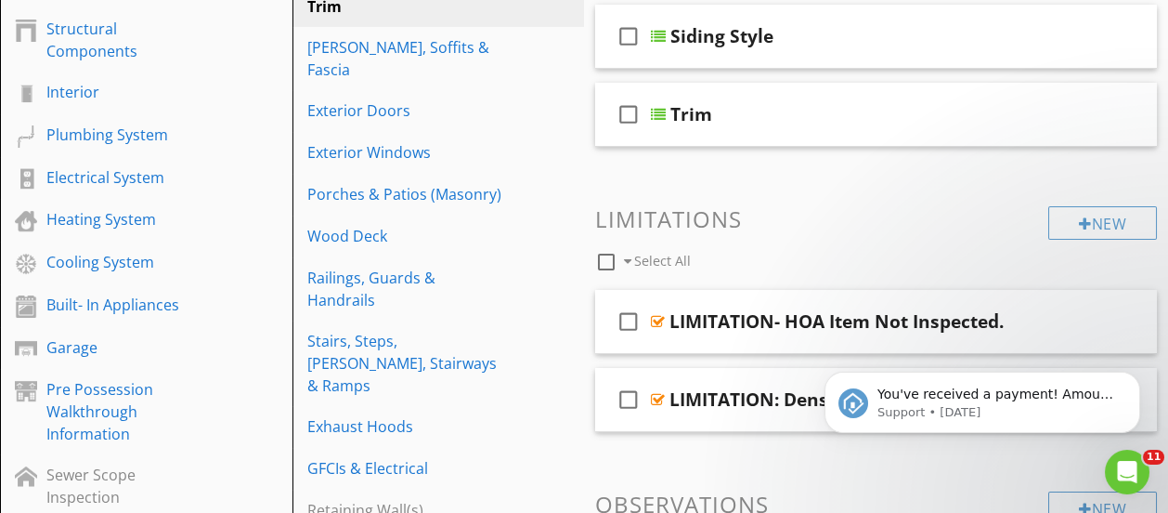
scroll to position [388, 0]
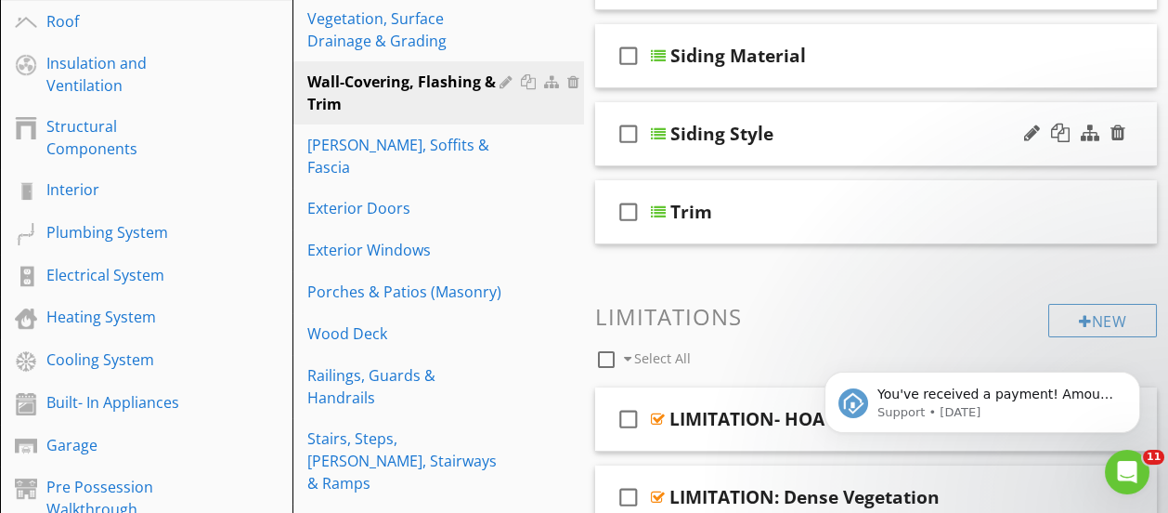
click at [828, 138] on div "Siding Style" at bounding box center [868, 134] width 394 height 22
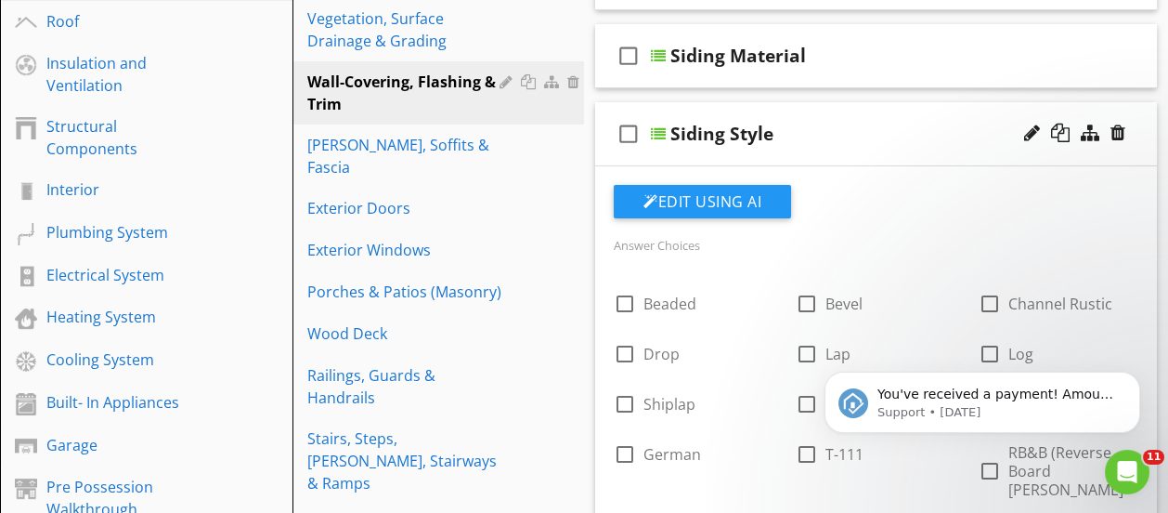
click at [828, 138] on div "Siding Style" at bounding box center [868, 134] width 394 height 22
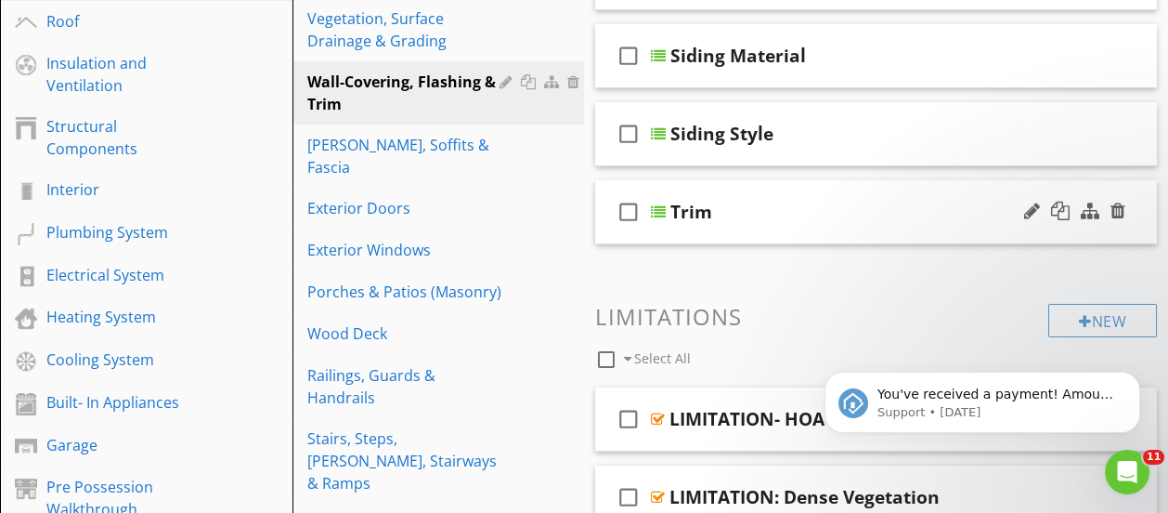
click at [827, 208] on div "Trim" at bounding box center [868, 212] width 394 height 22
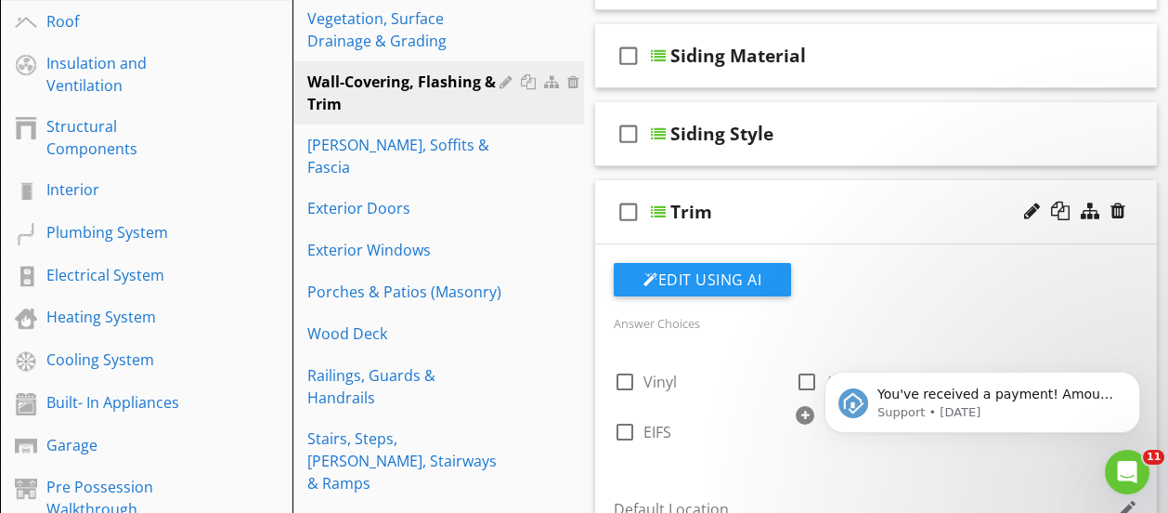
click at [827, 208] on div "Trim" at bounding box center [868, 212] width 394 height 22
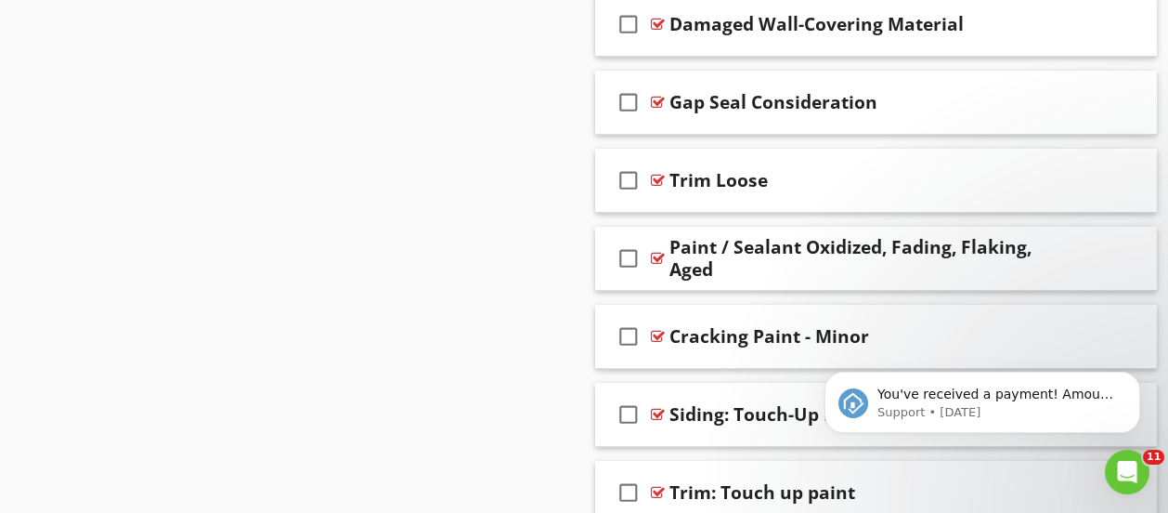
scroll to position [0, 0]
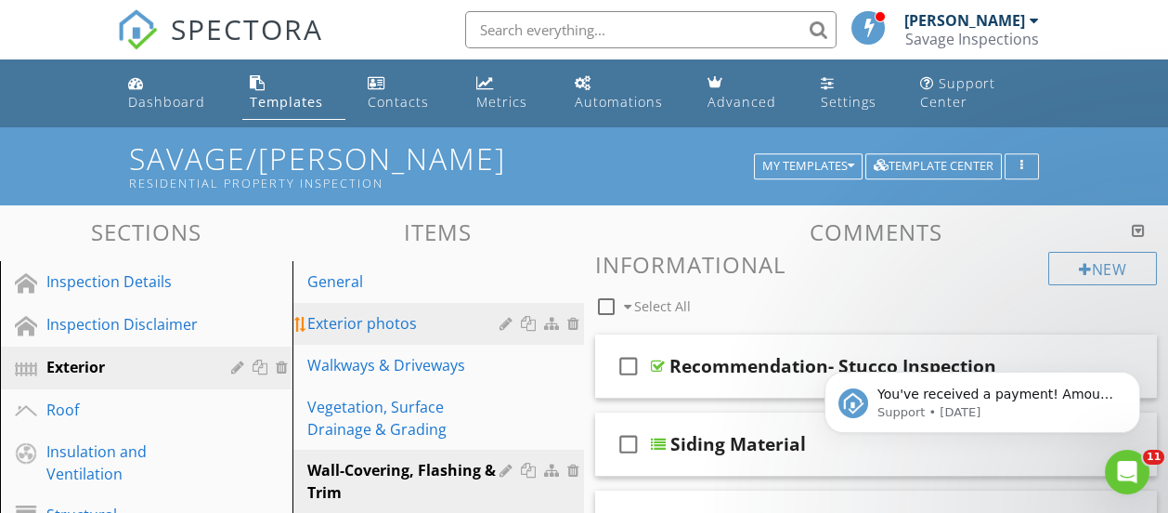
click at [379, 332] on div "Exterior photos" at bounding box center [406, 323] width 199 height 22
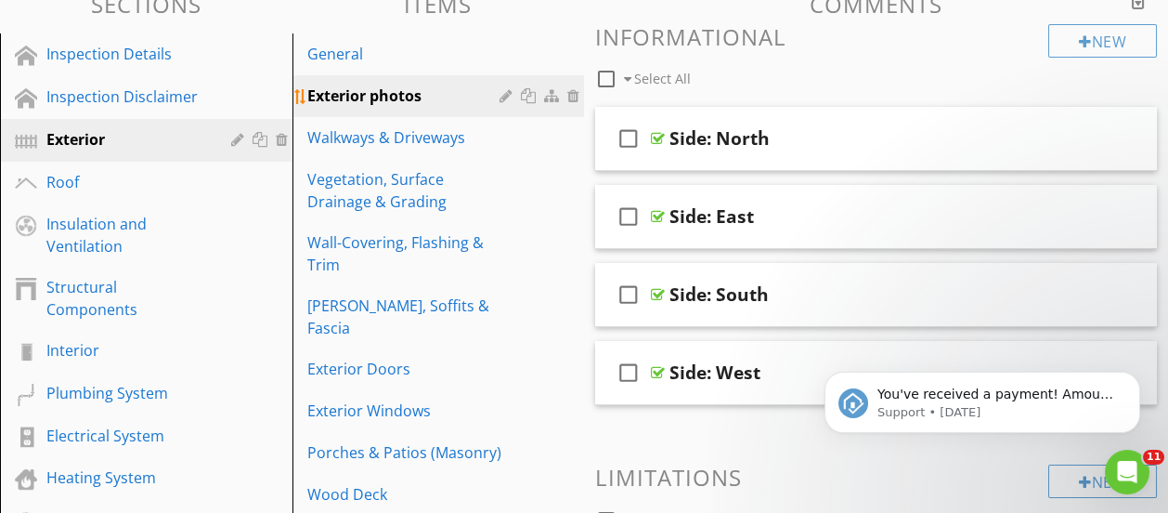
scroll to position [279, 0]
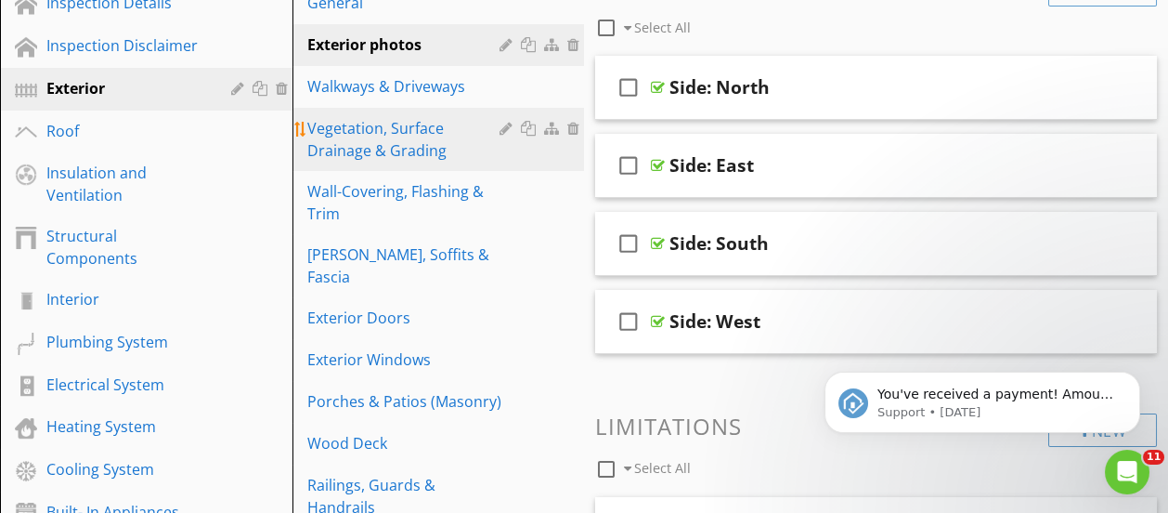
click at [392, 143] on div "Vegetation, Surface Drainage & Grading" at bounding box center [406, 139] width 199 height 45
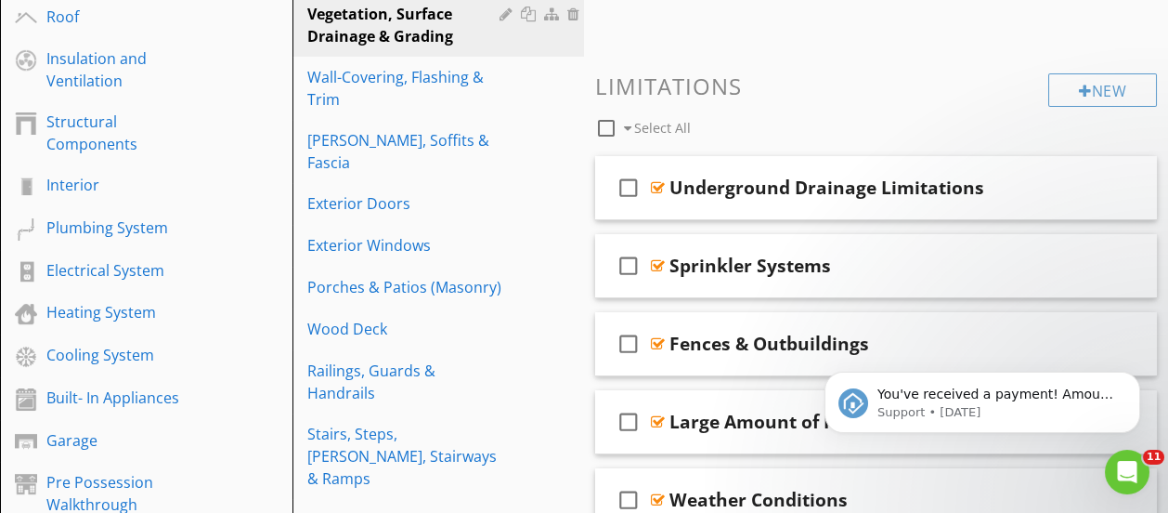
scroll to position [579, 0]
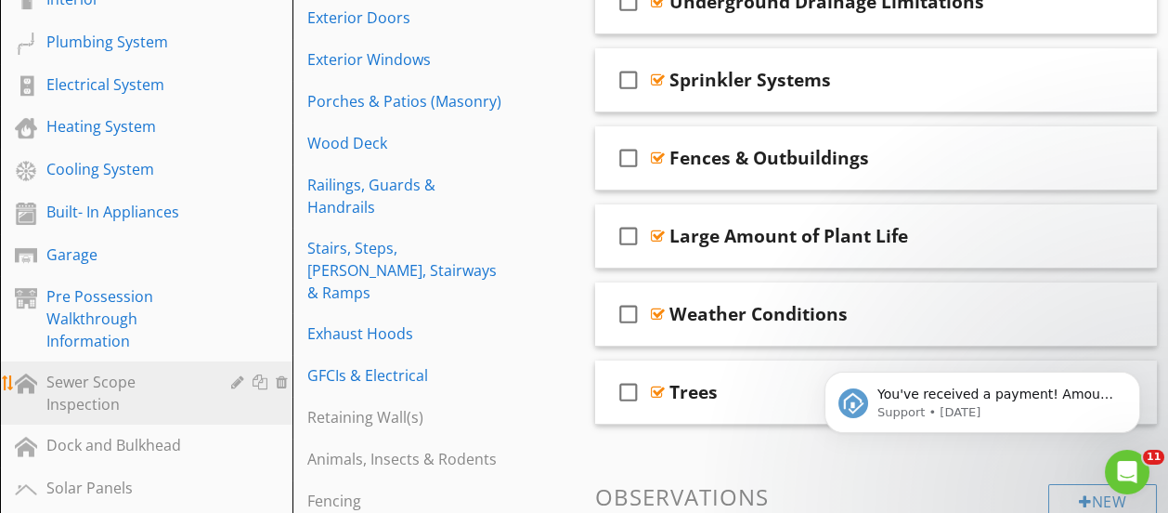
click at [104, 385] on div "Sewer Scope Inspection" at bounding box center [125, 393] width 158 height 45
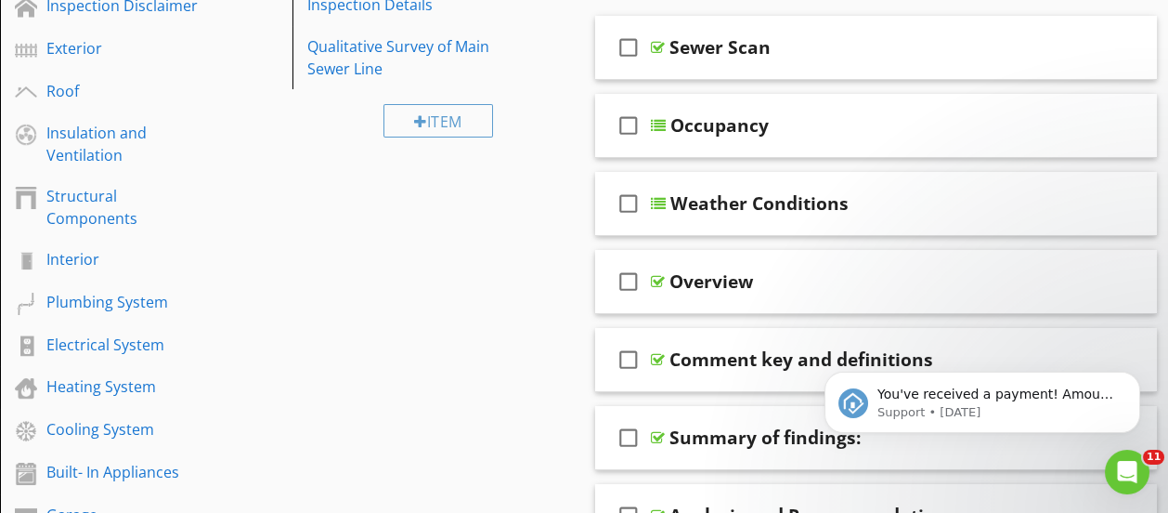
scroll to position [114, 0]
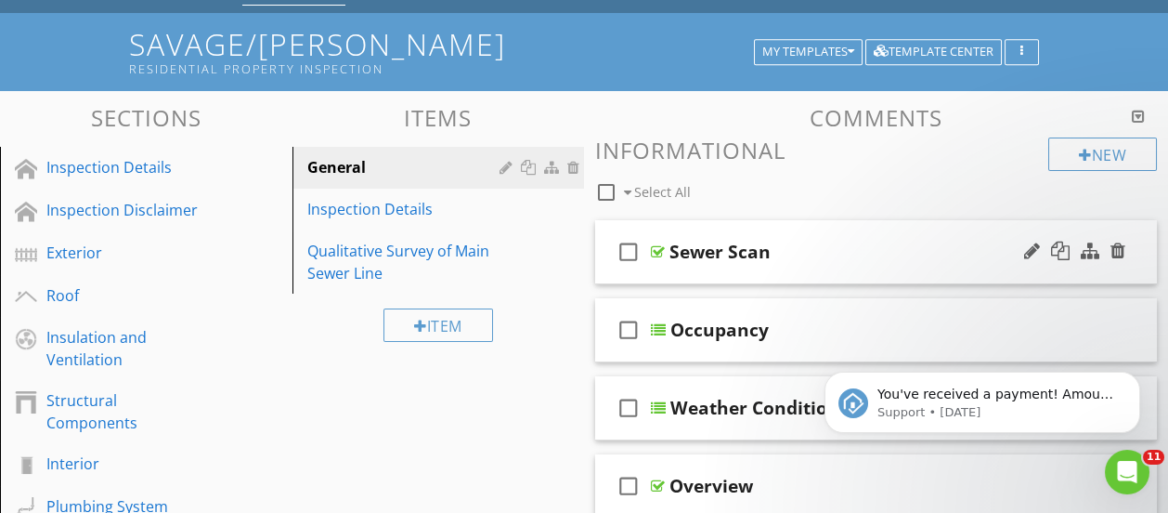
click at [716, 254] on div "Sewer Scan" at bounding box center [720, 252] width 101 height 22
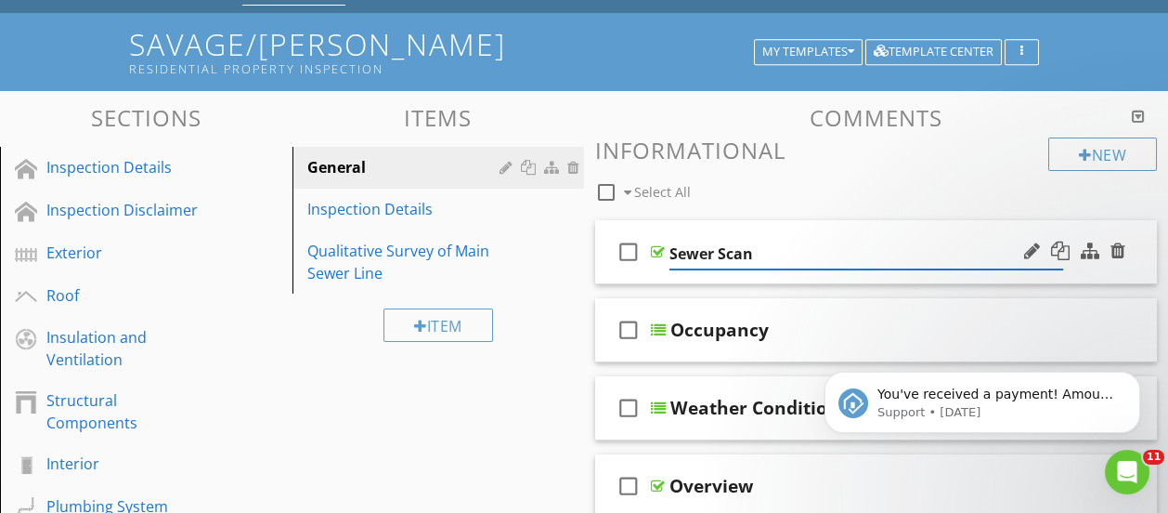
click at [794, 225] on div "check_box_outline_blank Sewer Scan" at bounding box center [876, 252] width 562 height 64
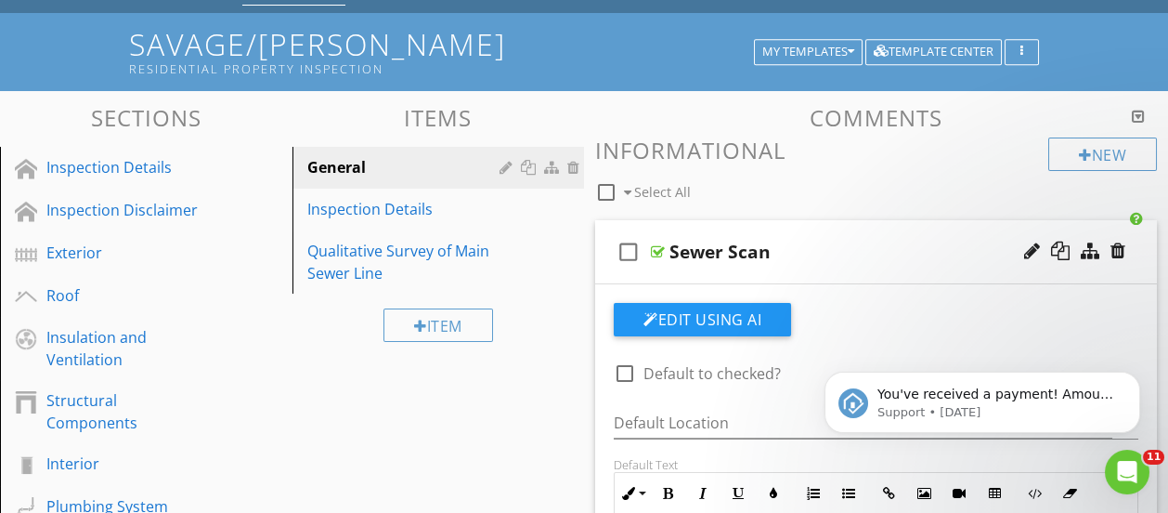
click at [794, 225] on div "check_box_outline_blank Sewer Scan" at bounding box center [876, 252] width 562 height 64
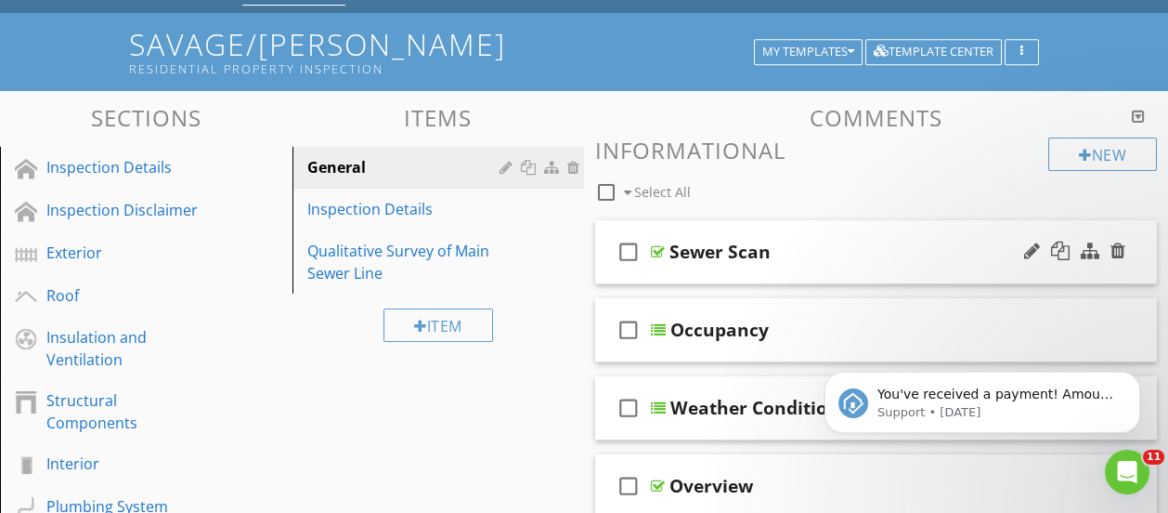
click at [794, 225] on div "check_box_outline_blank Sewer Scan" at bounding box center [876, 252] width 562 height 64
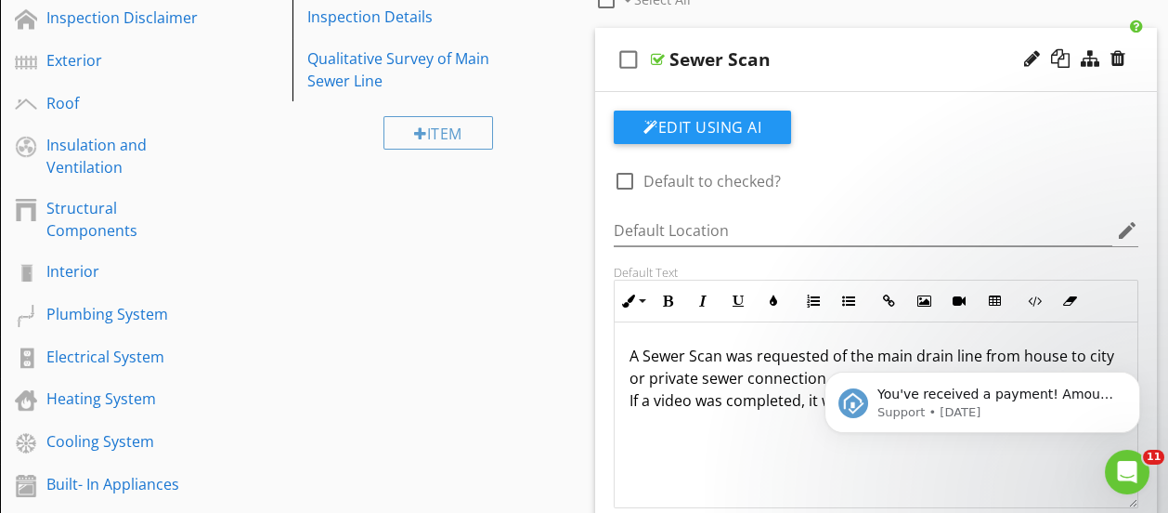
scroll to position [207, 0]
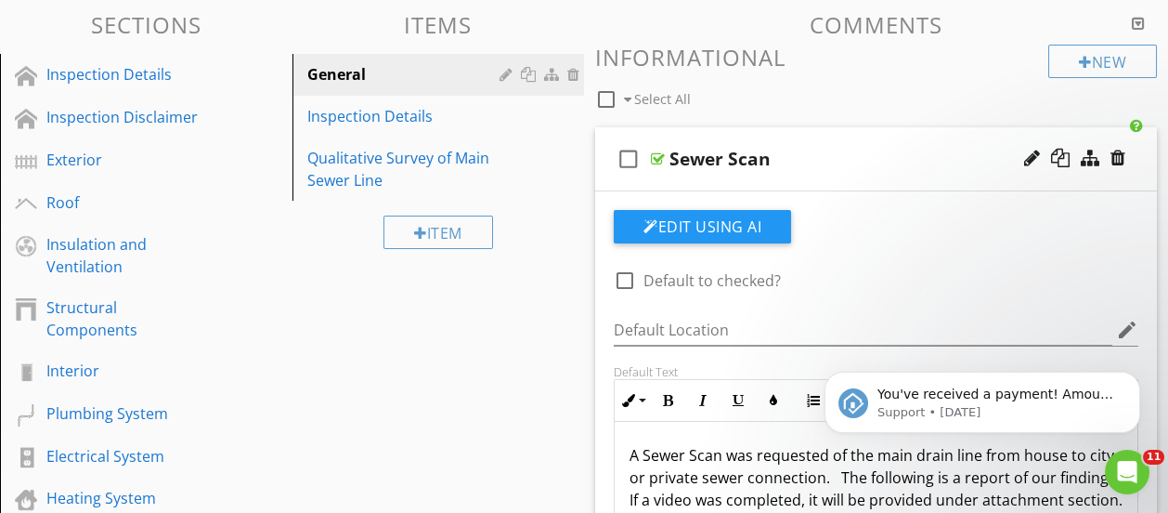
click at [852, 134] on div "check_box_outline_blank Sewer Scan" at bounding box center [876, 159] width 562 height 64
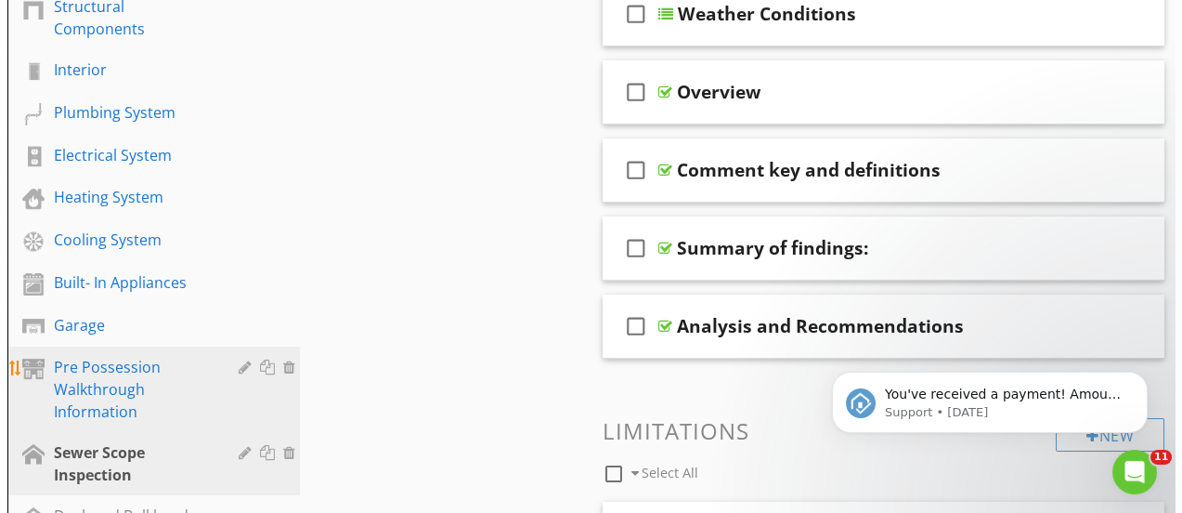
scroll to position [671, 0]
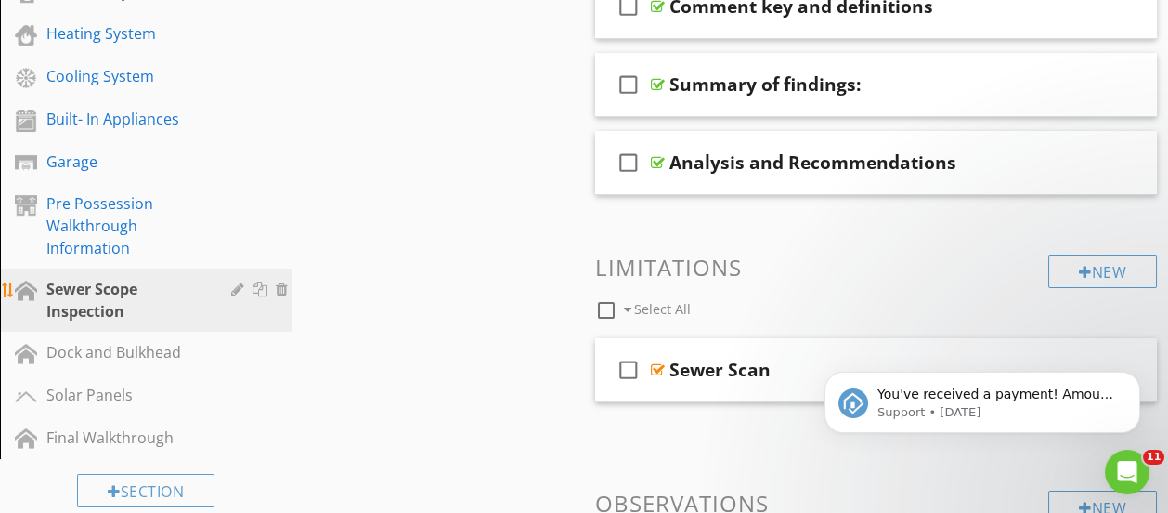
click at [228, 292] on div "Sewer Scope Inspection" at bounding box center [160, 300] width 228 height 45
click at [235, 289] on div at bounding box center [240, 288] width 18 height 15
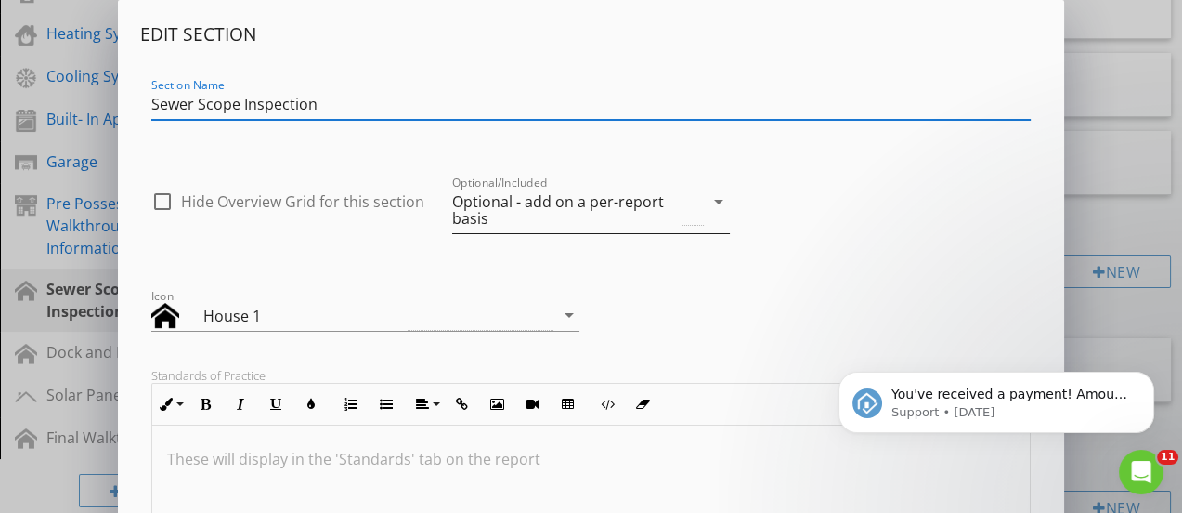
click at [630, 210] on div "Optional - add on a per-report basis" at bounding box center [565, 209] width 227 height 33
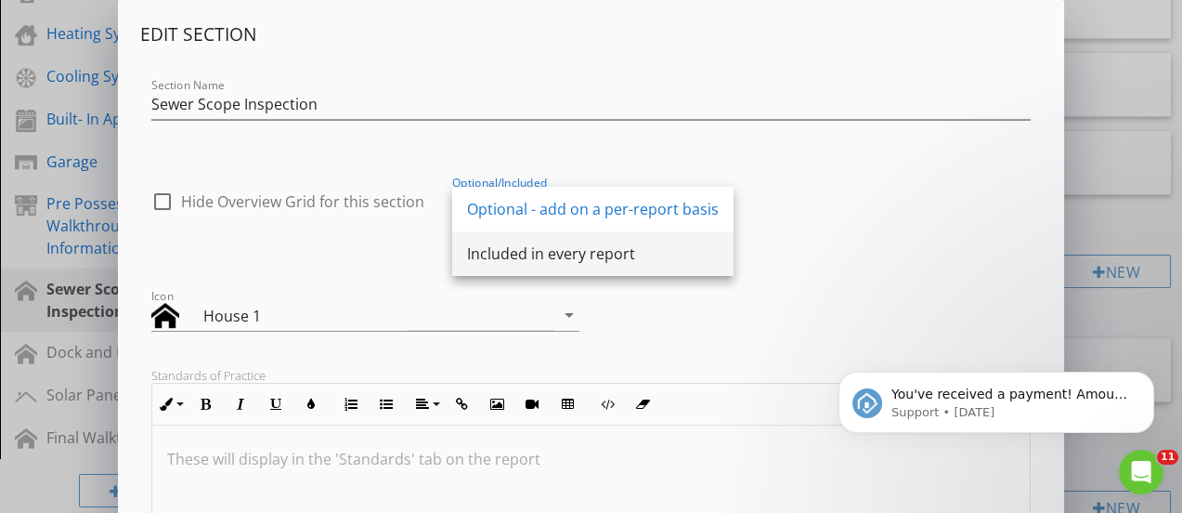
click at [614, 253] on div "Included in every report" at bounding box center [593, 253] width 252 height 22
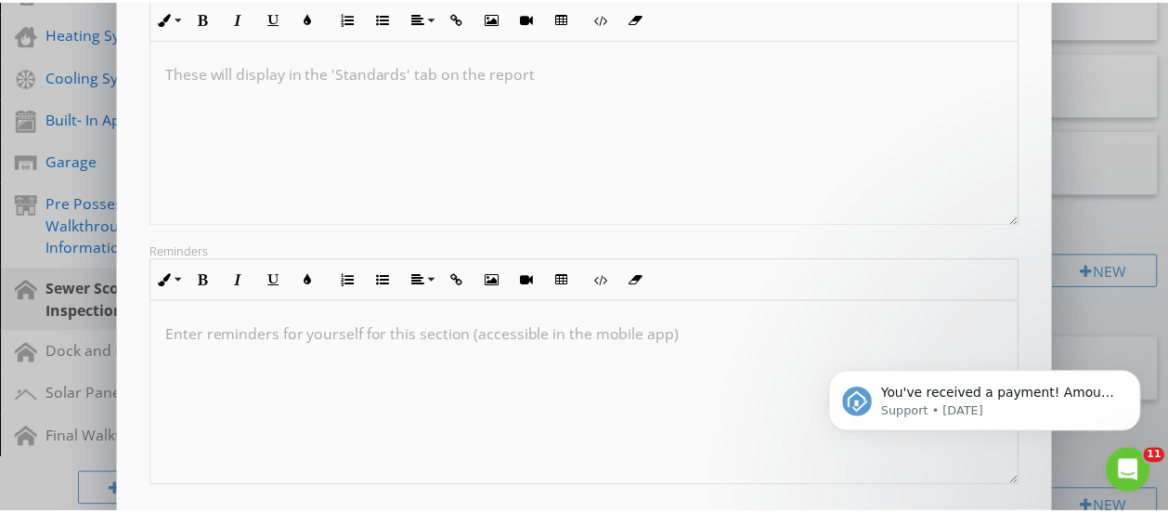
scroll to position [470, 0]
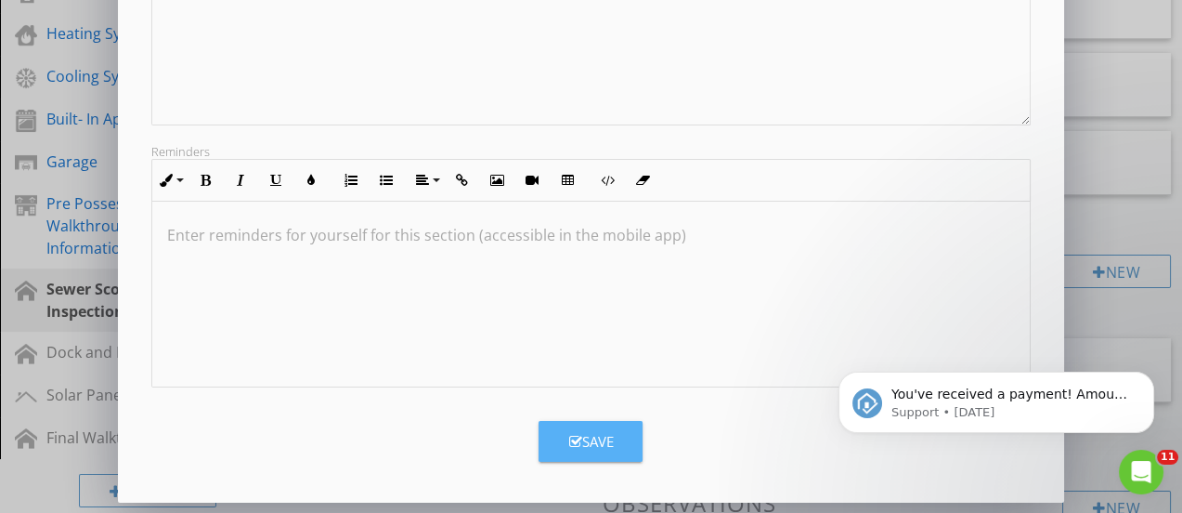
click at [594, 440] on div "Save" at bounding box center [590, 441] width 45 height 21
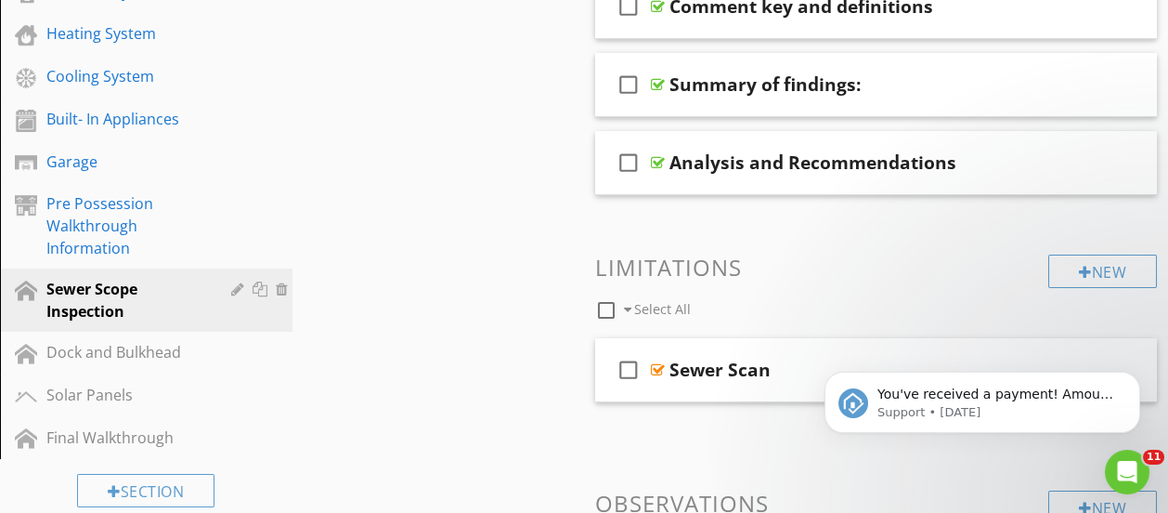
scroll to position [635, 0]
